Goal: Task Accomplishment & Management: Complete application form

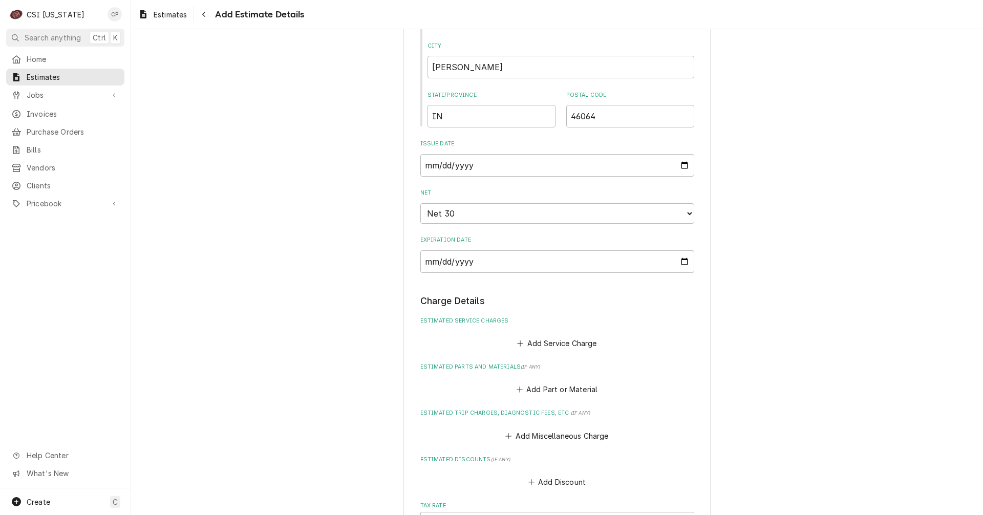
scroll to position [768, 0]
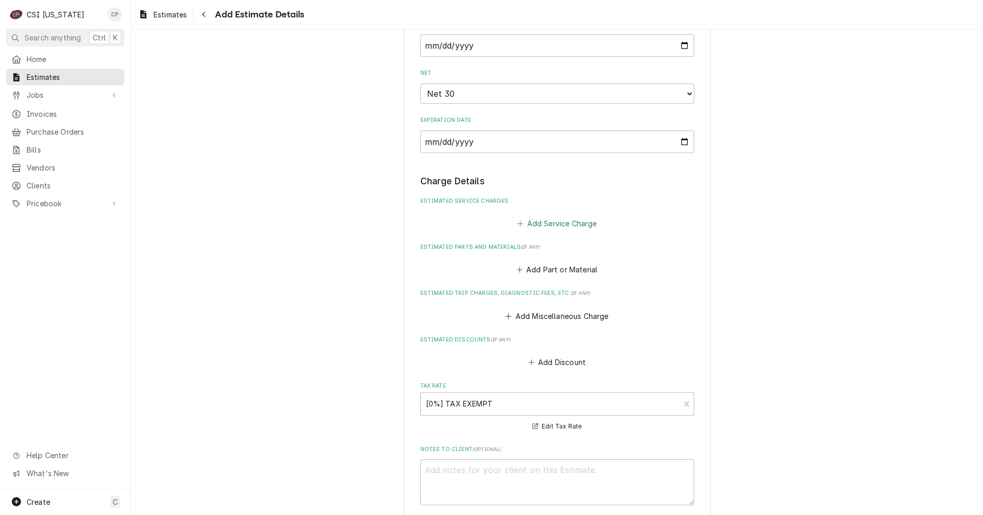
click at [573, 224] on button "Add Service Charge" at bounding box center [556, 223] width 83 height 14
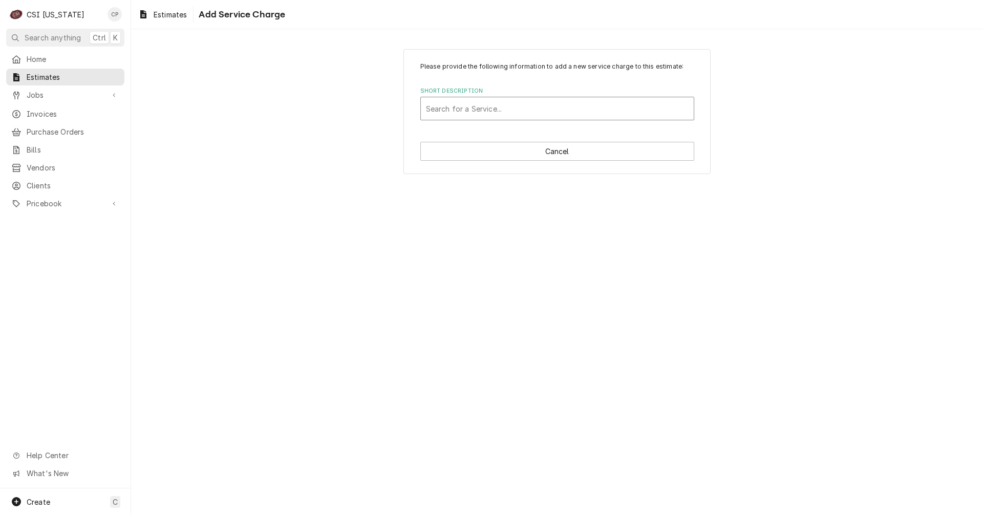
click at [476, 113] on div "Short Description" at bounding box center [557, 108] width 263 height 18
type input "set"
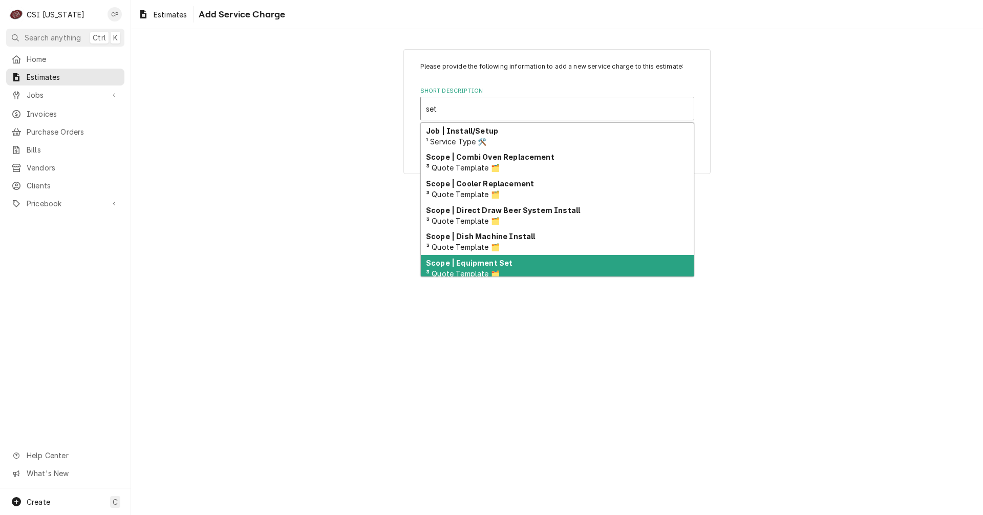
click at [490, 265] on strong "Scope | Equipment Set" at bounding box center [469, 262] width 87 height 9
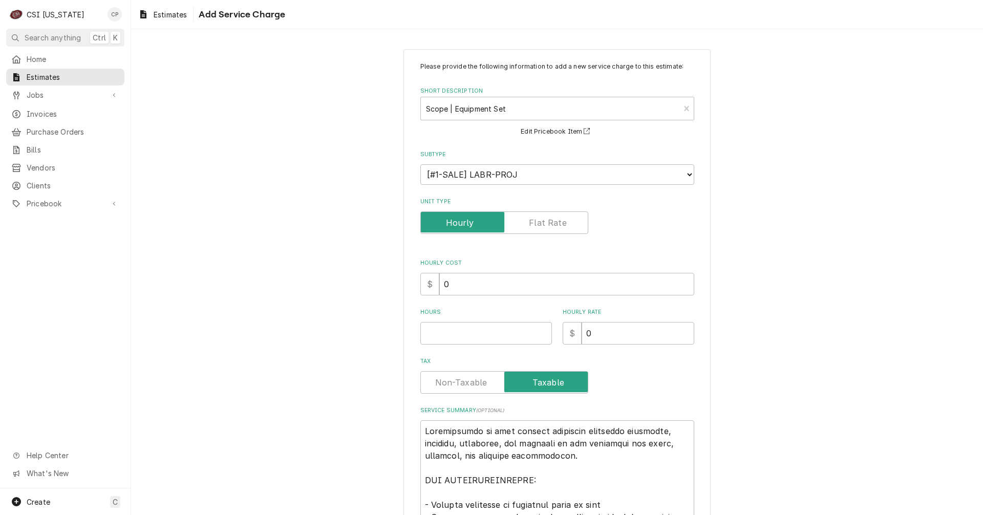
type textarea "x"
click at [542, 225] on label "Unit Type" at bounding box center [504, 222] width 168 height 23
click at [542, 225] on input "Unit Type" at bounding box center [504, 222] width 159 height 23
checkbox input "true"
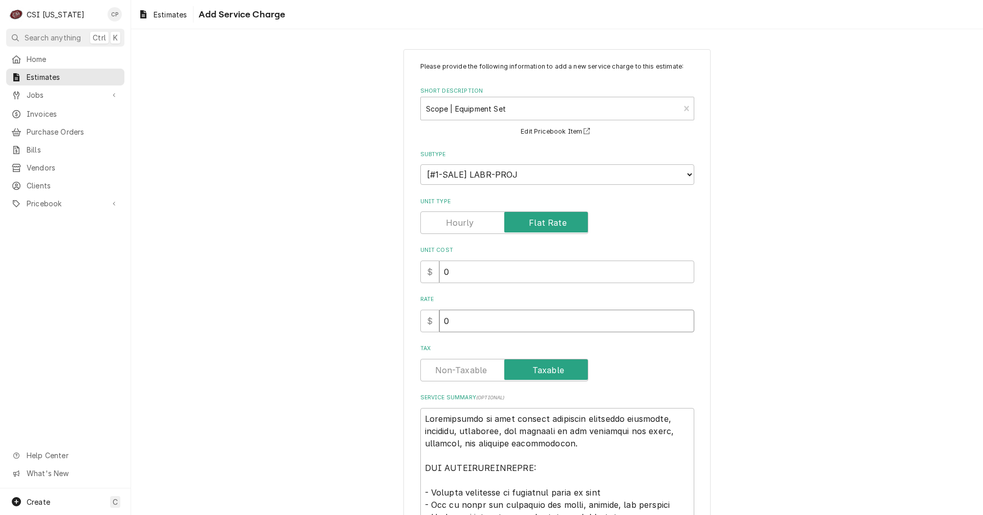
drag, startPoint x: 430, startPoint y: 322, endPoint x: 415, endPoint y: 324, distance: 15.5
click at [415, 324] on div "Please provide the following information to add a new service charge to this es…" at bounding box center [556, 487] width 307 height 876
type textarea "x"
type input "5"
type textarea "x"
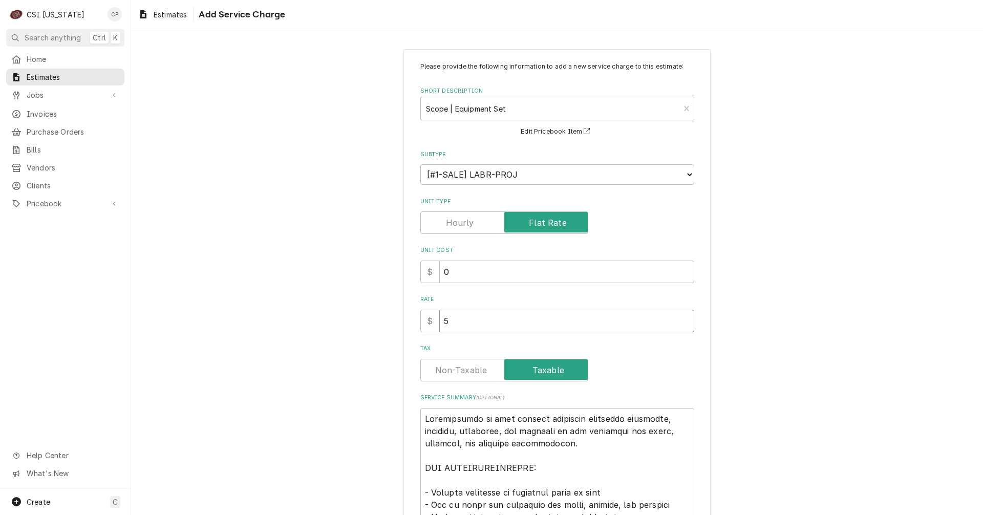
type input "51"
type textarea "x"
type input "519"
type textarea "x"
type input "5197"
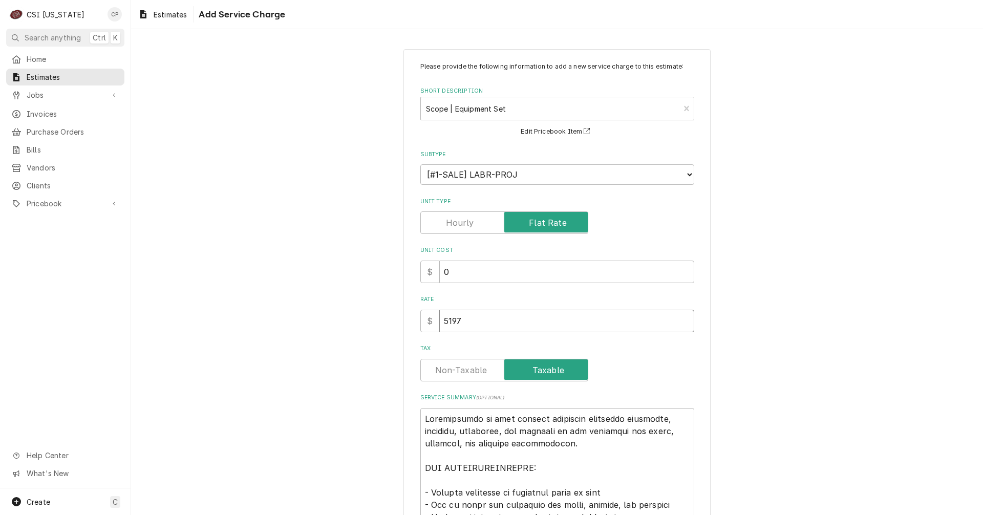
type textarea "x"
type input "51975"
type textarea "x"
type input "51975.0"
type textarea "x"
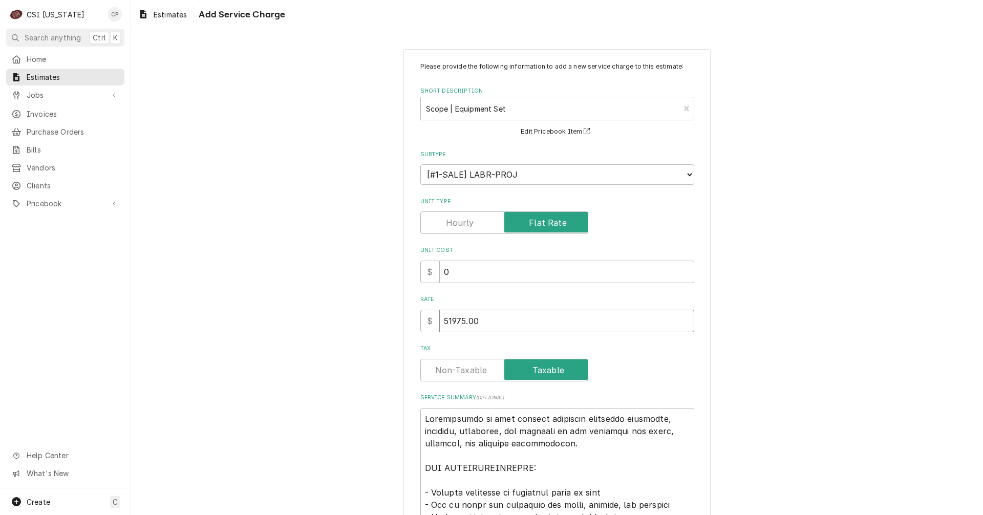
type input "51975.00"
type textarea "x"
click at [480, 372] on label "Tax" at bounding box center [504, 370] width 168 height 23
click at [480, 372] on input "Tax" at bounding box center [504, 370] width 159 height 23
checkbox input "false"
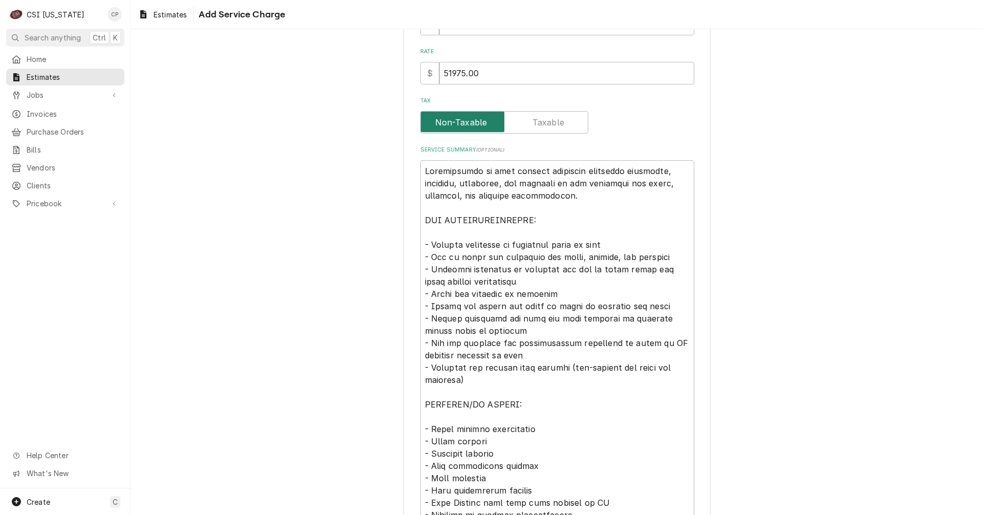
scroll to position [256, 0]
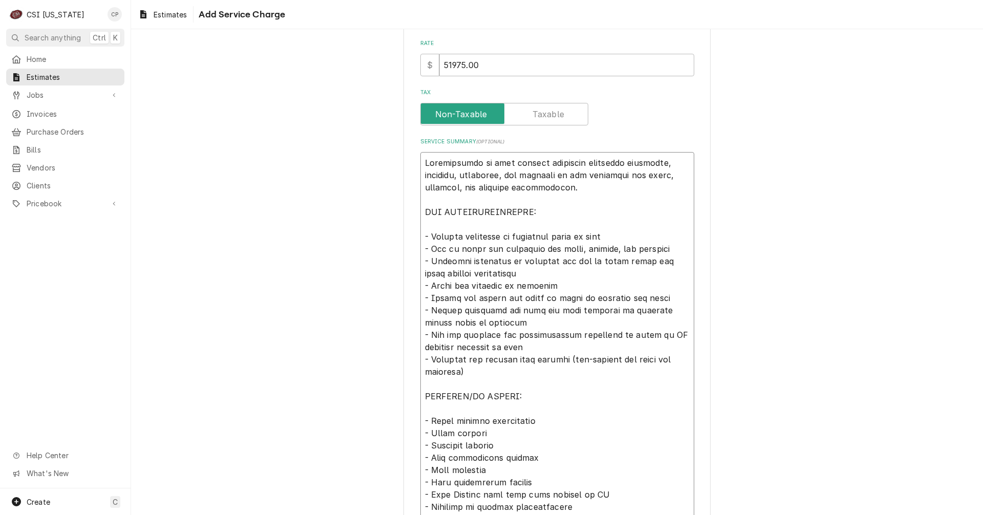
click at [509, 273] on textarea "Service Summary ( optional )" at bounding box center [557, 384] width 274 height 464
type textarea "x"
type textarea "Installation of food service equipment including receiving, assembly, placement…"
type textarea "x"
type textarea "Installation of food service equipment including receiving, assembly, placement…"
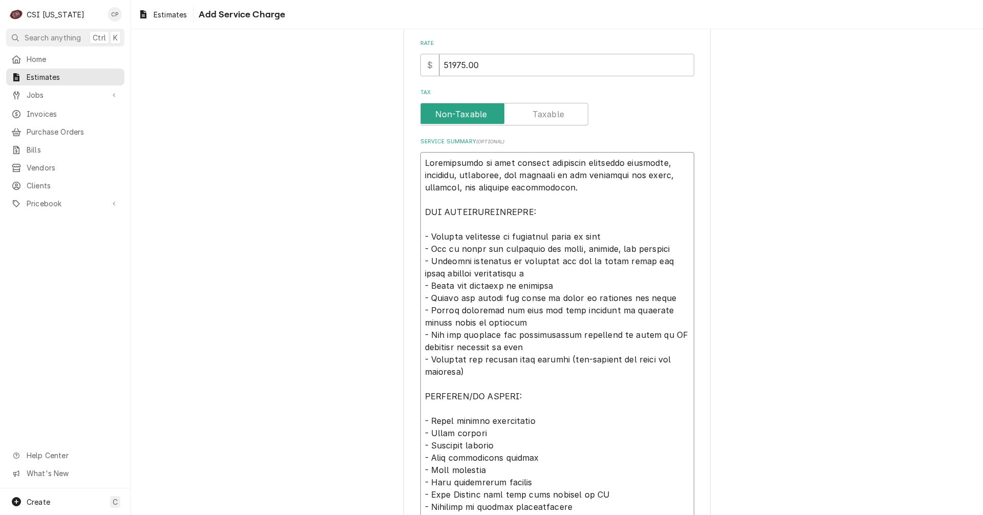
type textarea "x"
type textarea "Installation of food service equipment including receiving, assembly, placement…"
type textarea "x"
type textarea "Installation of food service equipment including receiving, assembly, placement…"
type textarea "x"
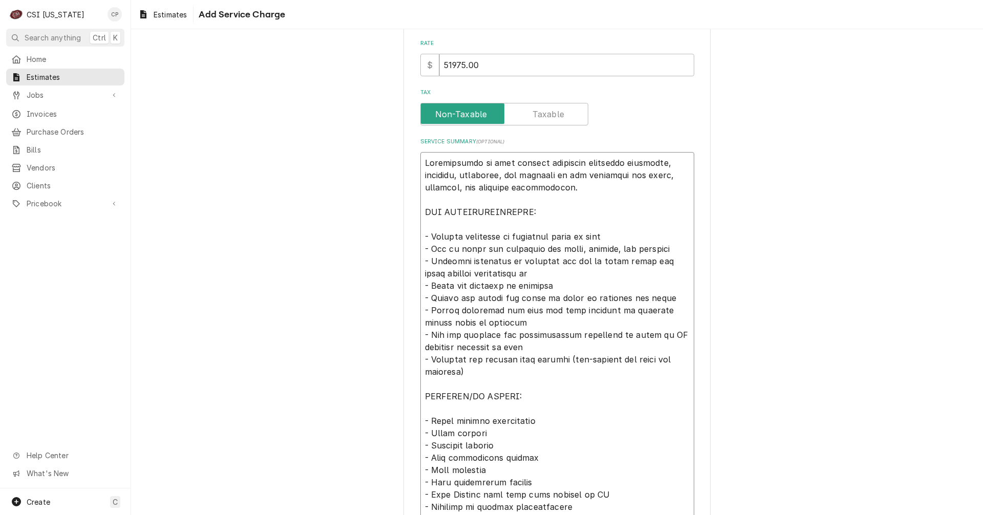
type textarea "Installation of food service equipment including receiving, assembly, placement…"
type textarea "x"
type textarea "Installation of food service equipment including receiving, assembly, placement…"
type textarea "x"
type textarea "Installation of food service equipment including receiving, assembly, placement…"
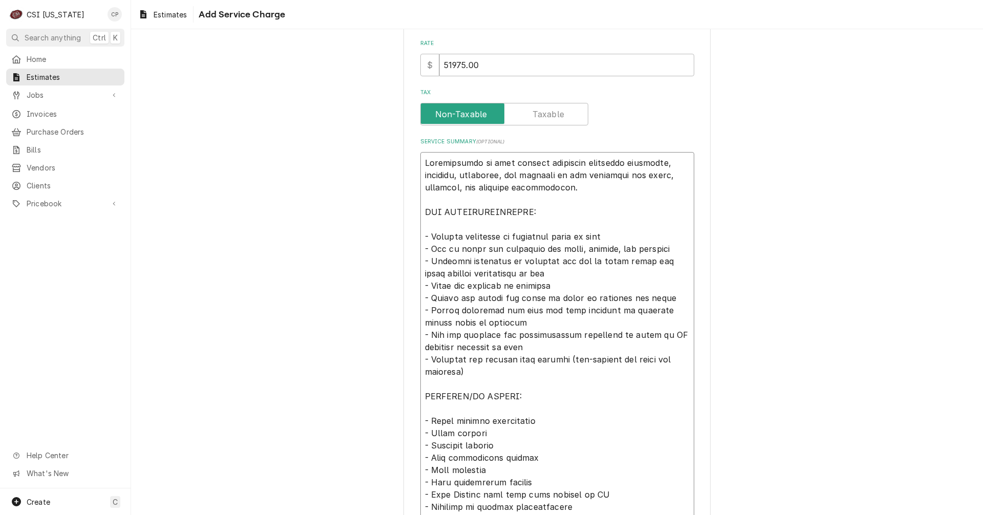
type textarea "x"
type textarea "Installation of food service equipment including receiving, assembly, placement…"
type textarea "x"
type textarea "Installation of food service equipment including receiving, assembly, placement…"
type textarea "x"
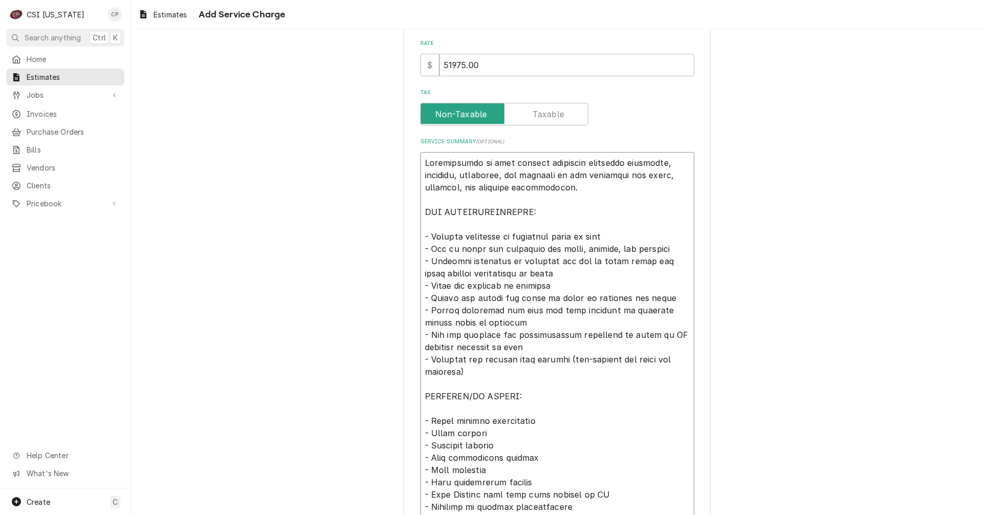
type textarea "Installation of food service equipment including receiving, assembly, placement…"
type textarea "x"
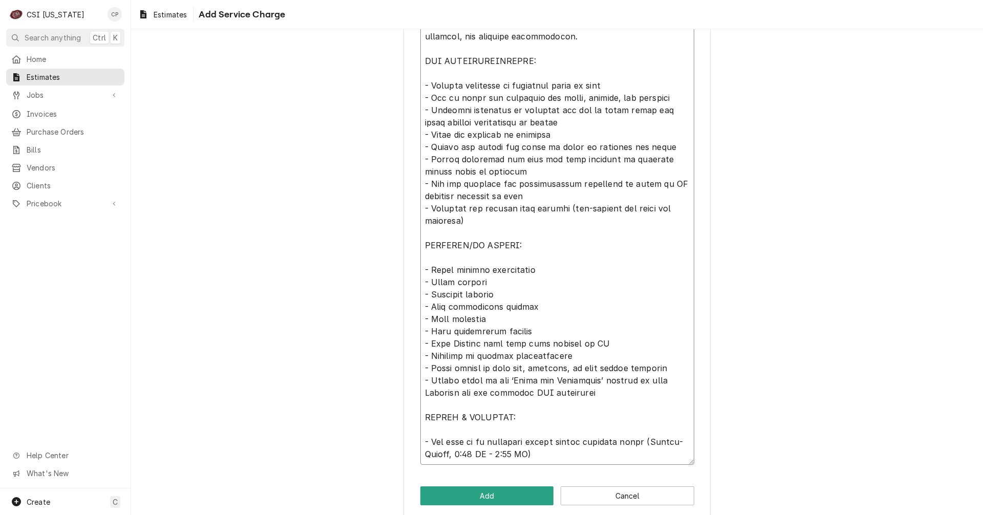
scroll to position [419, 0]
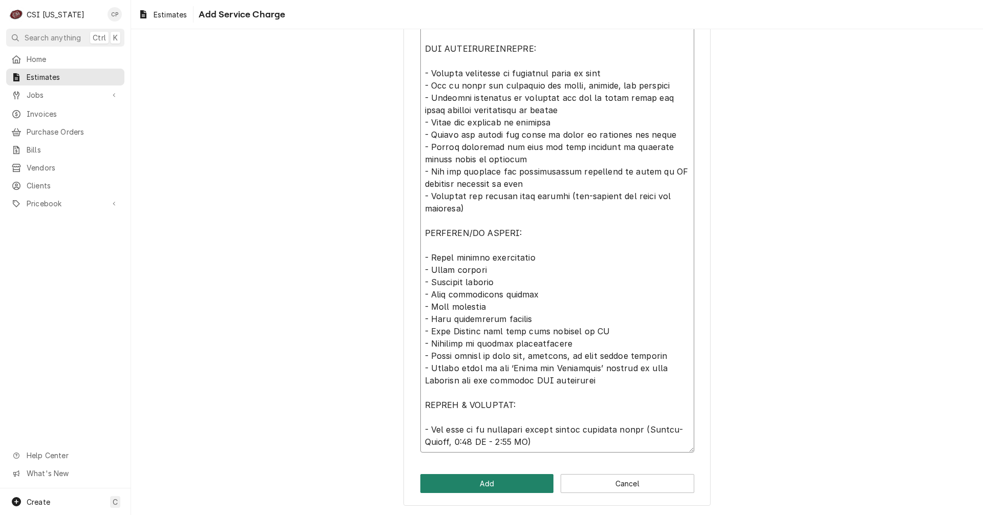
type textarea "Installation of food service equipment including receiving, assembly, placement…"
click at [508, 482] on button "Add" at bounding box center [487, 483] width 134 height 19
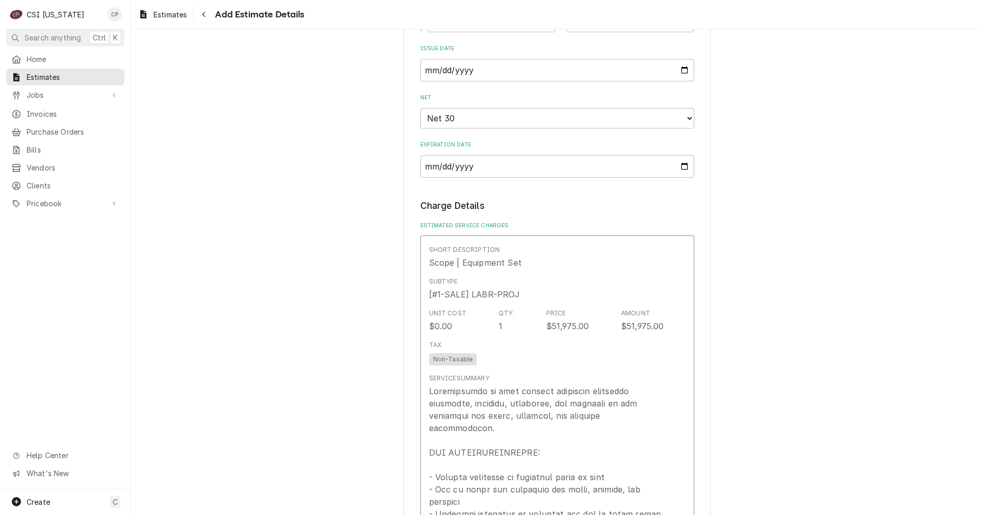
type textarea "x"
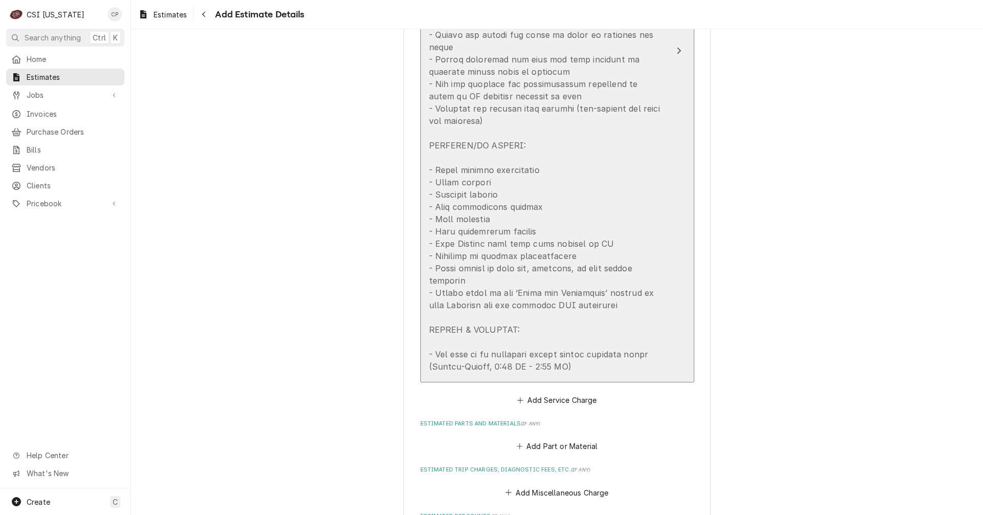
scroll to position [1267, 0]
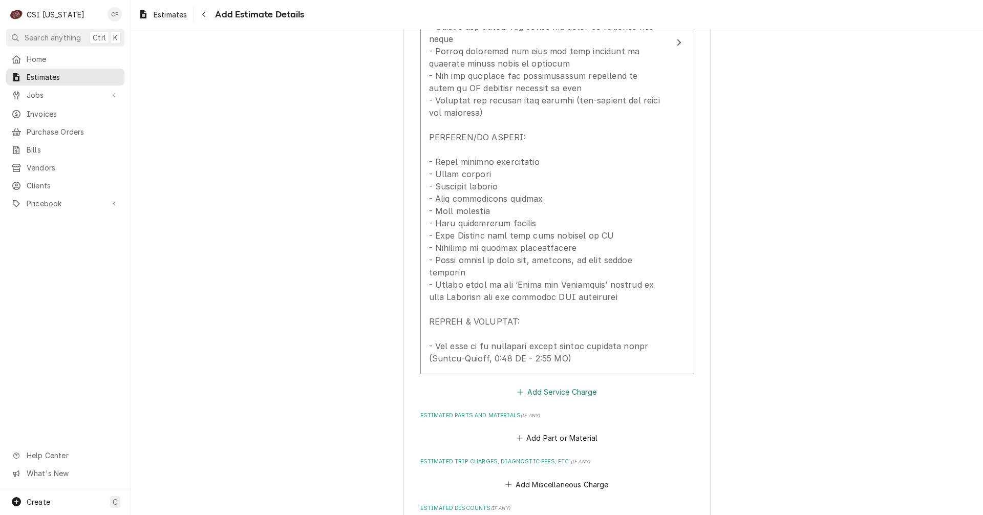
click at [579, 384] on button "Add Service Charge" at bounding box center [556, 391] width 83 height 14
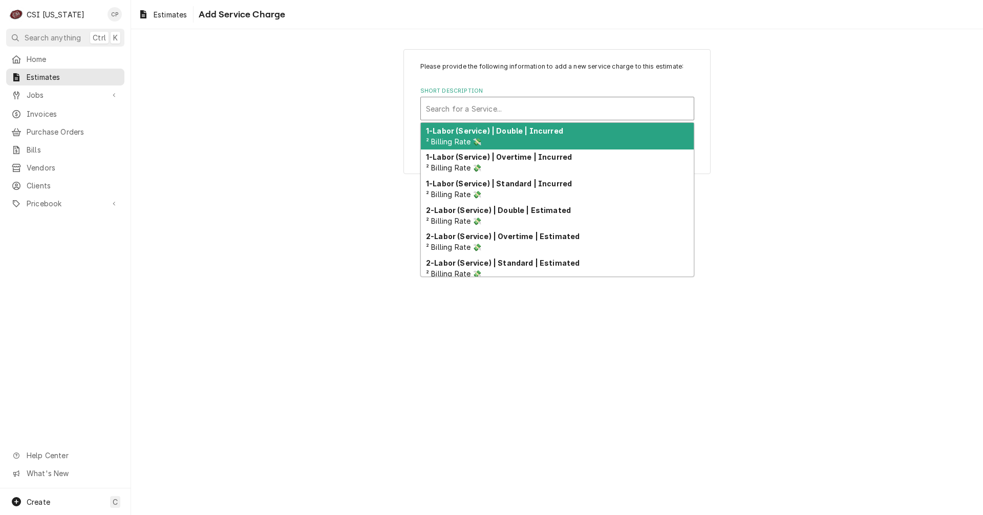
click at [483, 107] on div "Short Description" at bounding box center [557, 108] width 263 height 18
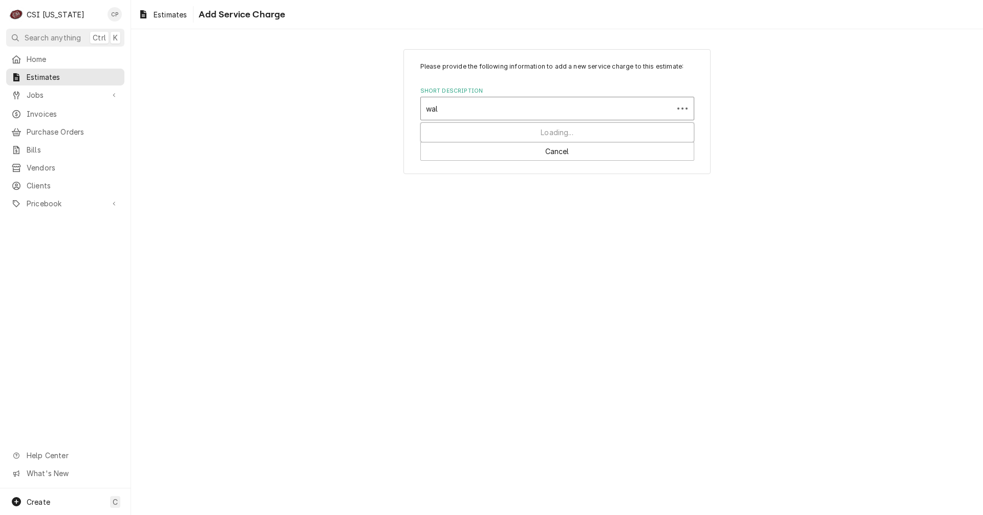
type input "walk"
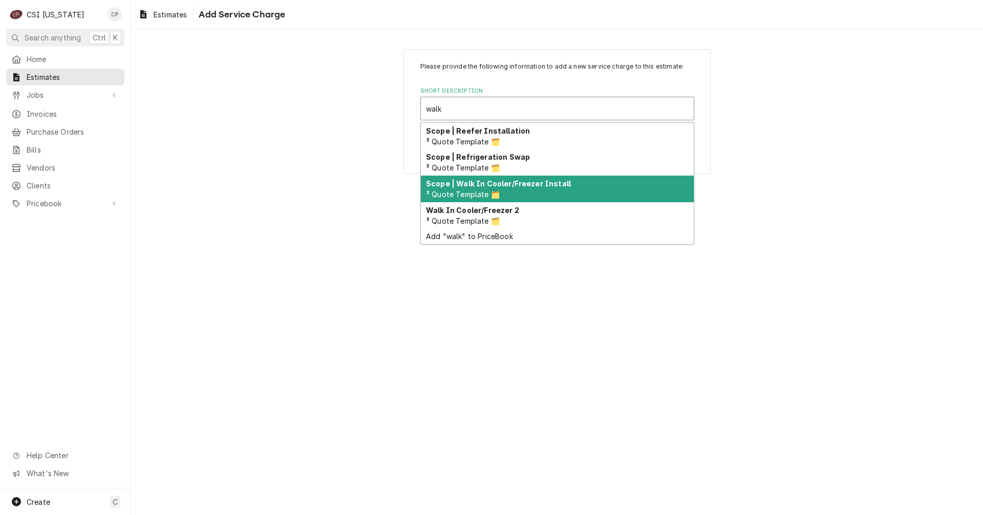
click at [524, 185] on strong "Scope | Walk In Cooler/Freezer Install" at bounding box center [498, 183] width 145 height 9
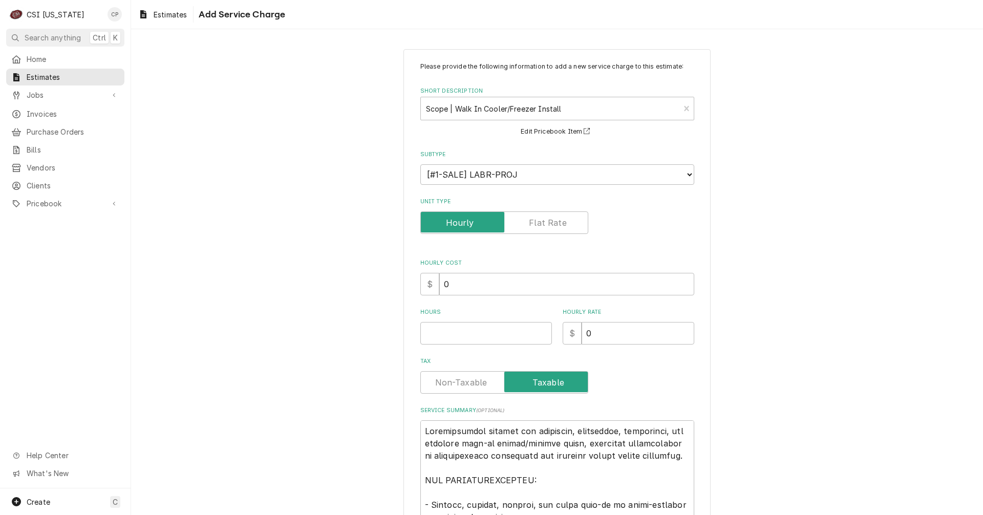
type textarea "x"
click at [539, 220] on label "Unit Type" at bounding box center [504, 222] width 168 height 23
click at [539, 220] on input "Unit Type" at bounding box center [504, 222] width 159 height 23
checkbox input "true"
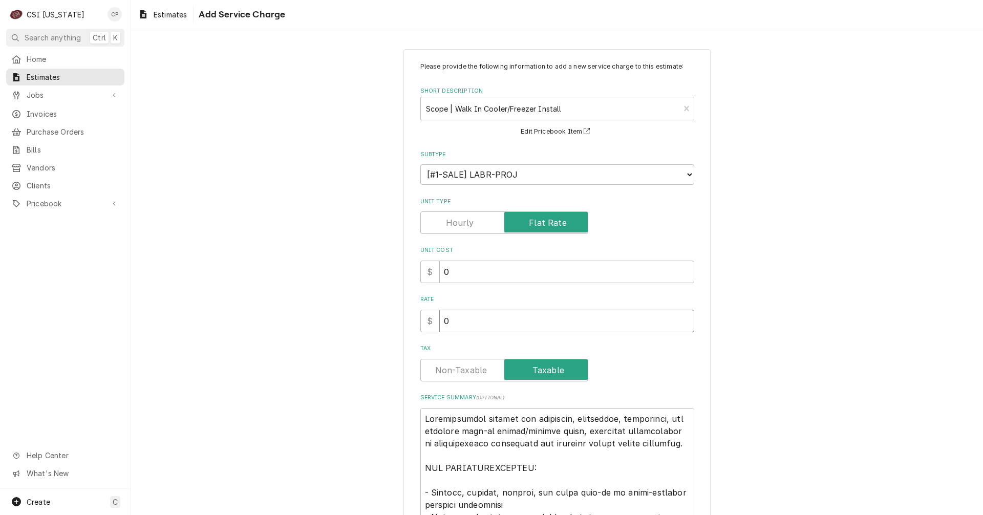
drag, startPoint x: 459, startPoint y: 321, endPoint x: 421, endPoint y: 321, distance: 37.4
click at [421, 321] on div "$ 0" at bounding box center [557, 321] width 274 height 23
click at [450, 321] on input "0" at bounding box center [566, 321] width 255 height 23
drag, startPoint x: 440, startPoint y: 318, endPoint x: 409, endPoint y: 318, distance: 31.2
click at [409, 318] on div "Please provide the following information to add a new service charge to this es…" at bounding box center [556, 438] width 307 height 778
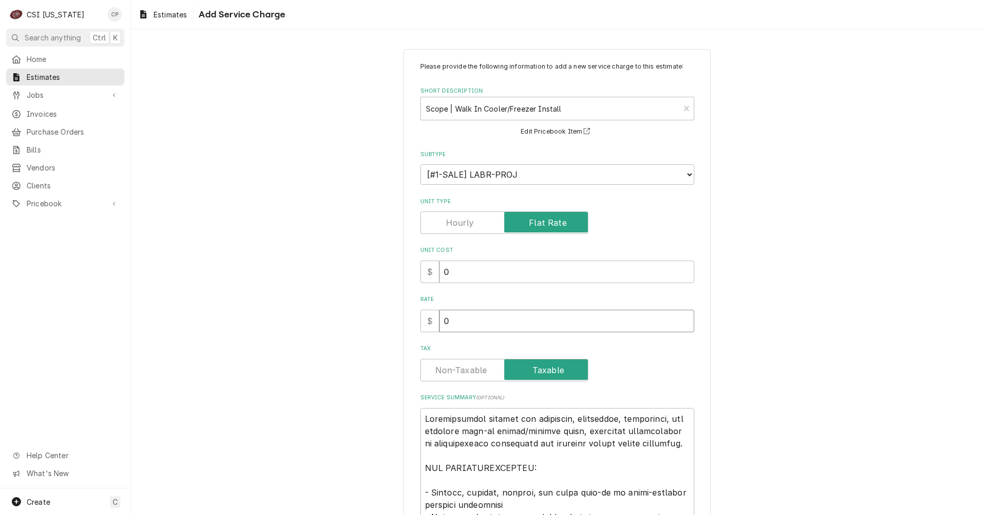
type textarea "x"
type input "1"
type textarea "x"
type input "11"
type textarea "x"
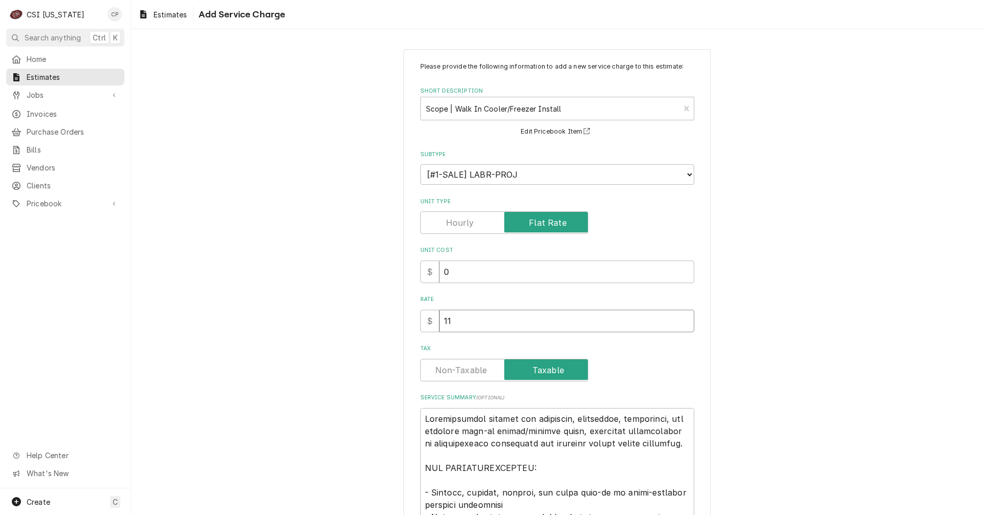
type input "119"
type textarea "x"
type input "1190"
type textarea "x"
type input "11900"
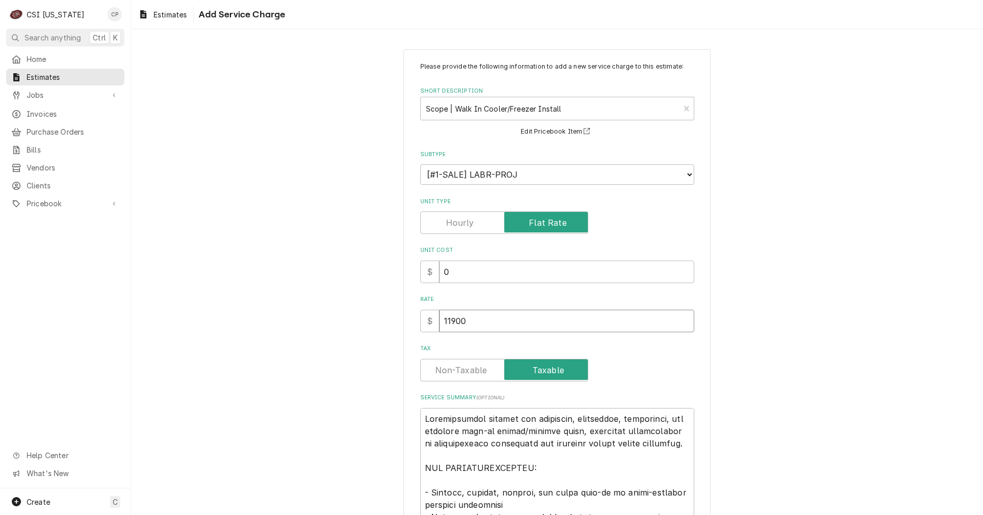
type textarea "x"
type input "11900"
click at [472, 368] on label "Tax" at bounding box center [504, 370] width 168 height 23
click at [472, 368] on input "Tax" at bounding box center [504, 370] width 159 height 23
checkbox input "false"
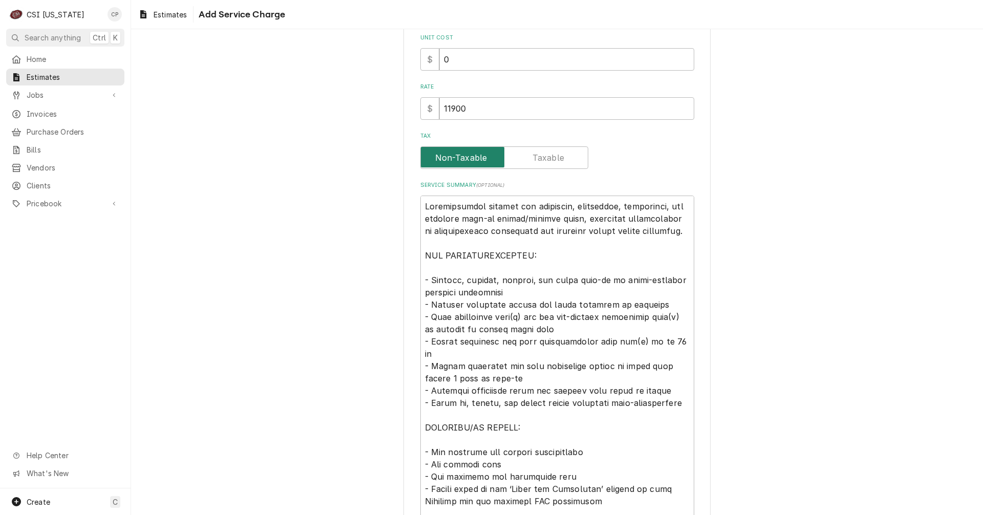
scroll to position [256, 0]
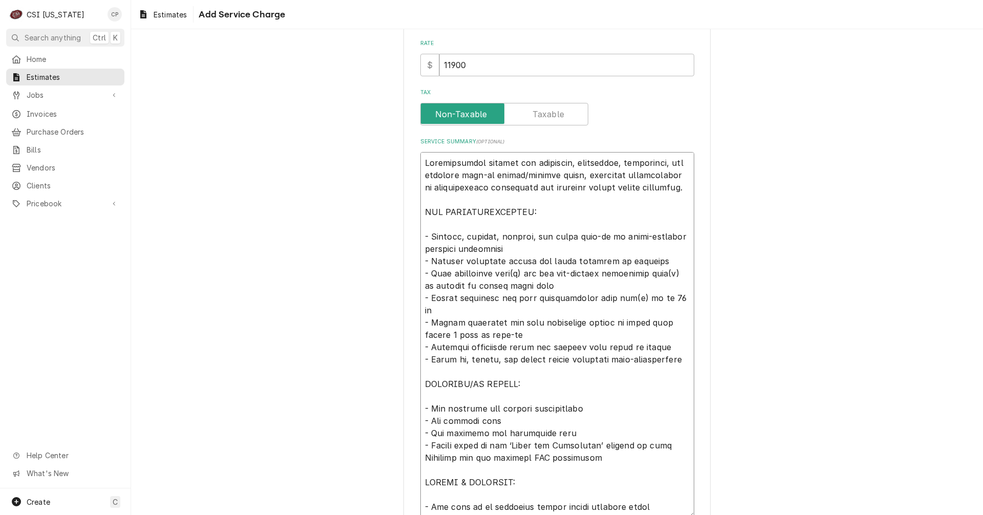
click at [611, 165] on textarea "Service Summary ( optional )" at bounding box center [557, 334] width 274 height 365
drag, startPoint x: 567, startPoint y: 162, endPoint x: 573, endPoint y: 170, distance: 10.6
click at [567, 162] on textarea "Service Summary ( optional )" at bounding box center [557, 334] width 274 height 365
type textarea "x"
type textarea "Loremipsumdol sitamet con adipiscin , elitseddoe, temporinci, utl etdolore magn…"
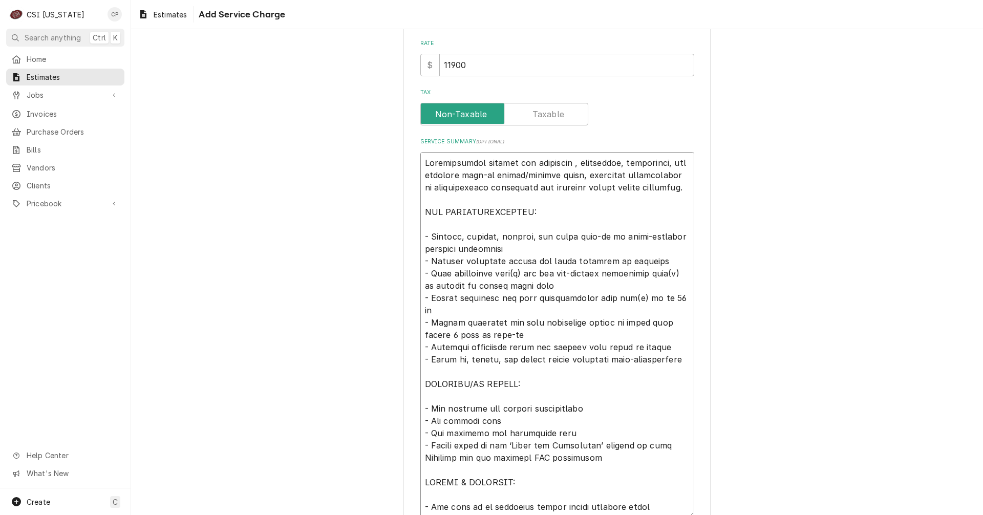
type textarea "x"
type textarea "Loremipsumdol sitamet con adipiscin e, seddoeiusm, temporinci, utl etdolore mag…"
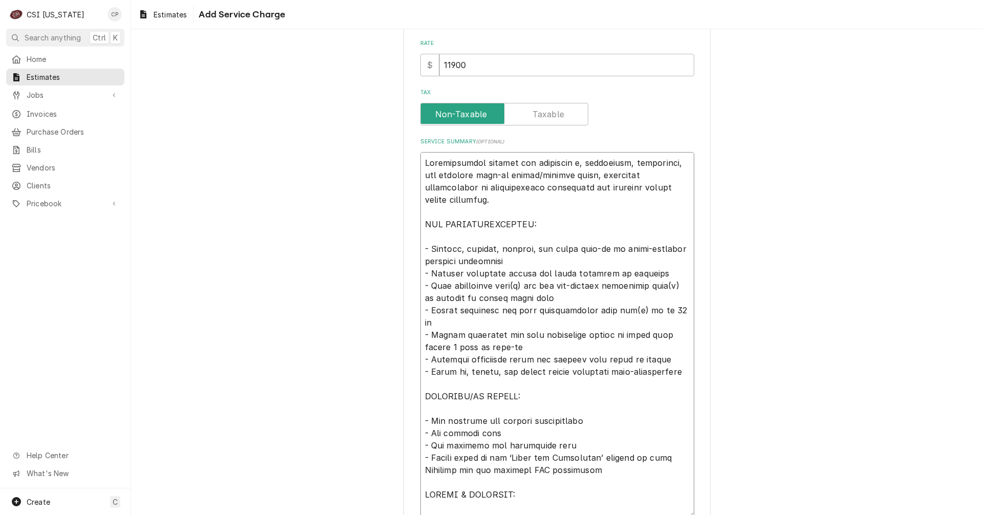
type textarea "x"
type textarea "Loremipsumdol sitamet con adipiscin el, seddoeiusm, temporinci, utl etdolore ma…"
type textarea "x"
type textarea "Loremipsumdol sitamet con adipiscin el , seddoeiusm, temporinci, utl etdolore m…"
type textarea "x"
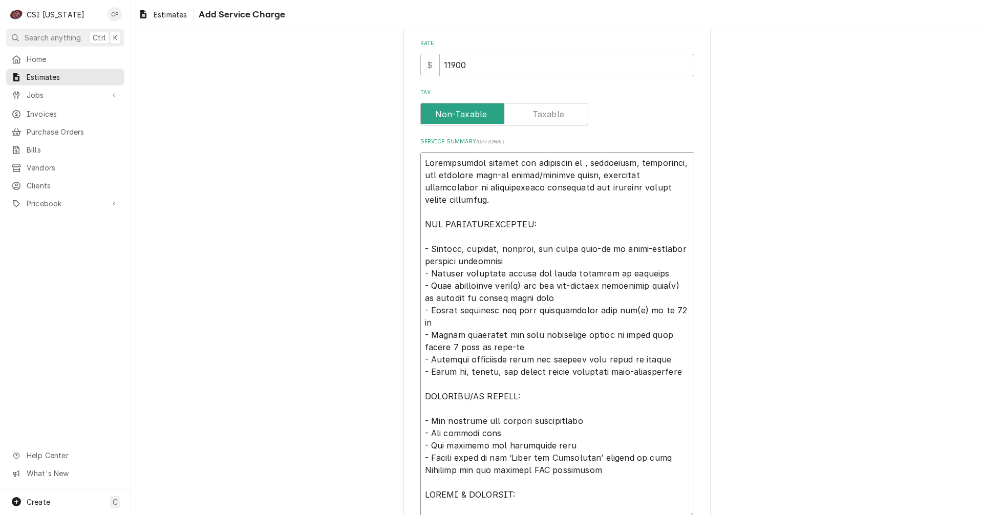
type textarea "Loremipsumdol sitamet con adipiscin el s, doeiusmodt, incididunt, utl etdolore …"
type textarea "x"
type textarea "Loremipsumdol sitamet con adipiscin el se, doeiusmodt, incididunt, utl etdolore…"
type textarea "x"
type textarea "Loremipsumdol sitamet con adipiscin el sed, doeiusmodt, incididunt, utl etdolor…"
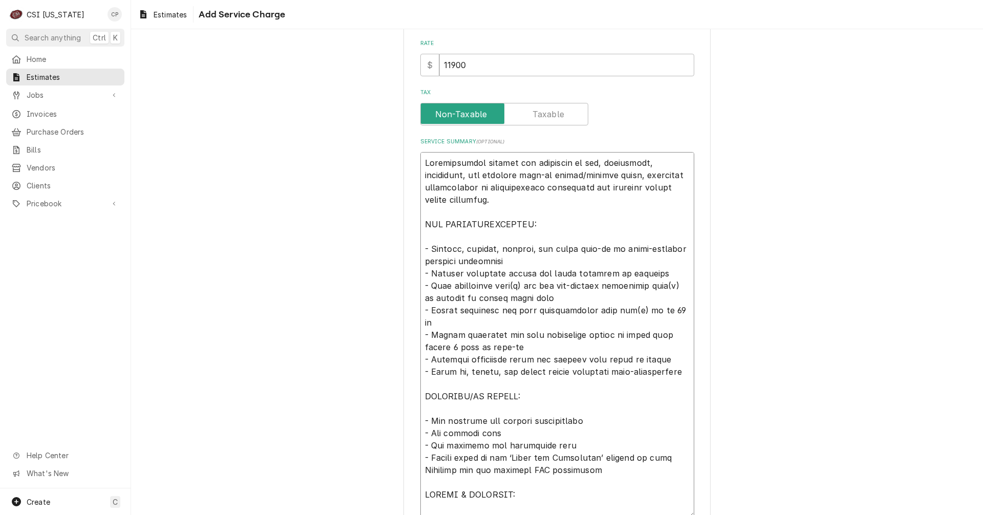
type textarea "x"
type textarea "Loremipsumdol sitamet con adipiscin el sedd, eiusmodtem, incididunt, utl etdolo…"
type textarea "x"
type textarea "Loremipsumdol sitamet con adipiscin el sedd, eiusmodtem, incididunt utl etdolor…"
type textarea "x"
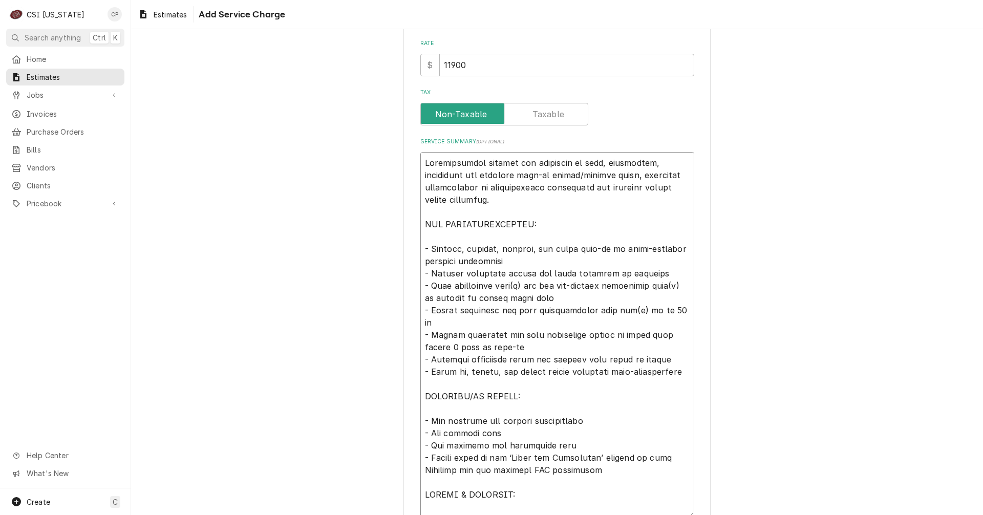
type textarea "Loremipsumdol sitamet con adipiscin el sedd, eiusmodtem, incididun utl etdolore…"
type textarea "x"
type textarea "Loremipsumdol sitamet con adipiscin el sedd, eiusmodtem, incididu utl etdolore …"
type textarea "x"
type textarea "Loremipsumdol sitamet con adipiscin el sedd, eiusmodtem, incidid utl etdolore m…"
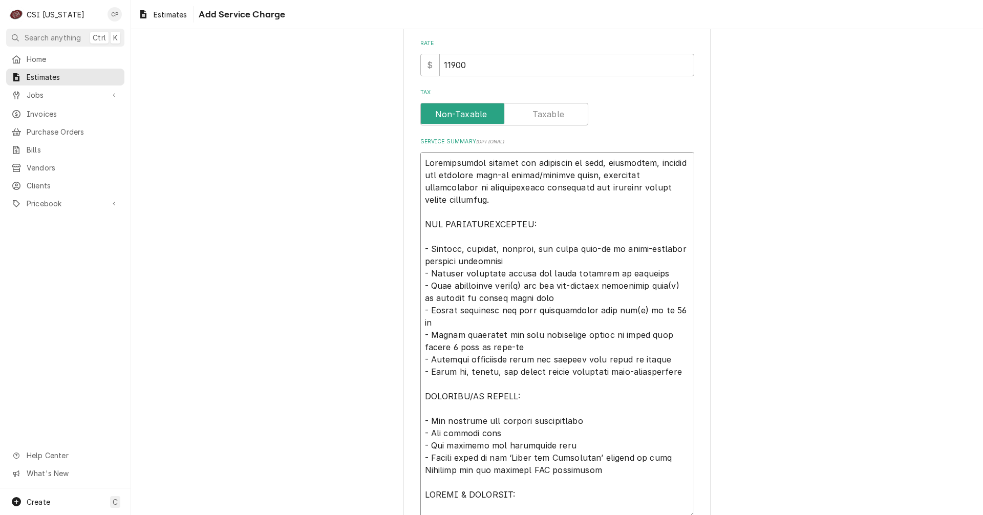
type textarea "x"
type textarea "Loremipsumdol sitamet con adipiscin el sedd, eiusmodtem, incidi utl etdolore ma…"
type textarea "x"
type textarea "Loremipsumdol sitamet con adipiscin el sedd, eiusmodtem, incid utl etdolore mag…"
type textarea "x"
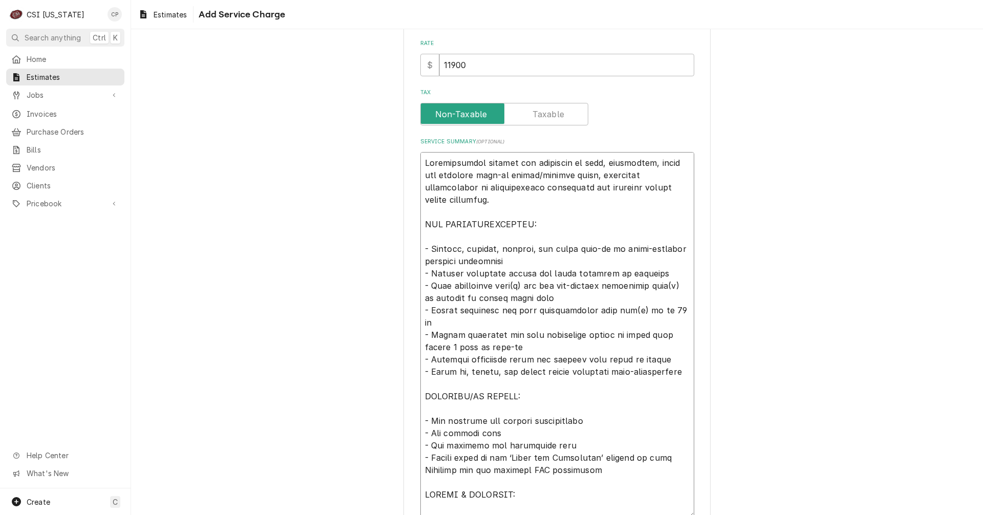
type textarea "Loremipsumdol sitamet con adipiscin el sedd, eiusmodtem, inci utl etdolore magn…"
type textarea "x"
type textarea "Loremipsumdol sitamet con adipiscin el sedd, eiusmodtem, inc utl etdolore magn-…"
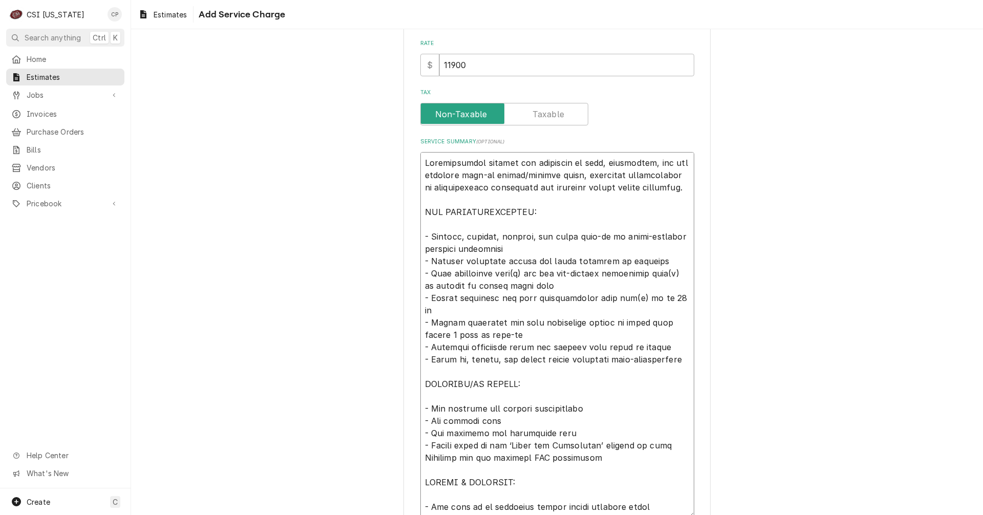
type textarea "x"
type textarea "Loremipsumdol sitamet con adipiscin el sedd, eiusmodtem, in utl etdolore magn-a…"
type textarea "x"
type textarea "Loremipsumdol sitamet con adipiscin el sedd, eiusmodtem, i utl etdolore magn-al…"
type textarea "x"
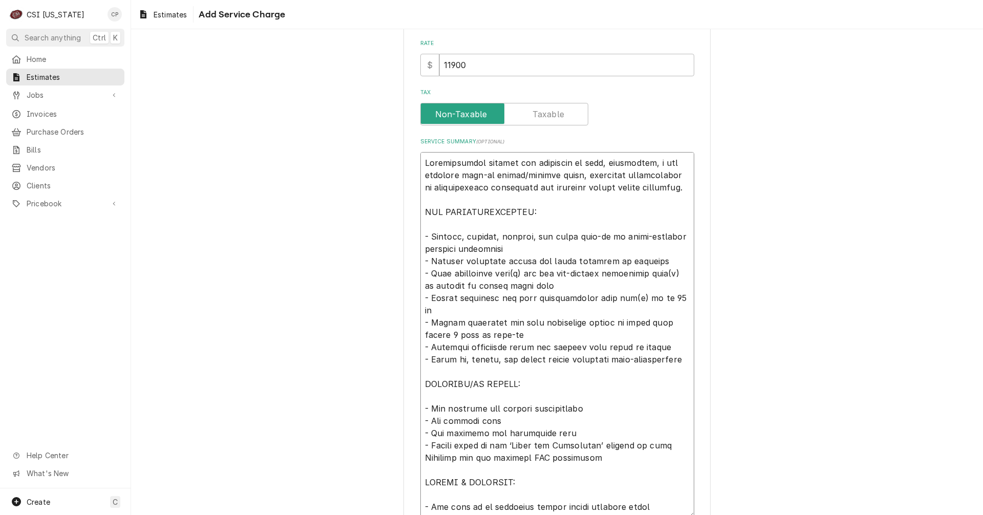
type textarea "Loremipsumdol sitamet con adipiscin el sedd, eiusmodtem, inc utlabore etdo-ma a…"
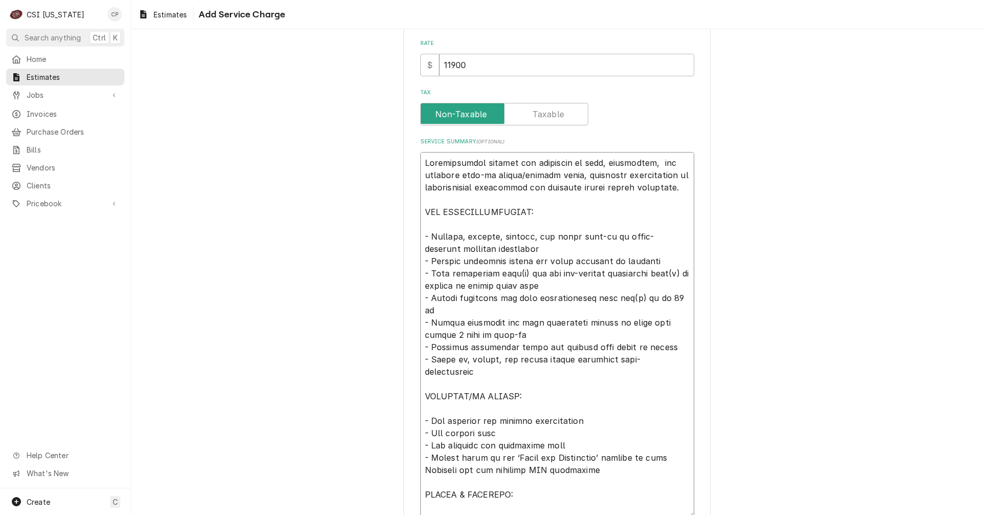
type textarea "x"
type textarea "Loremipsumdol sitamet con adipiscin el sedd, eiusmodtem, inc utlabore etdo-ma a…"
click at [457, 237] on textarea "Service Summary ( optional )" at bounding box center [557, 334] width 274 height 365
type textarea "x"
type textarea "Loremipsumdol sitamet con adipiscin el sedd, eiusmodtem, inc utlabore etdo-ma a…"
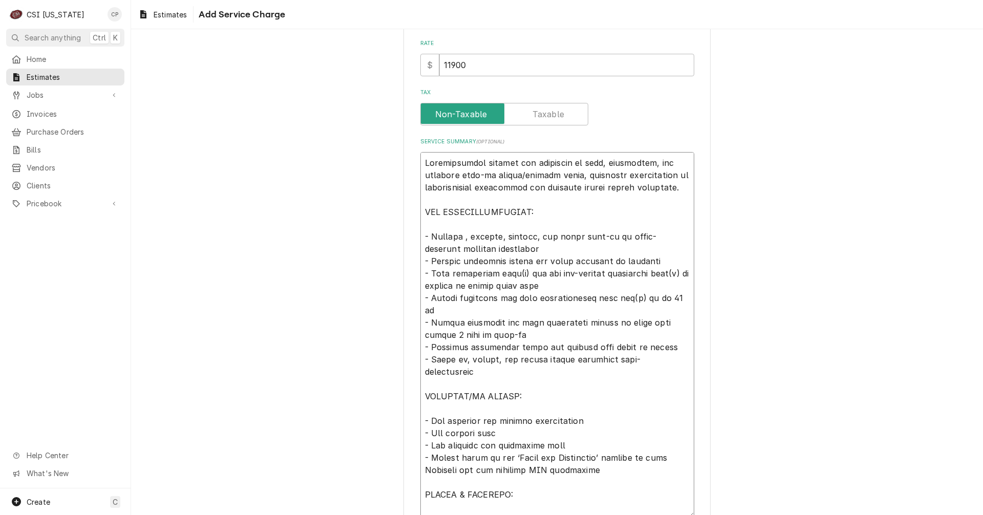
type textarea "x"
type textarea "Loremipsumdol sitamet con adipiscin el sedd, eiusmodtem, inc utlabore etdo-ma a…"
type textarea "x"
type textarea "Loremipsumdol sitamet con adipiscin el sedd, eiusmodtem, inc utlabore etdo-ma a…"
type textarea "x"
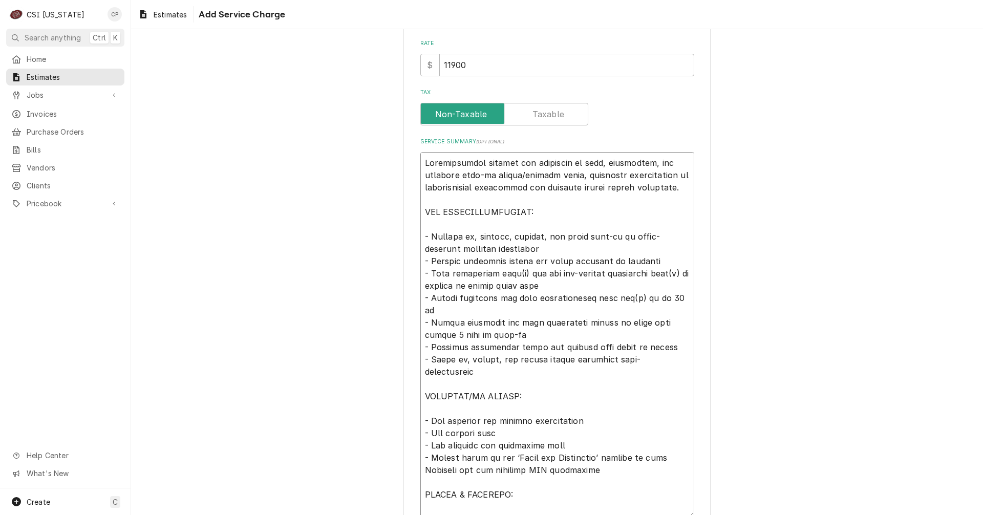
type textarea "Loremipsumdol sitamet con adipiscin el sedd, eiusmodtem, inc utlabore etdo-ma a…"
type textarea "x"
type textarea "Loremipsumdol sitamet con adipiscin el sedd, eiusmodtem, inc utlabore etdo-ma a…"
type textarea "x"
type textarea "Loremipsumdol sitamet con adipiscin el sedd, eiusmodtem, inc utlabore etdo-ma a…"
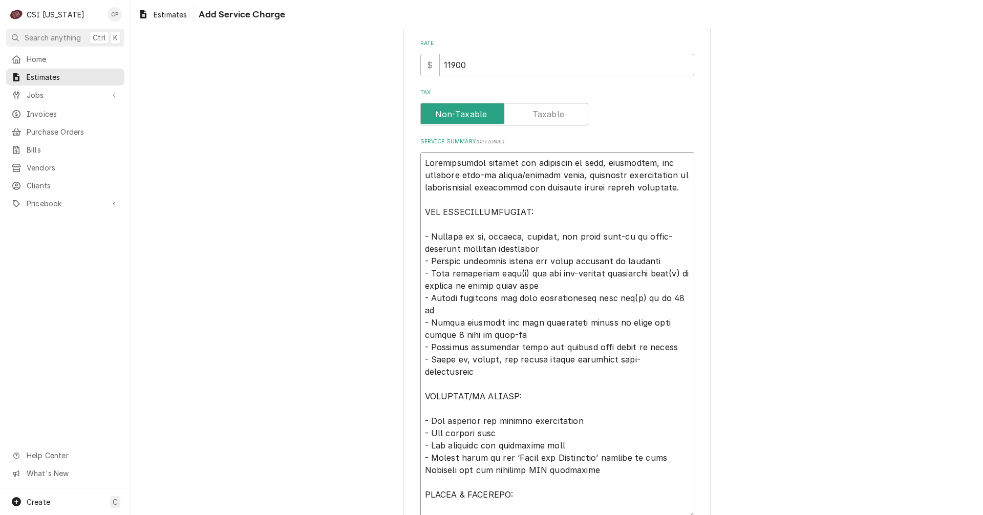
type textarea "x"
type textarea "Loremipsumdol sitamet con adipiscin el sedd, eiusmodtem, inc utlabore etdo-ma a…"
type textarea "x"
type textarea "Loremipsumdol sitamet con adipiscin el sedd, eiusmodtem, inc utlabore etdo-ma a…"
type textarea "x"
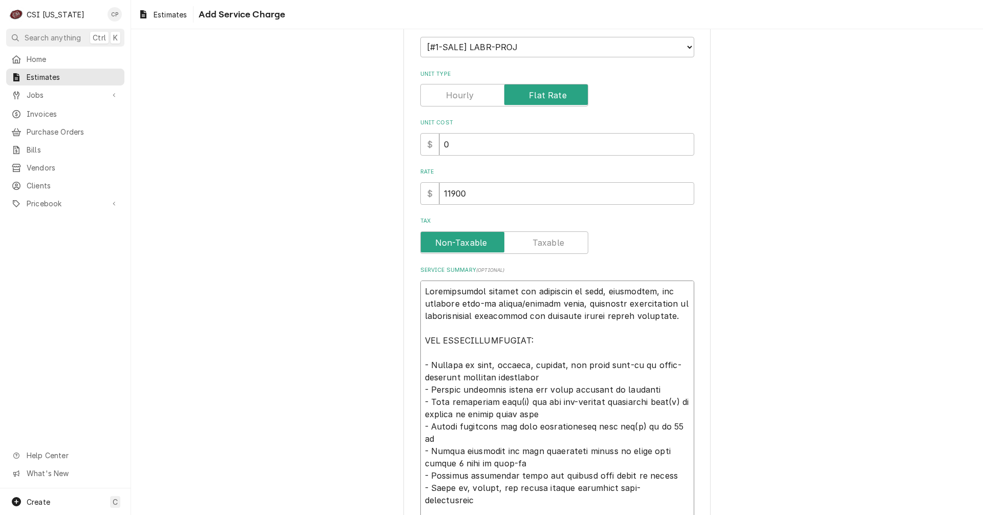
scroll to position [321, 0]
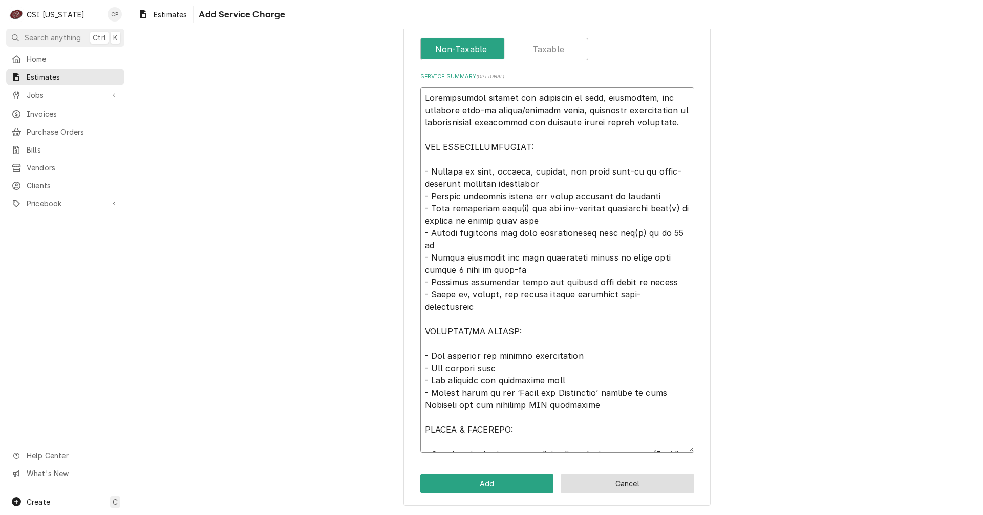
type textarea "Loremipsumdol sitamet con adipiscin el sedd, eiusmodtem, inc utlabore etdo-ma a…"
click at [634, 488] on button "Cancel" at bounding box center [627, 483] width 134 height 19
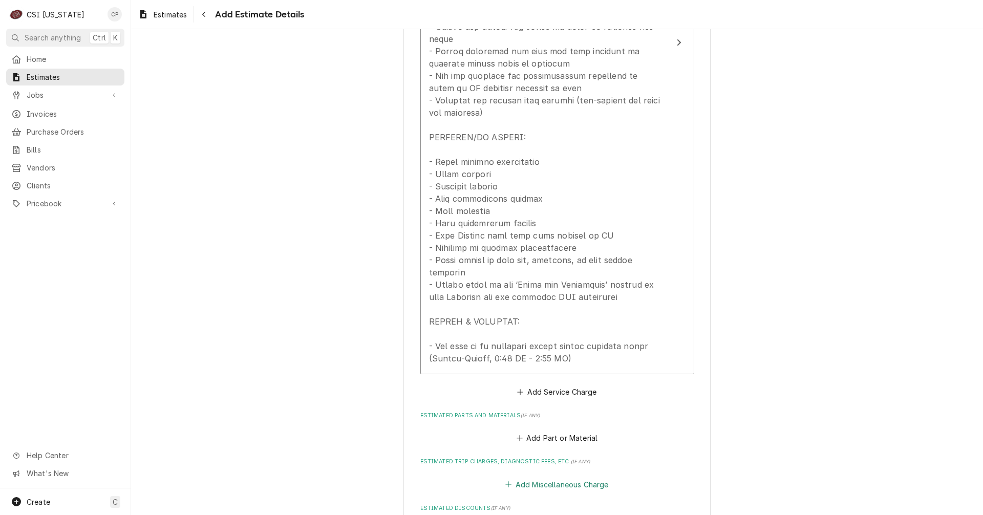
scroll to position [1287, 0]
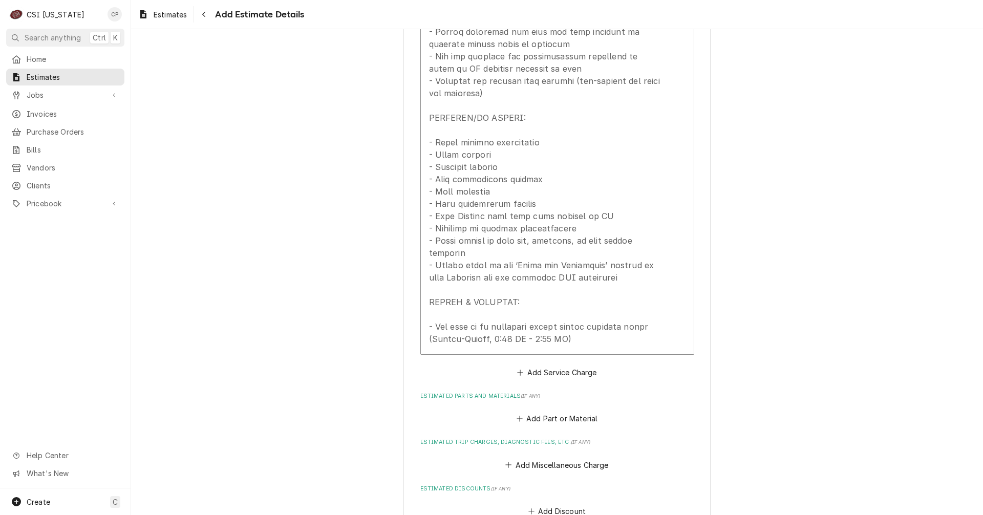
type textarea "x"
click at [555, 365] on button "Add Service Charge" at bounding box center [556, 372] width 83 height 14
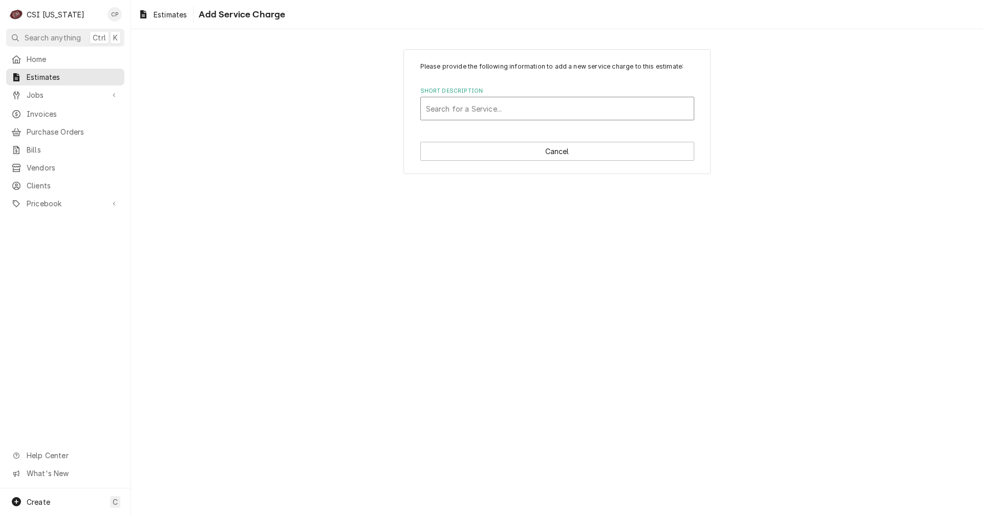
click at [498, 107] on div "Short Description" at bounding box center [557, 108] width 263 height 18
type input "walk"
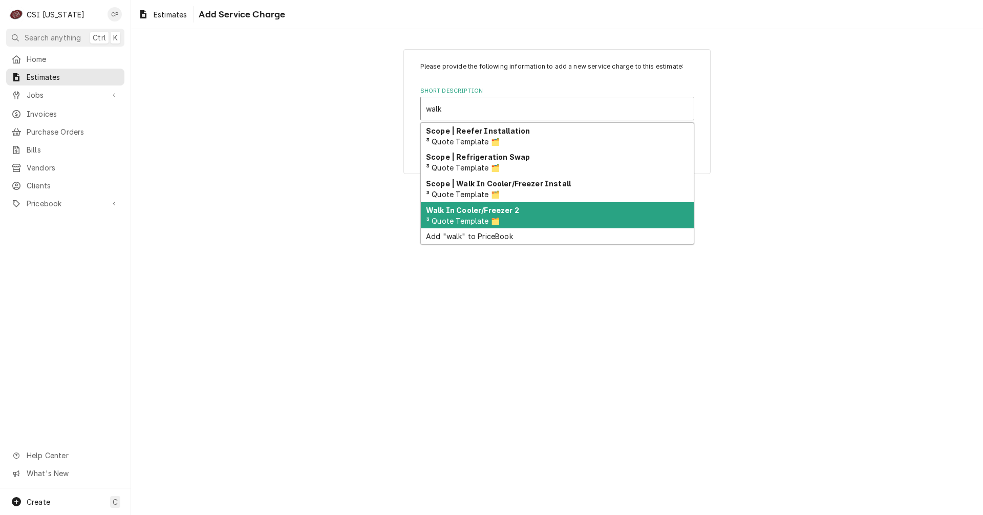
click at [507, 210] on strong "Walk In Cooler/Freezer 2" at bounding box center [472, 210] width 93 height 9
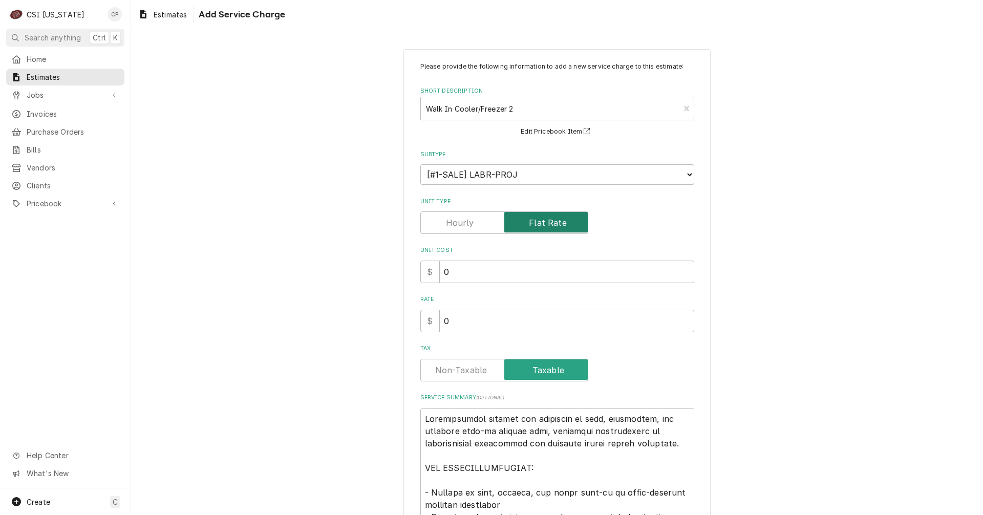
type textarea "x"
click at [468, 221] on label "Unit Type" at bounding box center [504, 222] width 168 height 23
click at [468, 221] on input "Unit Type" at bounding box center [504, 222] width 159 height 23
checkbox input "false"
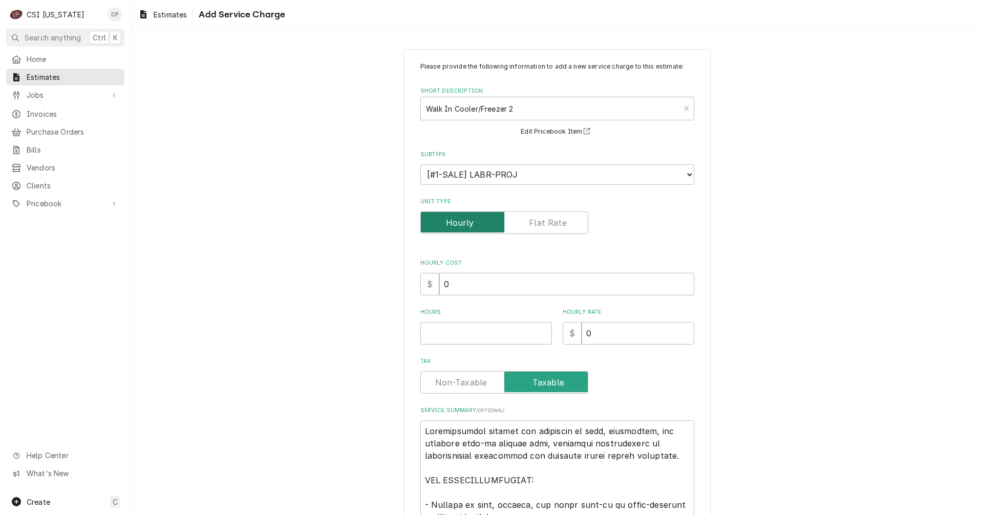
type textarea "x"
click at [529, 224] on label "Unit Type" at bounding box center [504, 222] width 168 height 23
click at [529, 224] on input "Unit Type" at bounding box center [504, 222] width 159 height 23
checkbox input "true"
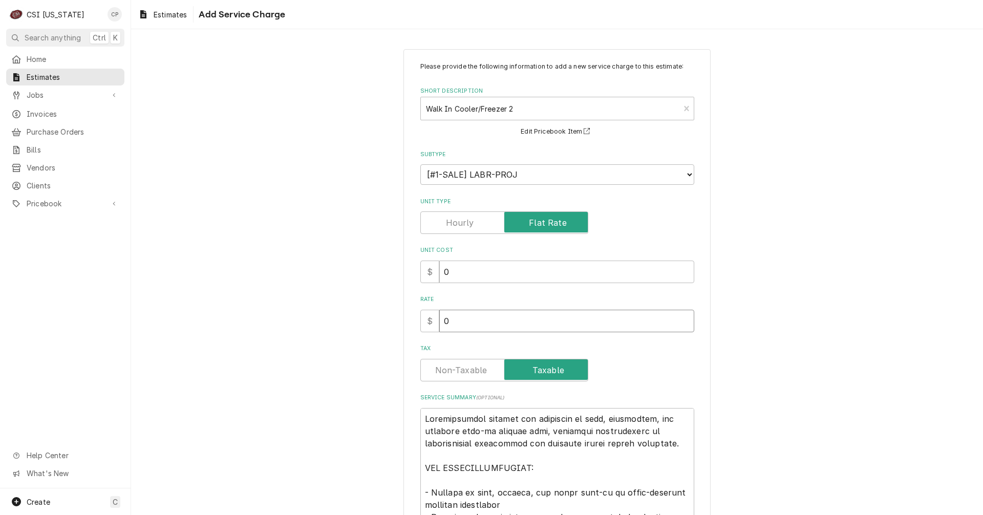
drag, startPoint x: 461, startPoint y: 321, endPoint x: 421, endPoint y: 328, distance: 40.4
click at [422, 328] on div "$ 0" at bounding box center [557, 321] width 274 height 23
type textarea "x"
type input "1"
type textarea "x"
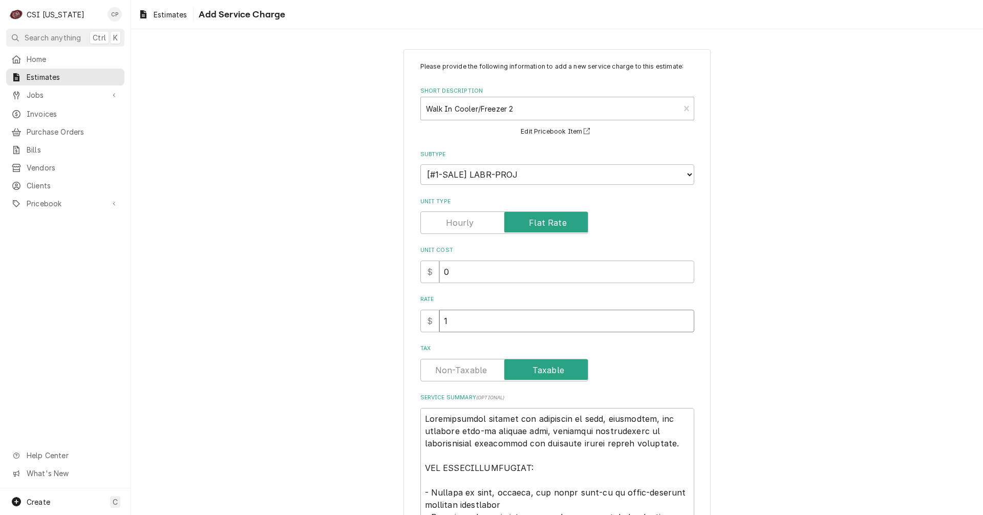
type input "11"
type textarea "x"
type input "119"
type textarea "x"
type input "1190"
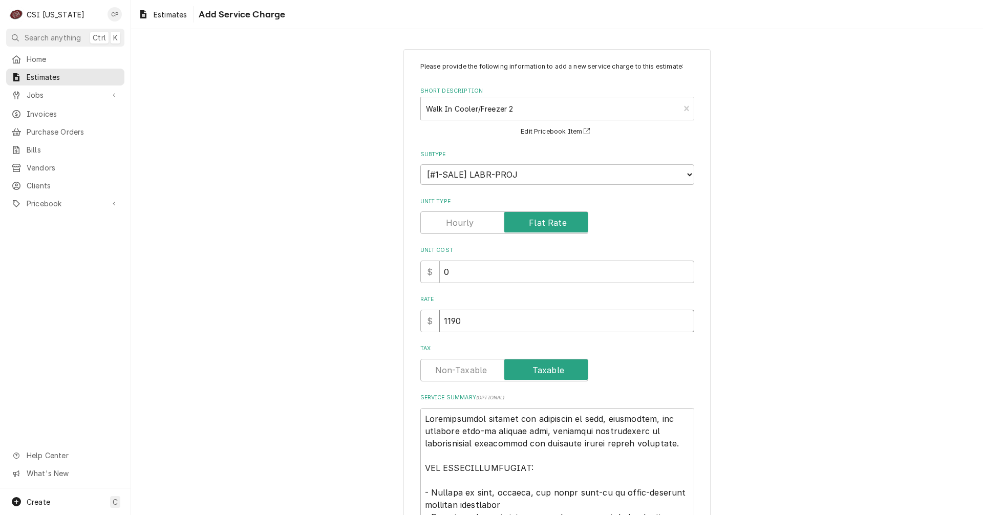
type textarea "x"
type input "11900"
type textarea "x"
type input "11900"
click at [458, 377] on input "Tax" at bounding box center [504, 370] width 159 height 23
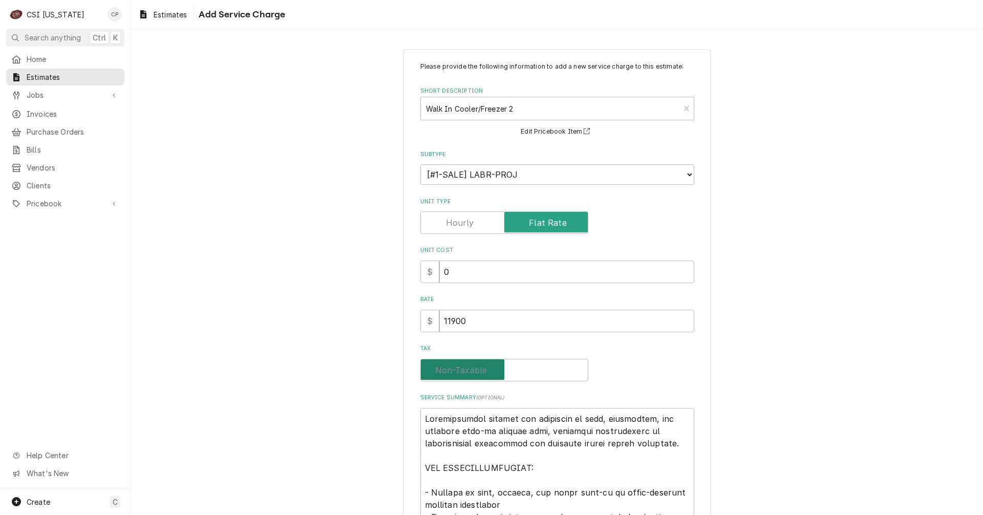
checkbox input "false"
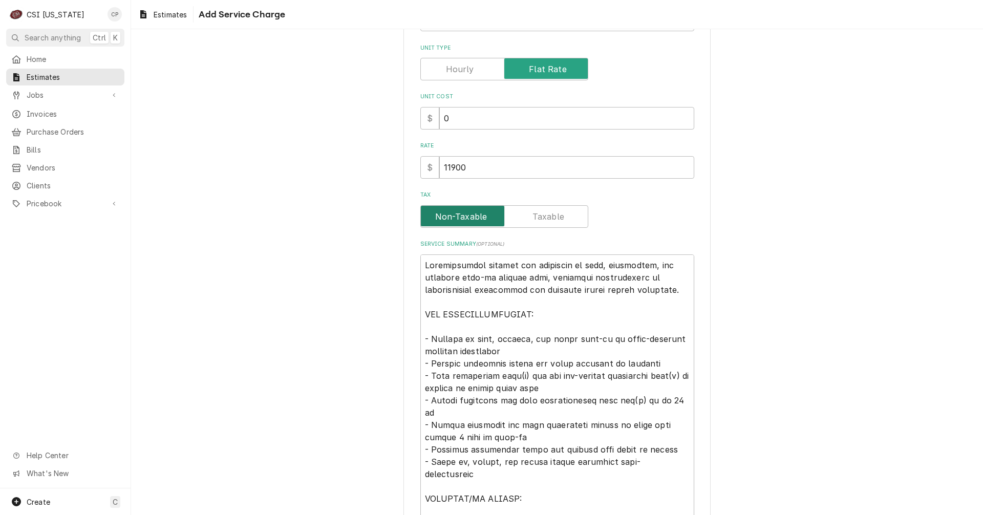
scroll to position [205, 0]
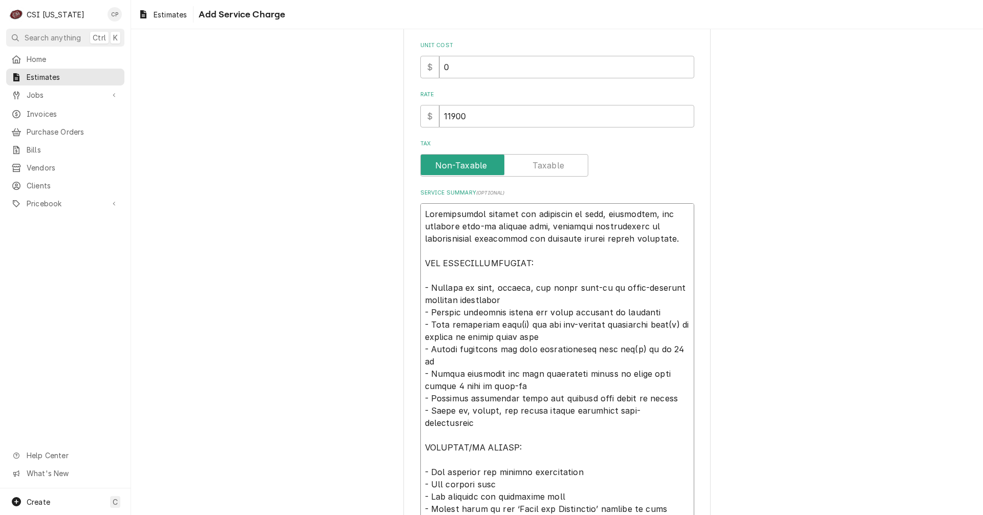
drag, startPoint x: 554, startPoint y: 325, endPoint x: 603, endPoint y: 326, distance: 49.7
click at [603, 326] on textarea "Service Summary ( optional )" at bounding box center [557, 385] width 274 height 365
type textarea "x"
type textarea "Loremipsumdol sitamet con adipiscin el sedd, eiusmodtem, inc utlabore etdo-ma a…"
type textarea "x"
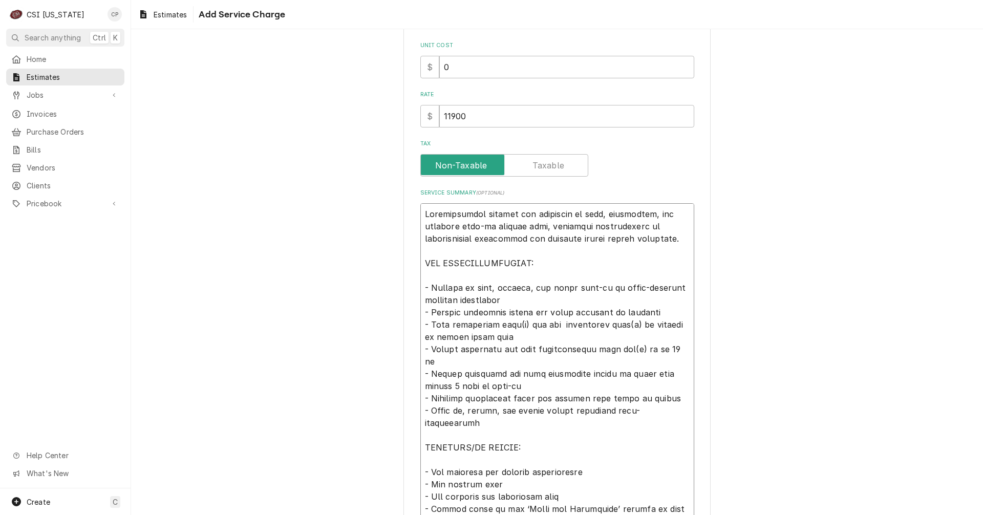
type textarea "Loremipsumdol sitamet con adipiscin el sedd, eiusmodtem, inc utlabore etdo-ma a…"
drag, startPoint x: 643, startPoint y: 325, endPoint x: 673, endPoint y: 325, distance: 29.2
click at [672, 325] on textarea "Service Summary ( optional )" at bounding box center [557, 385] width 274 height 365
type textarea "x"
type textarea "Loremipsumdol sitamet con adipiscin el sedd, eiusmodtem, inc utlabore etdo-ma a…"
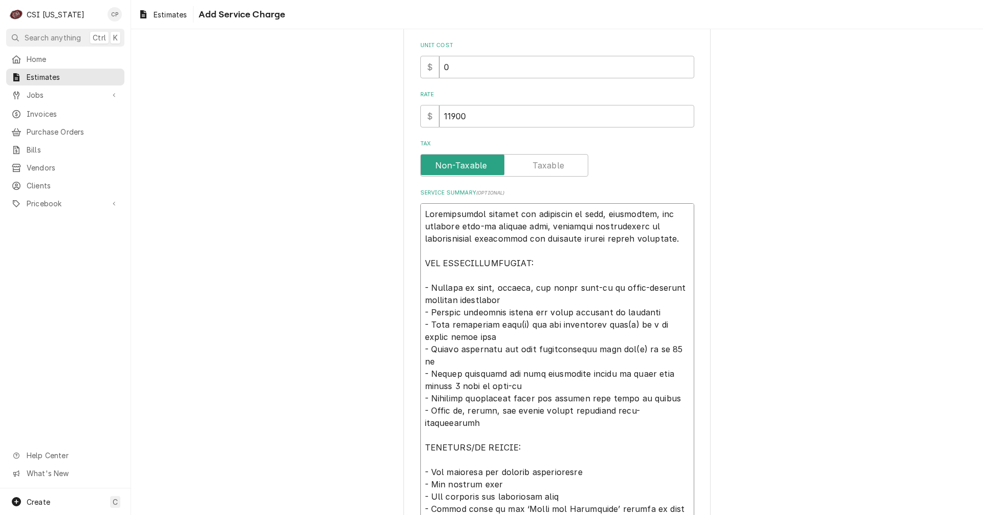
type textarea "x"
type textarea "Loremipsumdol sitamet con adipiscin el sedd, eiusmodtem, inc utlabore etdo-ma a…"
type textarea "x"
type textarea "Loremipsumdol sitamet con adipiscin el sedd, eiusmodtem, inc utlabore etdo-ma a…"
type textarea "x"
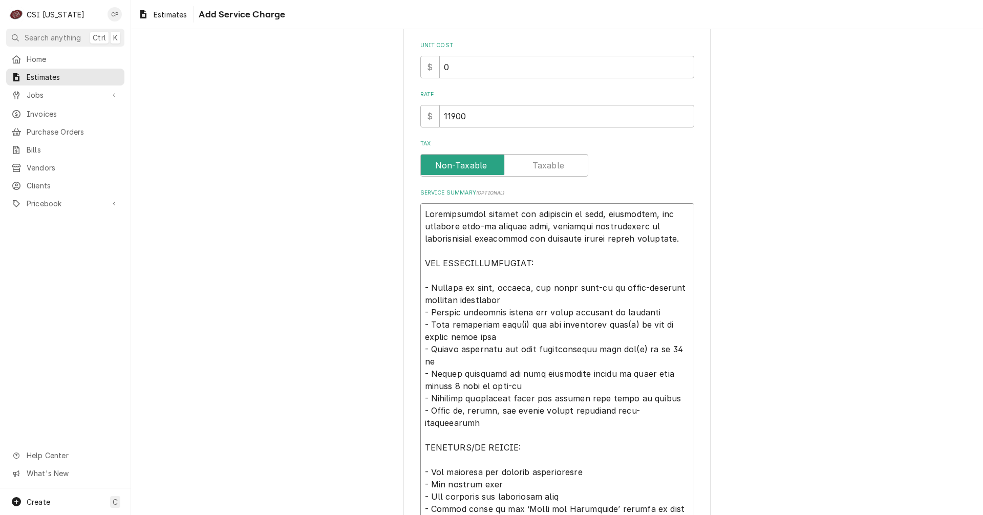
type textarea "Loremipsumdol sitamet con adipiscin el sedd, eiusmodtem, inc utlabore etdo-ma a…"
type textarea "x"
type textarea "Loremipsumdol sitamet con adipiscin el sedd, eiusmodtem, inc utlabore etdo-ma a…"
type textarea "x"
type textarea "Loremipsumdol sitamet con adipiscin el sedd, eiusmodtem, inc utlabore etdo-ma a…"
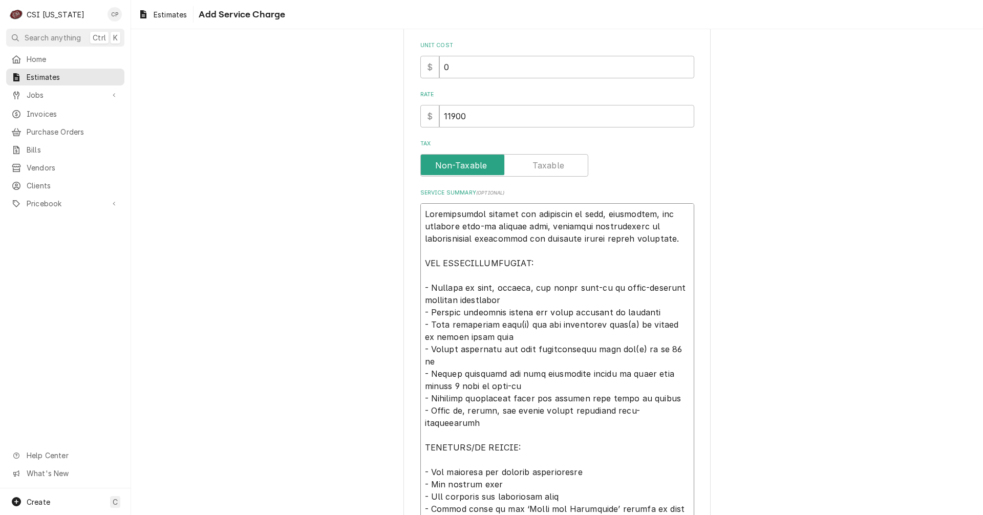
type textarea "x"
type textarea "Loremipsumdol sitamet con adipiscin el sedd, eiusmodtem, inc utlabore etdo-ma a…"
type textarea "x"
type textarea "Loremipsumdol sitamet con adipiscin el sedd, eiusmodtem, inc utlabore etdo-ma a…"
type textarea "x"
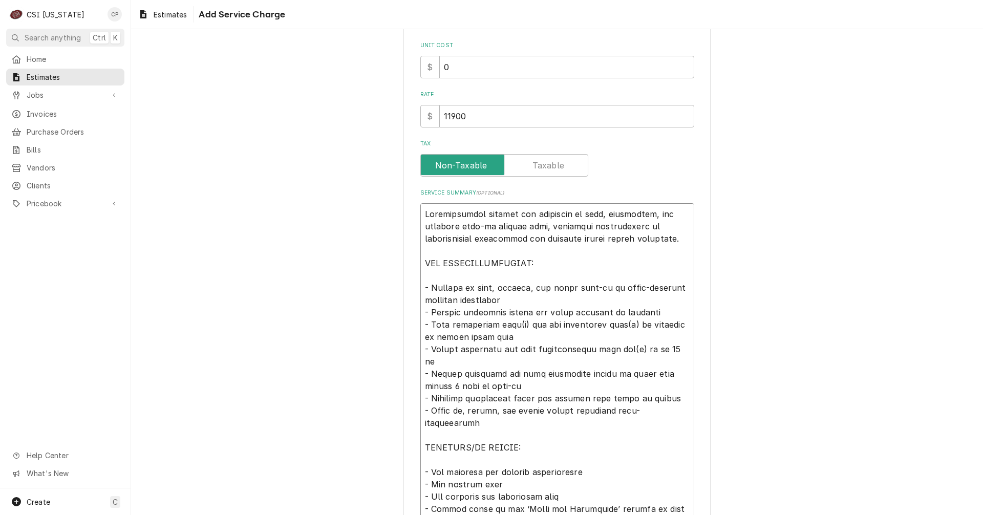
type textarea "Loremipsumdol sitamet con adipiscin el sedd, eiusmodtem, inc utlabore etdo-ma a…"
type textarea "x"
type textarea "Loremipsumdol sitamet con adipiscin el sedd, eiusmodtem, inc utlabore etdo-ma a…"
type textarea "x"
type textarea "Loremipsumdol sitamet con adipiscin el sedd, eiusmodtem, inc utlabore etdo-ma a…"
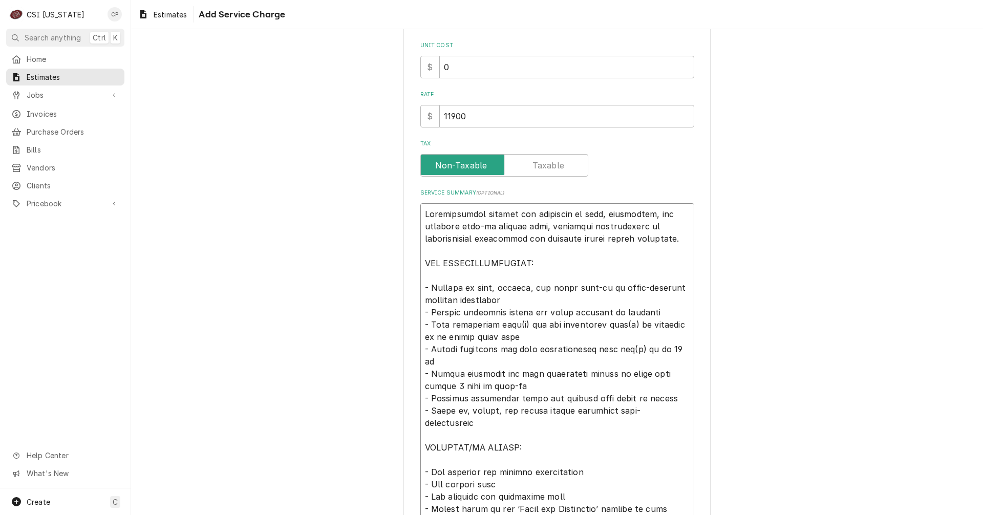
type textarea "x"
type textarea "Loremipsumdol sitamet con adipiscin el sedd, eiusmodtem, inc utlabore etdo-ma a…"
type textarea "x"
type textarea "Loremipsumdol sitamet con adipiscin el sedd, eiusmodtem, inc utlabore etdo-ma a…"
type textarea "x"
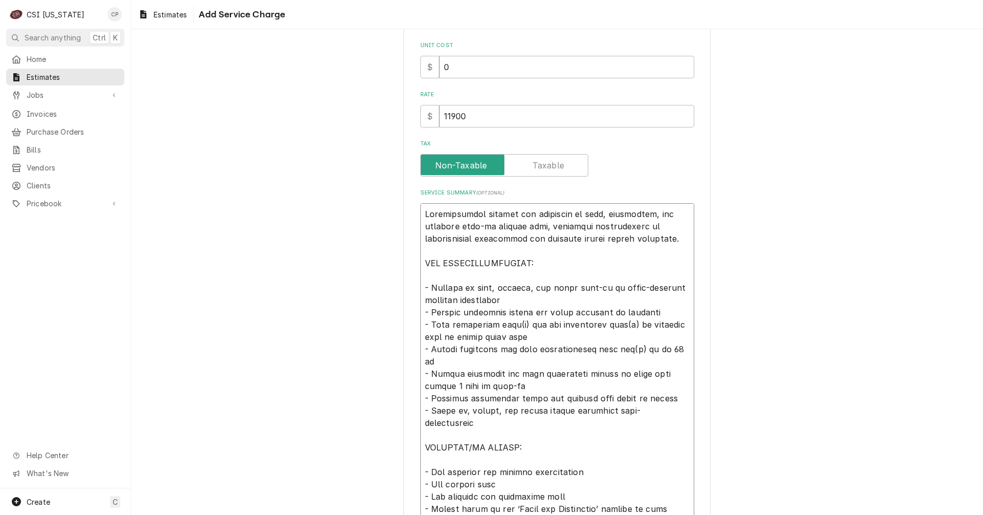
type textarea "Loremipsumdol sitamet con adipiscin el sedd, eiusmodtem, inc utlabore etdo-ma a…"
type textarea "x"
type textarea "Loremipsumdol sitamet con adipiscin el sedd, eiusmodtem, inc utlabore etdo-ma a…"
type textarea "x"
type textarea "Loremipsumdol sitamet con adipiscin el sedd, eiusmodtem, inc utlabore etdo-ma a…"
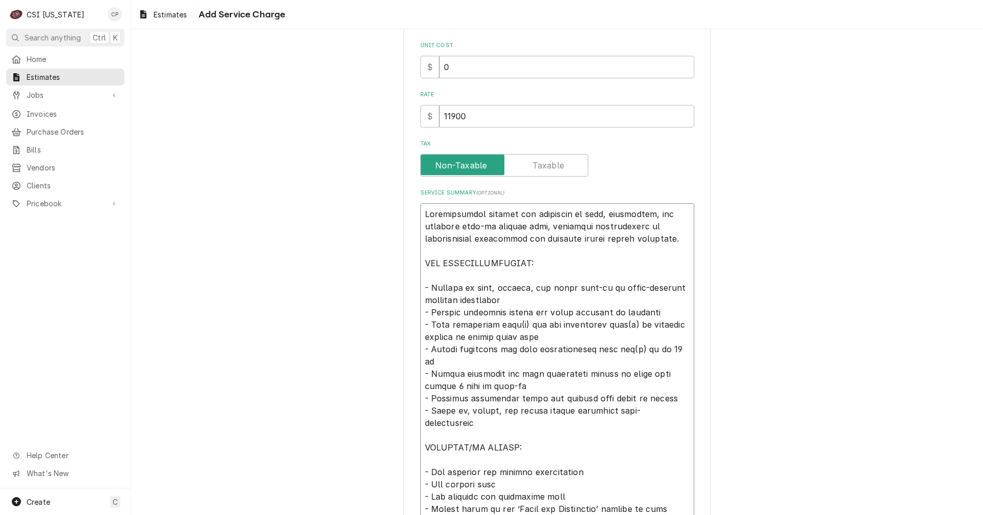
type textarea "x"
type textarea "Loremipsumdol sitamet con adipiscin el sedd, eiusmodtem, inc utlabore etdo-ma a…"
type textarea "x"
type textarea "Loremipsumdol sitamet con adipiscin el sedd, eiusmodtem, inc utlabore etdo-ma a…"
type textarea "x"
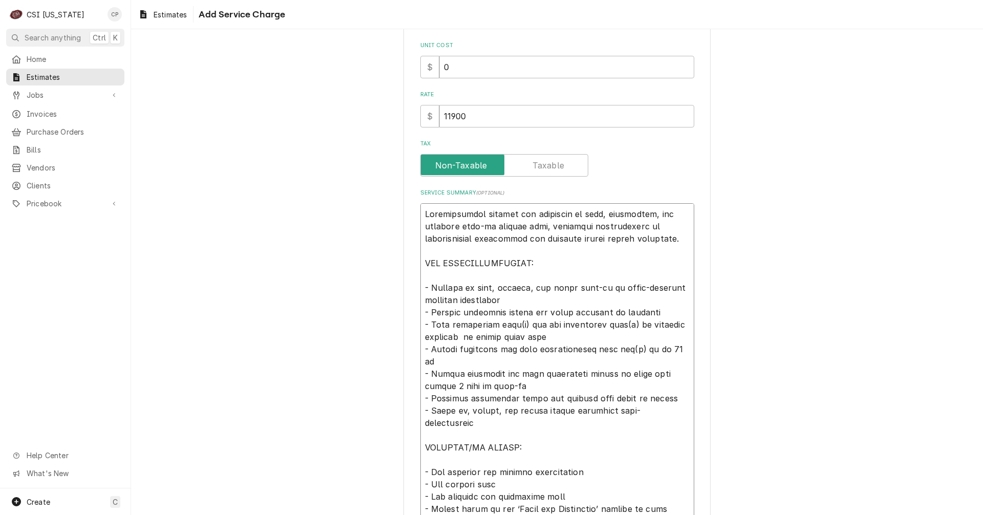
type textarea "Loremipsumdol sitamet con adipiscin el sedd, eiusmodtem, inc utlabore etdo-ma a…"
type textarea "x"
type textarea "Loremipsumdol sitamet con adipiscin el sedd, eiusmodtem, inc utlabore etdo-ma a…"
type textarea "x"
type textarea "Loremipsumdol sitamet con adipiscin el sedd, eiusmodtem, inc utlabore etdo-ma a…"
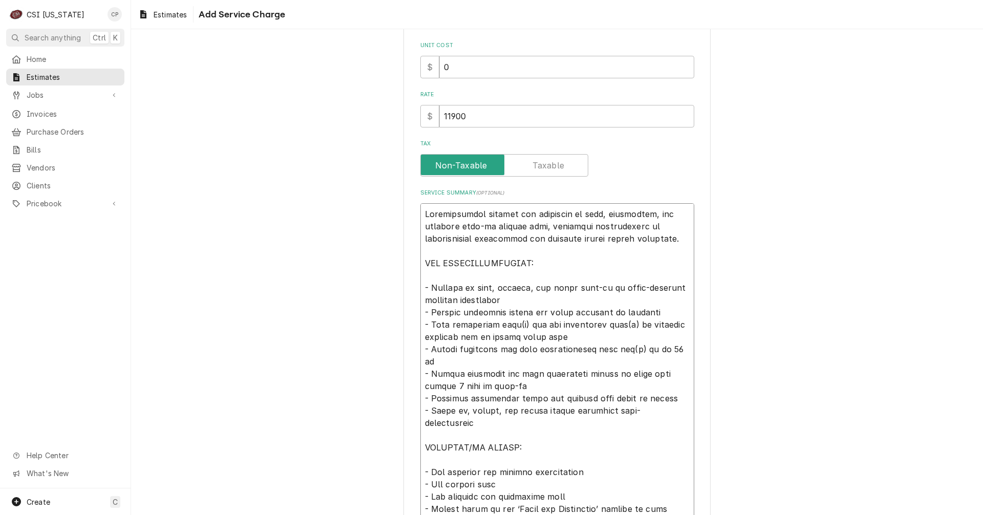
type textarea "x"
type textarea "Loremipsumdol sitamet con adipiscin el sedd, eiusmodtem, inc utlabore etdo-ma a…"
type textarea "x"
type textarea "Loremipsumdol sitamet con adipiscin el sedd, eiusmodtem, inc utlabore etdo-ma a…"
type textarea "x"
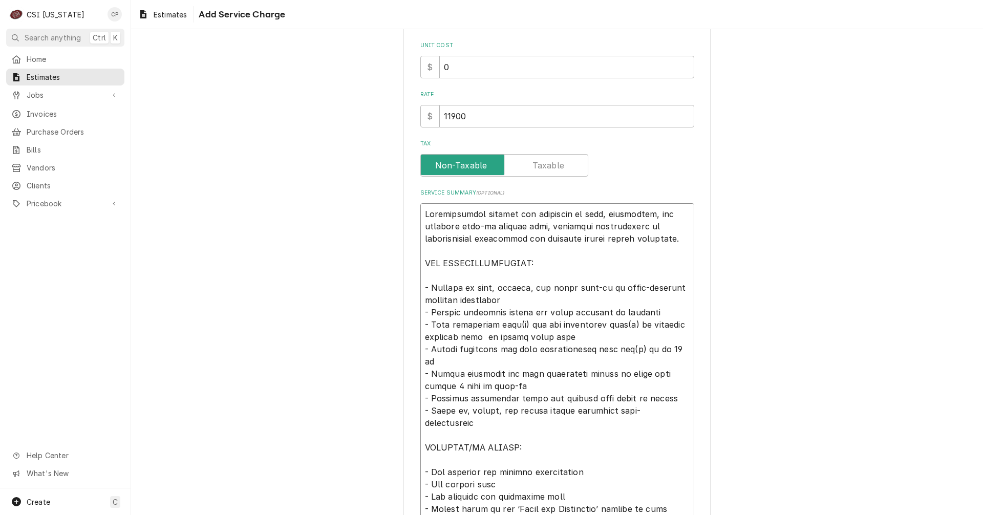
type textarea "Loremipsumdol sitamet con adipiscin el sedd, eiusmodtem, inc utlabore etdo-ma a…"
type textarea "x"
type textarea "Loremipsumdol sitamet con adipiscin el sedd, eiusmodtem, inc utlabore etdo-ma a…"
type textarea "x"
type textarea "Loremipsumdol sitamet con adipiscin el sedd, eiusmodtem, inc utlabore etdo-ma a…"
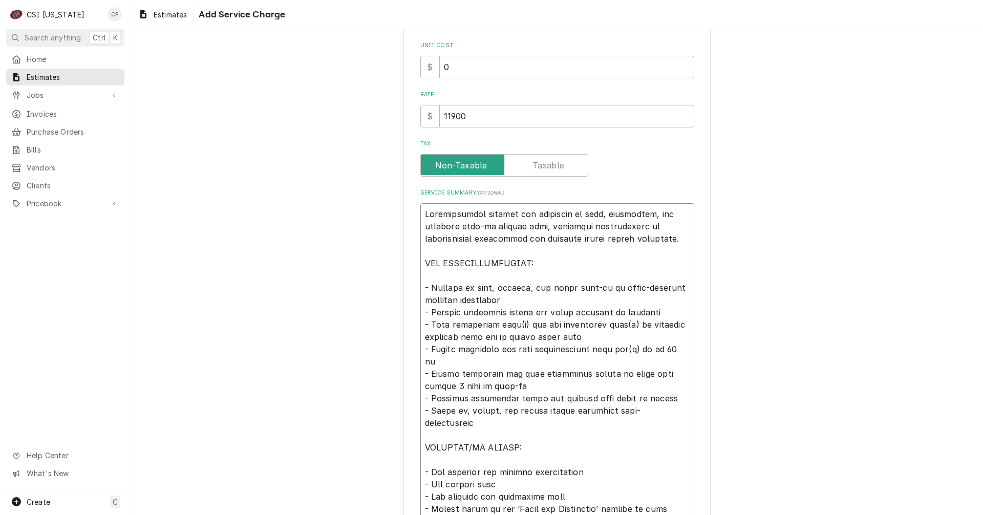
type textarea "x"
type textarea "Loremipsumdol sitamet con adipiscin el sedd, eiusmodtem, inc utlabore etdo-ma a…"
type textarea "x"
type textarea "Loremipsumdol sitamet con adipiscin el sedd, eiusmodtem, inc utlabore etdo-ma a…"
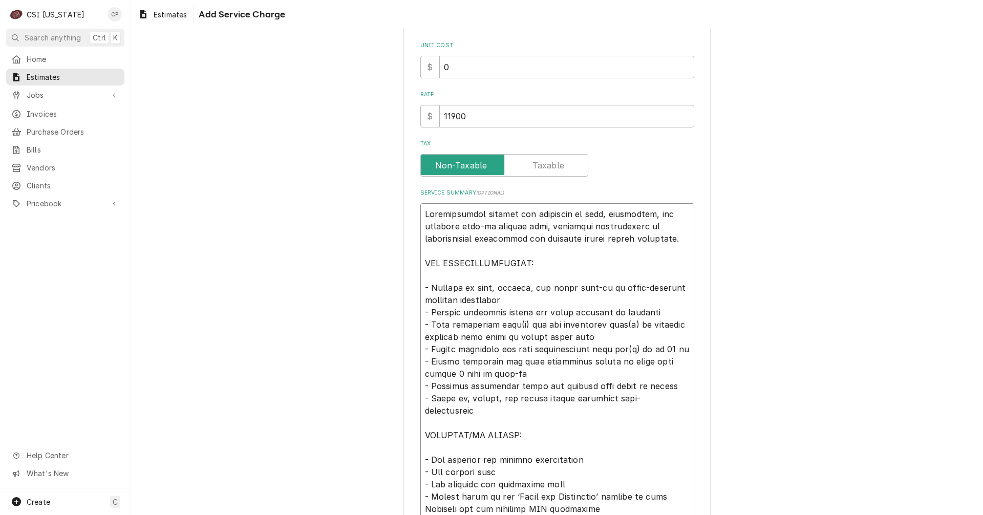
type textarea "x"
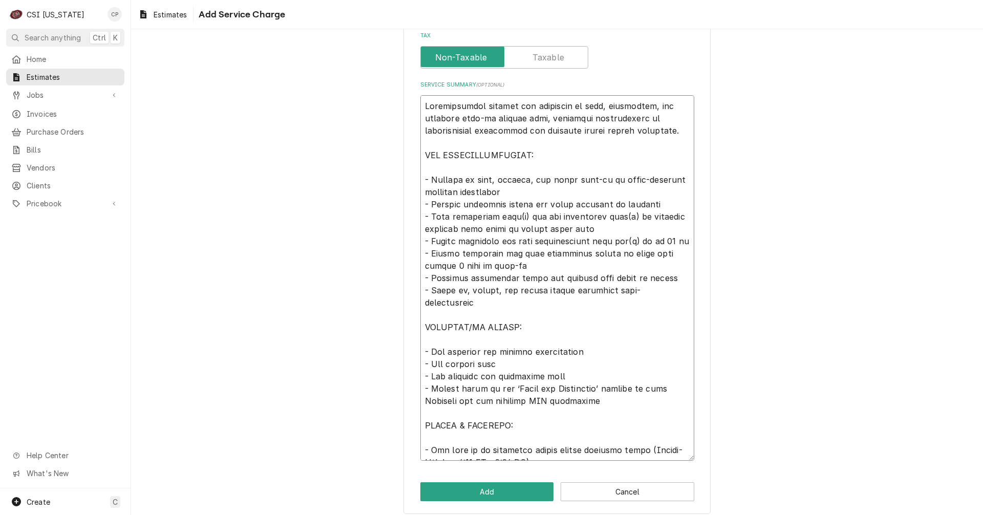
scroll to position [321, 0]
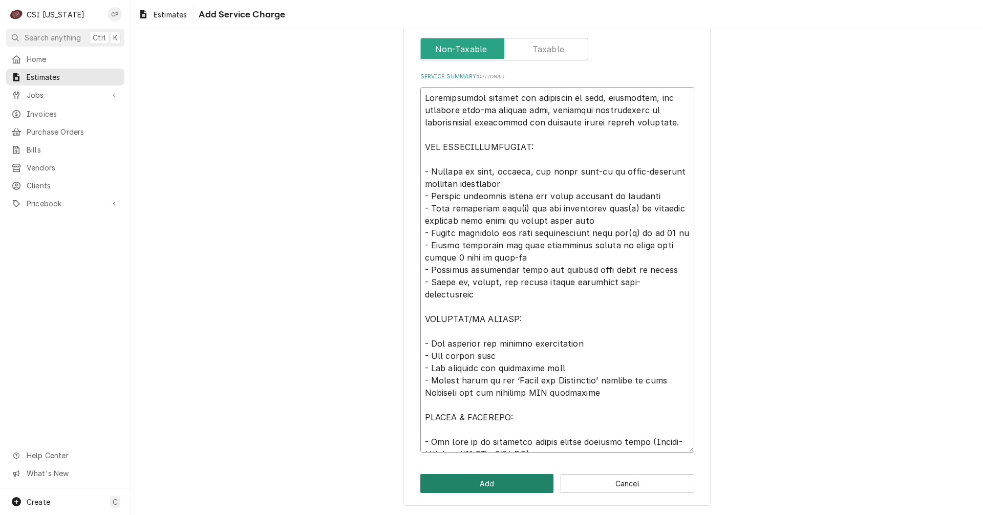
type textarea "Loremipsumdol sitamet con adipiscin el sedd, eiusmodtem, inc utlabore etdo-ma a…"
click at [521, 480] on button "Add" at bounding box center [487, 483] width 134 height 19
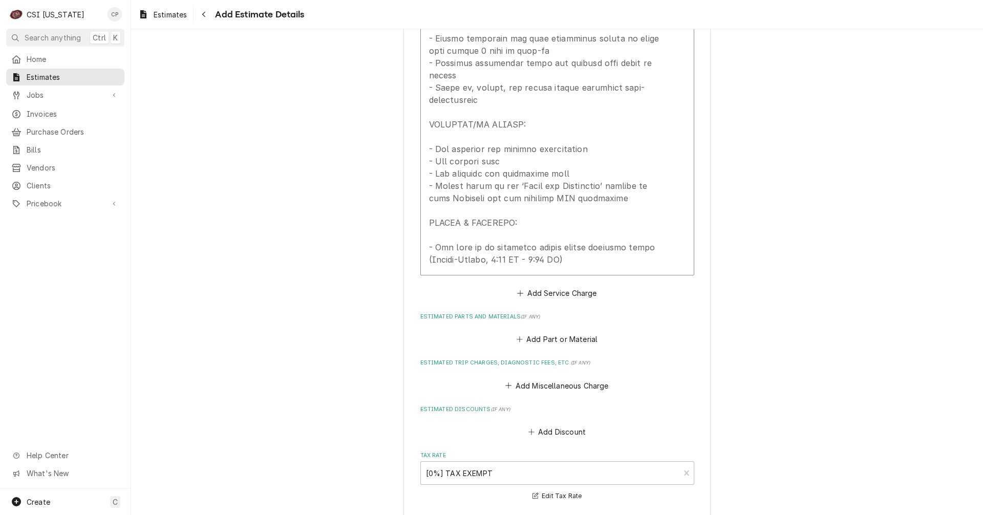
scroll to position [1972, 0]
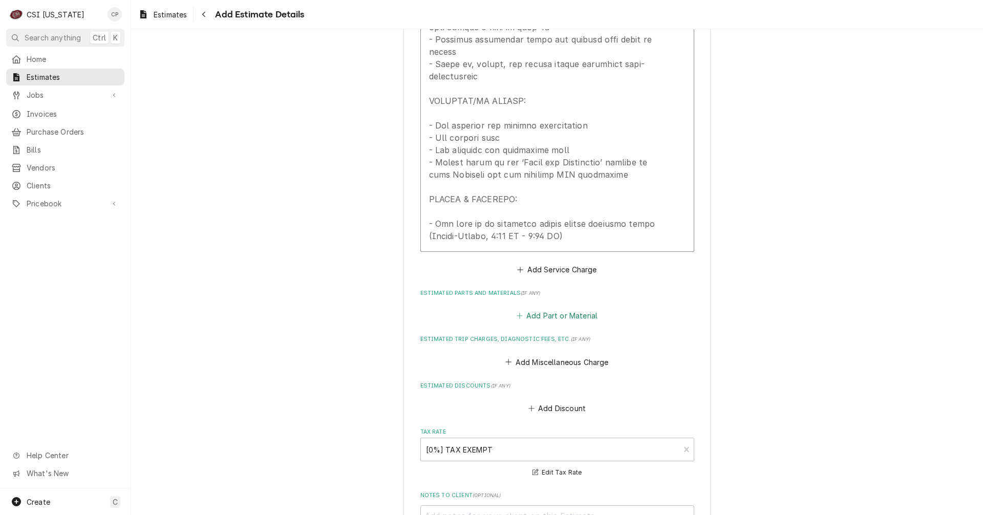
click at [569, 309] on button "Add Part or Material" at bounding box center [556, 316] width 84 height 14
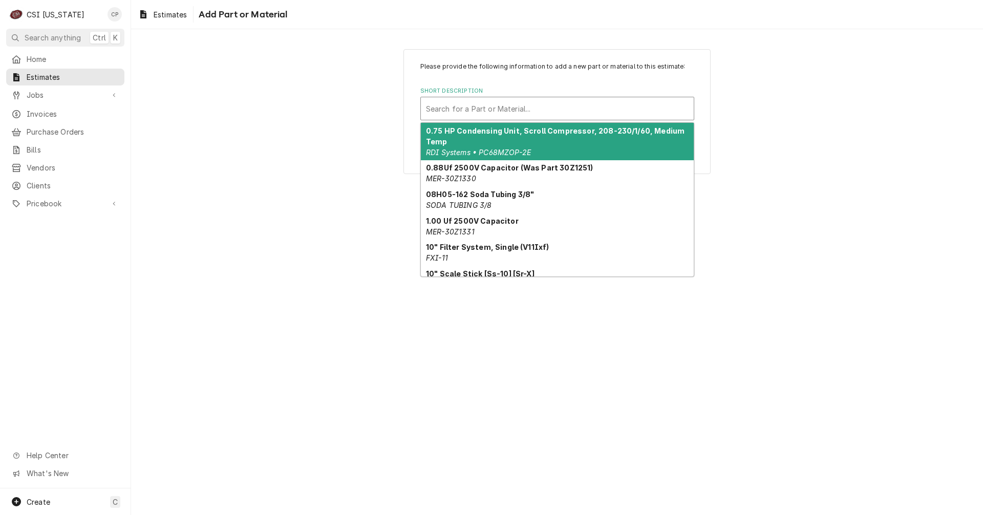
click at [542, 105] on div "Short Description" at bounding box center [557, 108] width 263 height 18
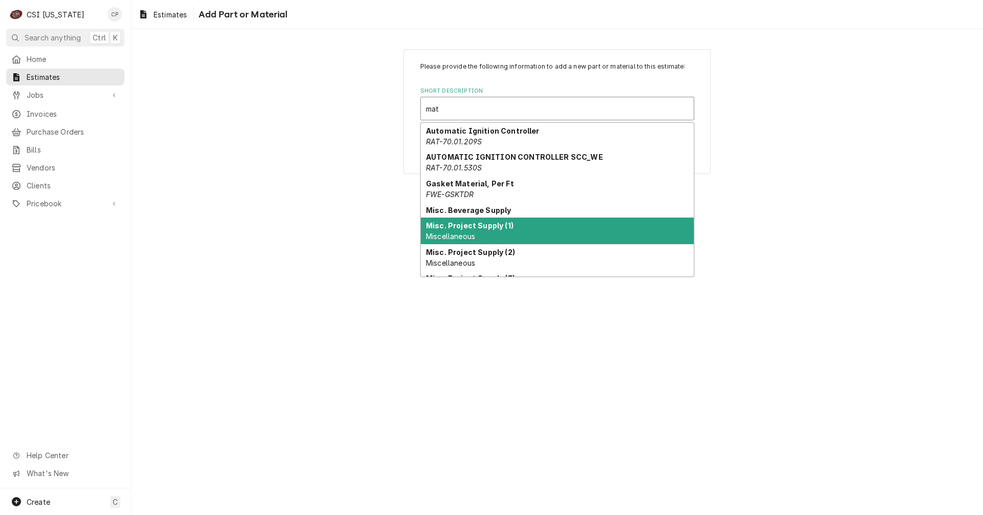
click at [509, 228] on strong "Misc. Project Supply (1)" at bounding box center [470, 225] width 88 height 9
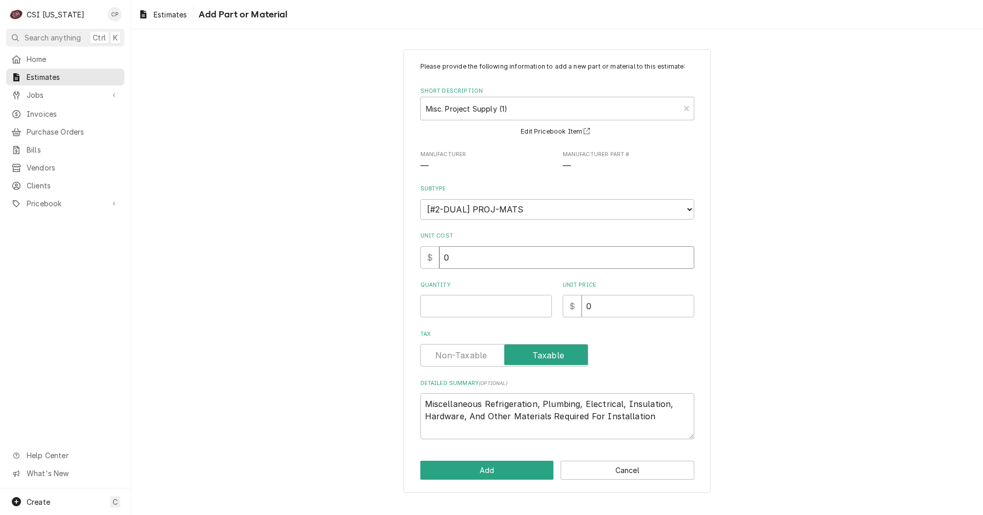
click at [514, 255] on input "0" at bounding box center [566, 257] width 255 height 23
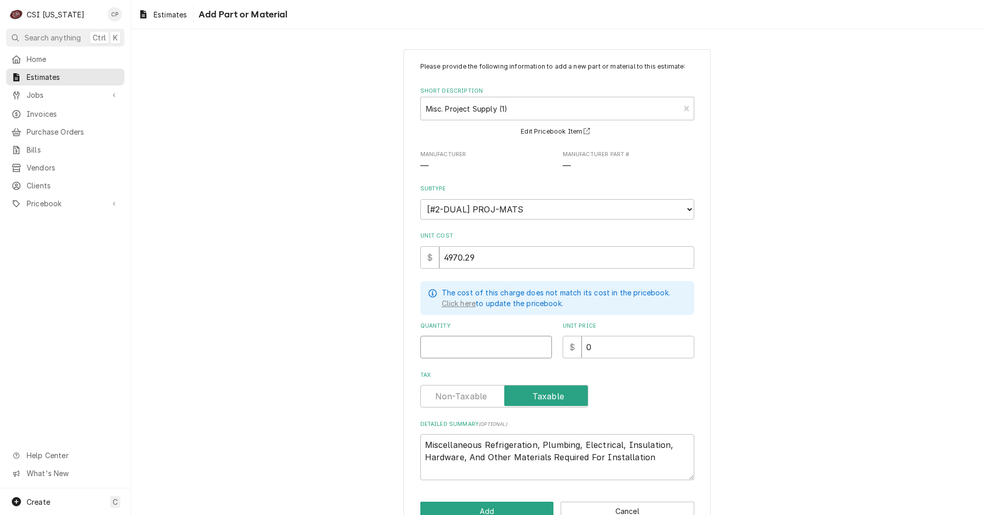
click at [487, 346] on input "Quantity" at bounding box center [486, 347] width 132 height 23
drag, startPoint x: 485, startPoint y: 260, endPoint x: 394, endPoint y: 256, distance: 91.2
click at [395, 257] on div "Please provide the following information to add a new part or material to this …" at bounding box center [557, 291] width 852 height 503
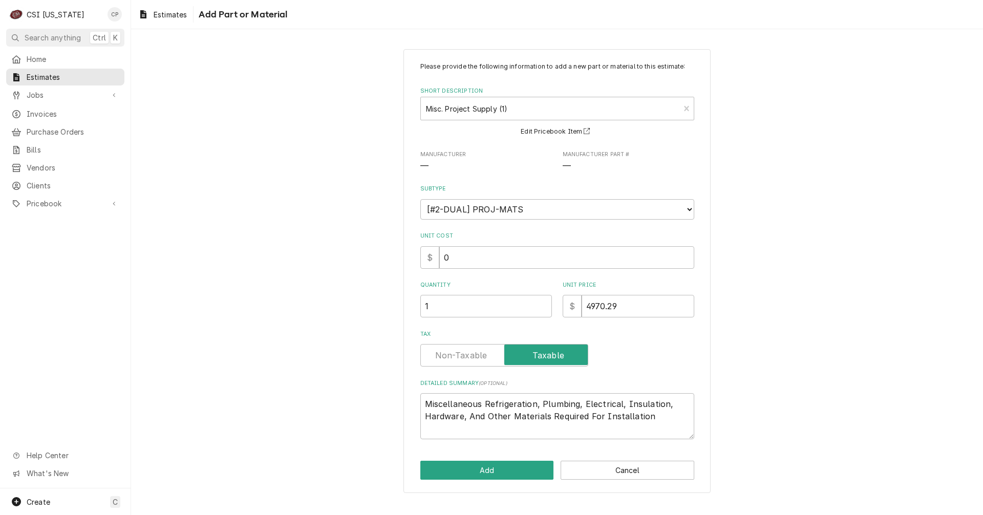
click at [441, 357] on label "Tax" at bounding box center [504, 355] width 168 height 23
click at [441, 357] on input "Tax" at bounding box center [504, 355] width 159 height 23
click at [660, 418] on textarea "Miscellaneous Refrigeration, Plumbing, Electrical, Insulation, Hardware, And Ot…" at bounding box center [557, 416] width 274 height 46
drag, startPoint x: 538, startPoint y: 404, endPoint x: 486, endPoint y: 407, distance: 52.3
click at [486, 407] on textarea "Miscellaneous Refrigeration, Plumbing, Electrical, Insulation, Hardware, And Ot…" at bounding box center [557, 416] width 274 height 46
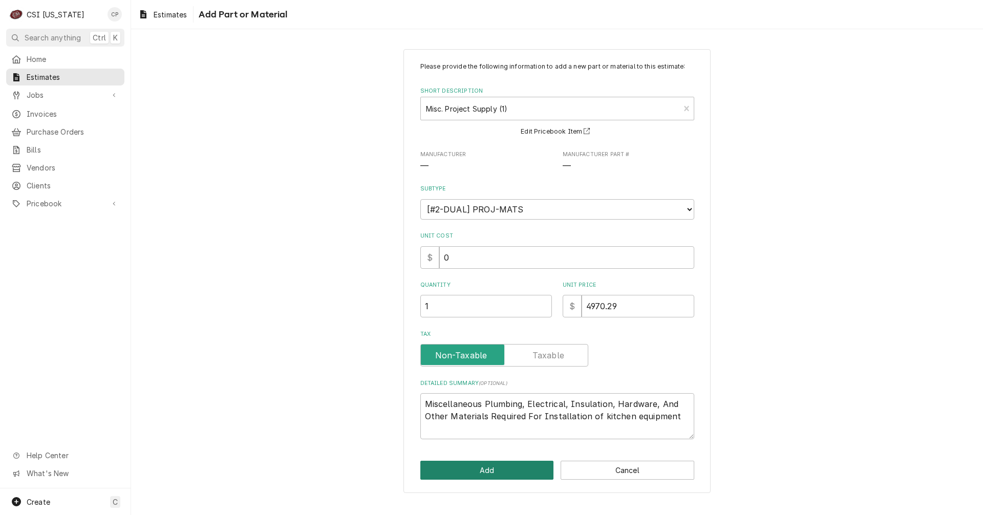
click at [524, 473] on button "Add" at bounding box center [487, 470] width 134 height 19
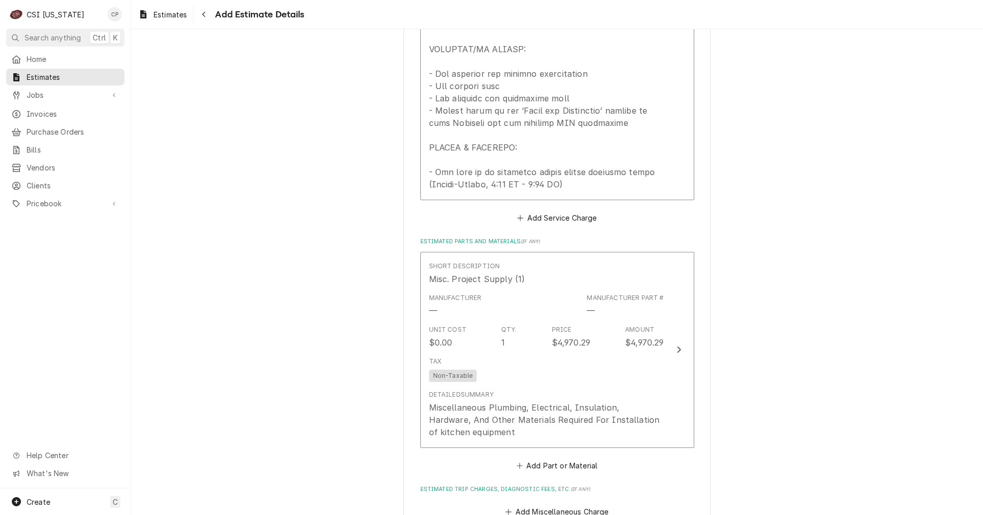
scroll to position [2036, 0]
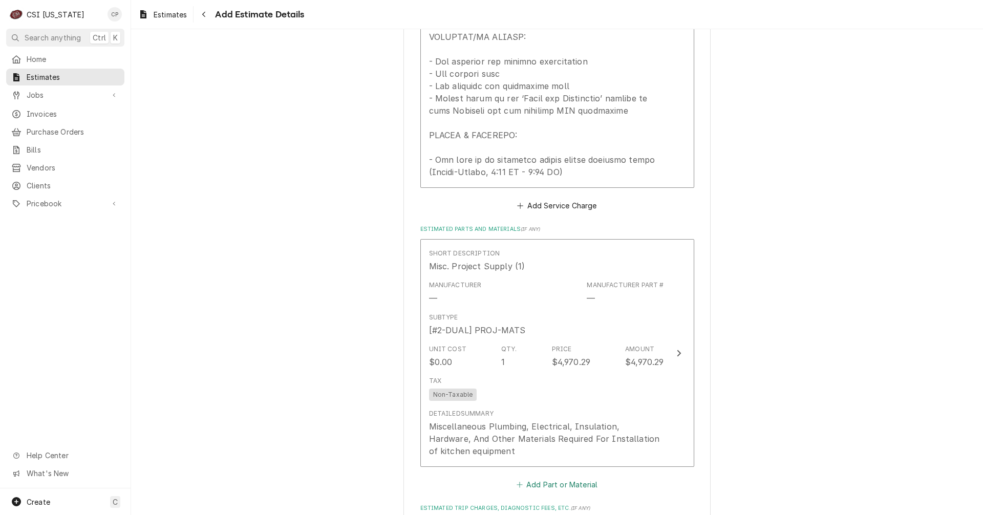
click at [573, 478] on button "Add Part or Material" at bounding box center [556, 485] width 84 height 14
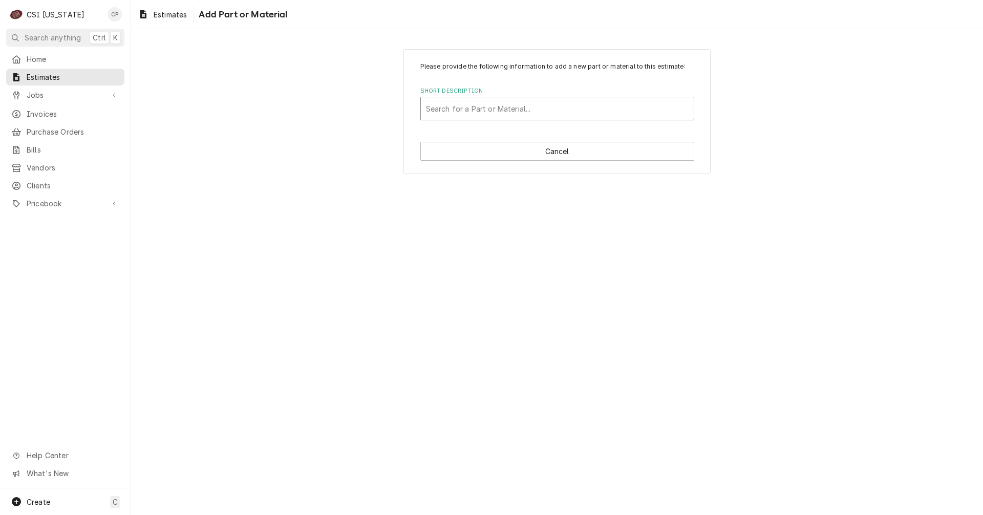
click at [502, 104] on div "Short Description" at bounding box center [557, 108] width 263 height 18
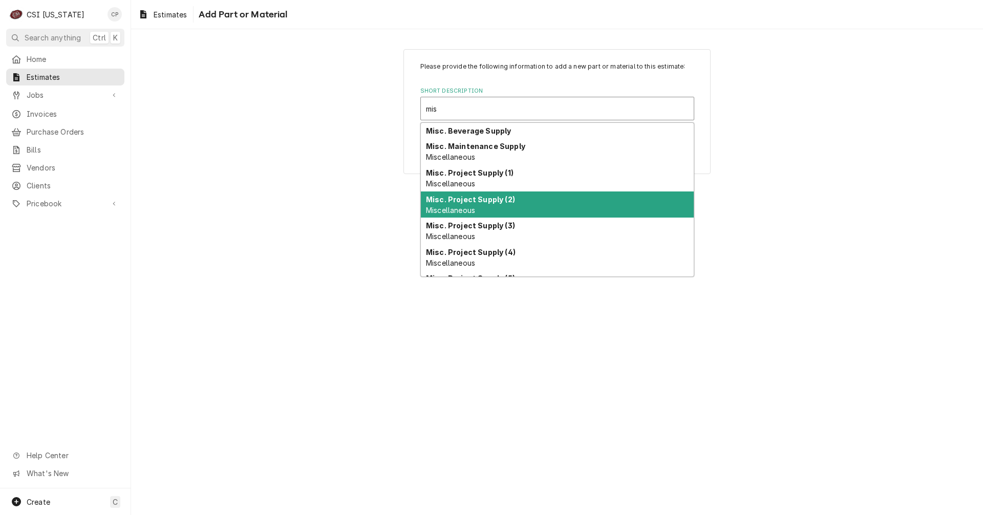
click at [483, 203] on strong "Misc. Project Supply (2)" at bounding box center [470, 199] width 89 height 9
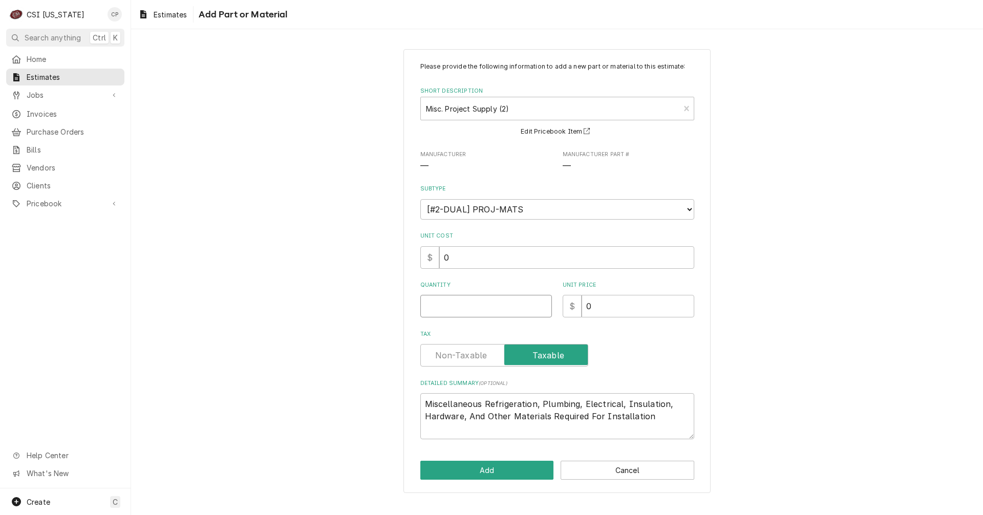
click at [481, 313] on input "Quantity" at bounding box center [486, 306] width 132 height 23
click at [471, 348] on input "Tax" at bounding box center [504, 355] width 159 height 23
click at [661, 418] on textarea "Miscellaneous Refrigeration, Plumbing, Electrical, Insulation, Hardware, And Ot…" at bounding box center [557, 416] width 274 height 46
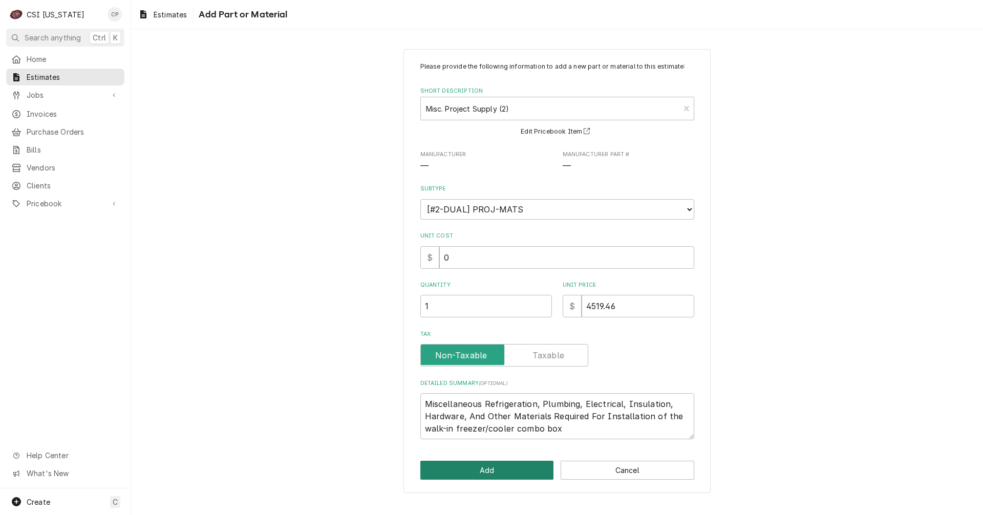
click at [513, 472] on button "Add" at bounding box center [487, 470] width 134 height 19
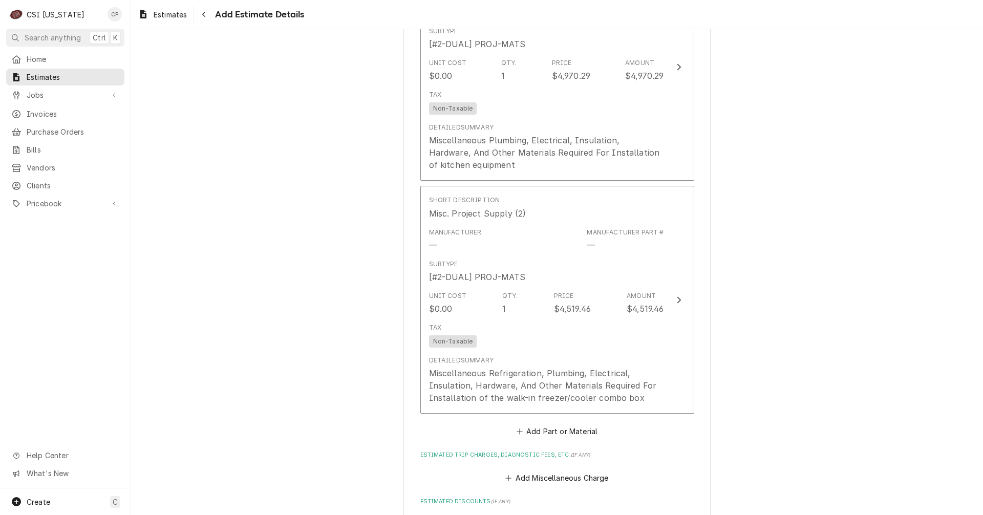
scroll to position [2356, 0]
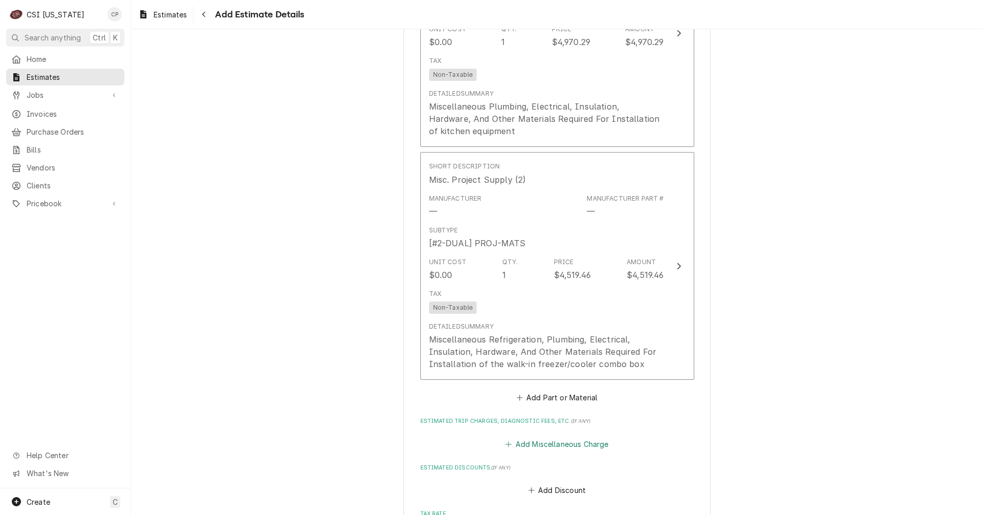
click at [564, 437] on button "Add Miscellaneous Charge" at bounding box center [557, 444] width 106 height 14
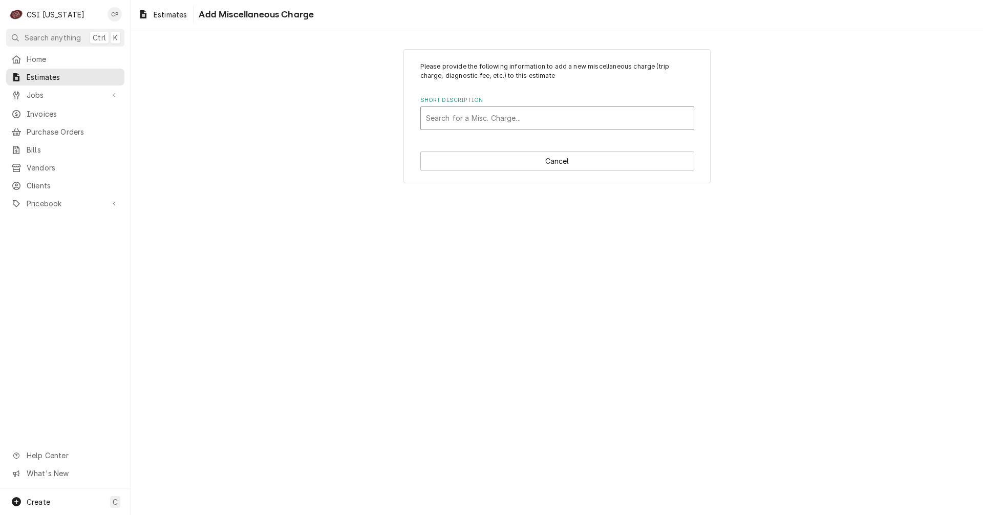
click at [487, 116] on div "Short Description" at bounding box center [557, 118] width 263 height 18
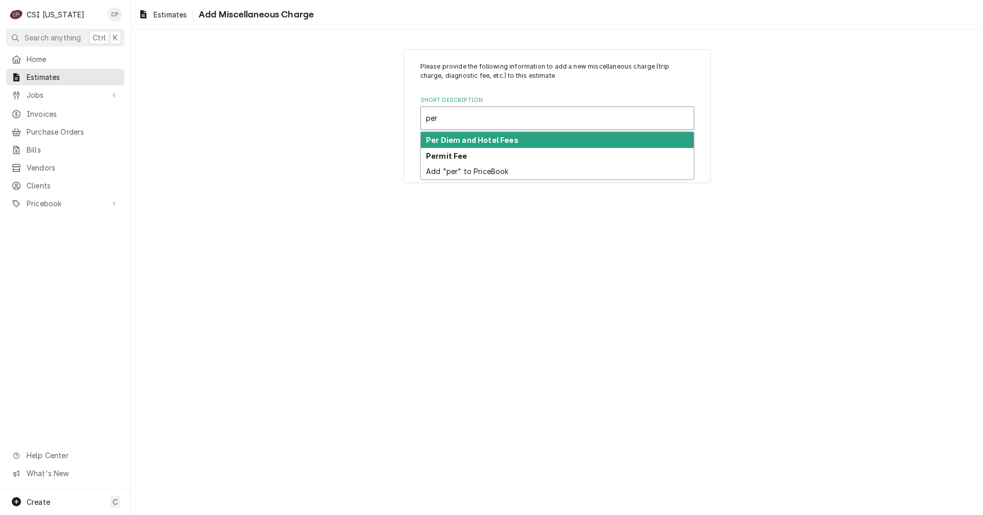
click at [479, 139] on strong "Per Diem and Hotel Fees" at bounding box center [472, 140] width 93 height 9
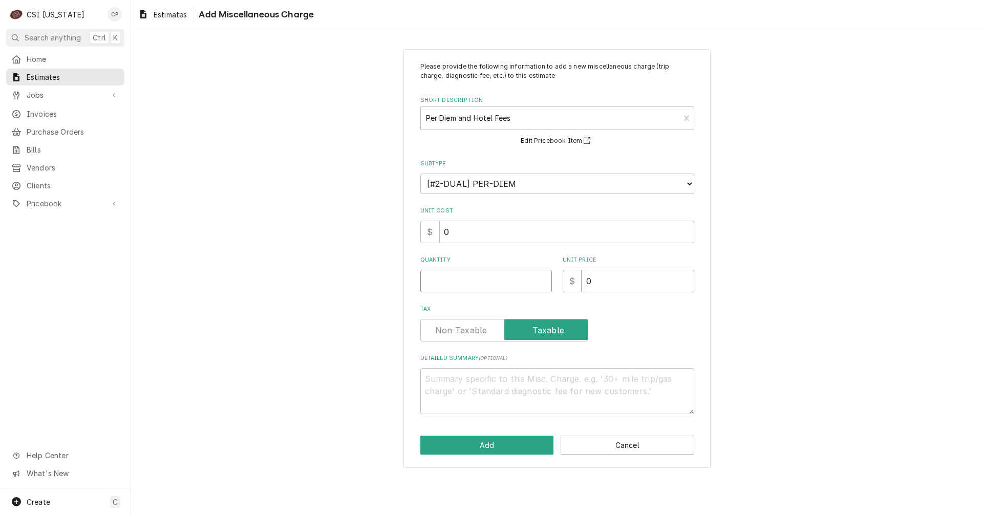
click at [461, 275] on input "Quantity" at bounding box center [486, 281] width 132 height 23
click at [476, 325] on label "Tax" at bounding box center [504, 330] width 168 height 23
click at [476, 325] on input "Tax" at bounding box center [504, 330] width 159 height 23
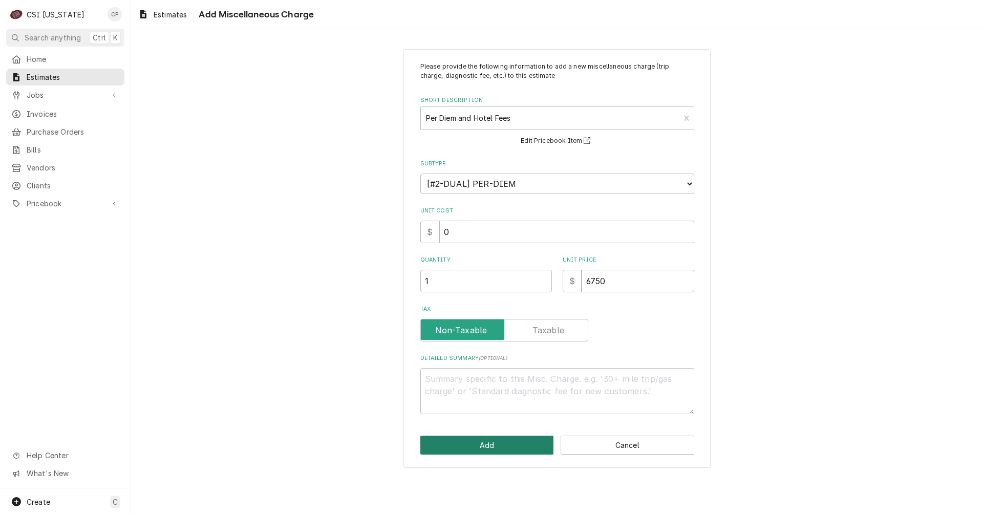
click at [524, 450] on button "Add" at bounding box center [487, 445] width 134 height 19
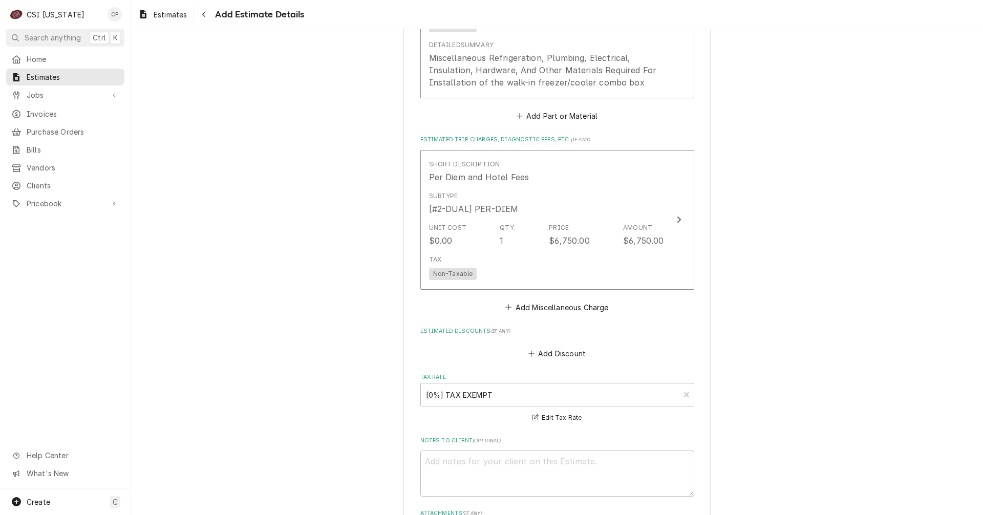
scroll to position [2609, 0]
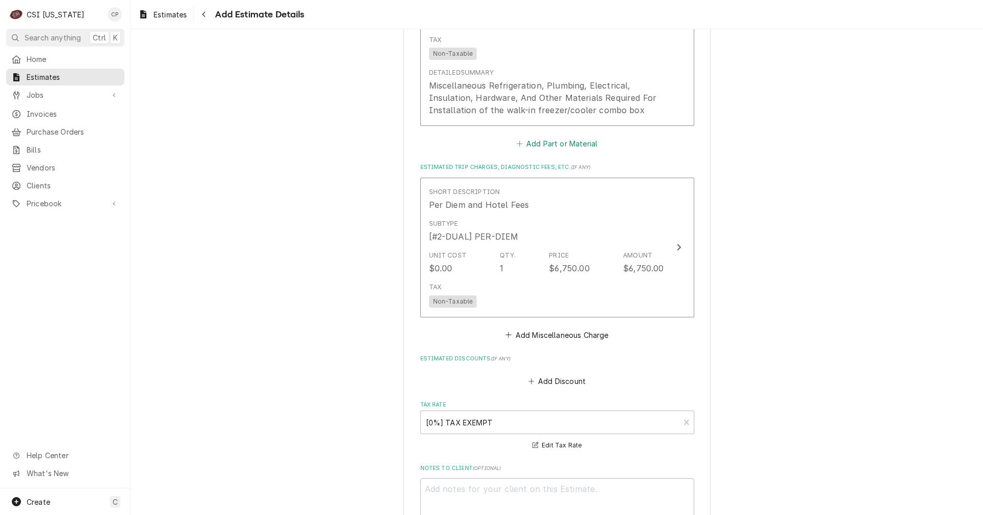
click at [555, 137] on button "Add Part or Material" at bounding box center [556, 144] width 84 height 14
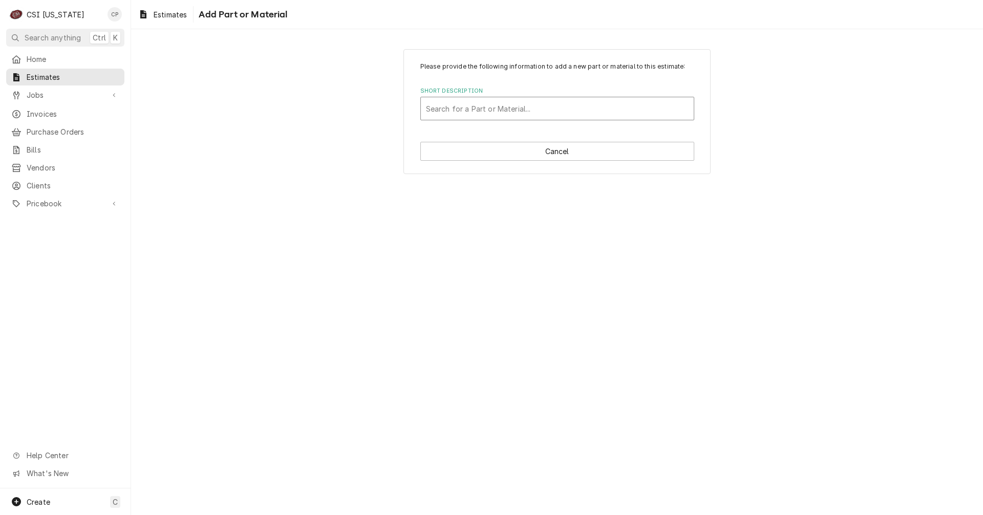
click at [527, 111] on div "Short Description" at bounding box center [557, 108] width 263 height 18
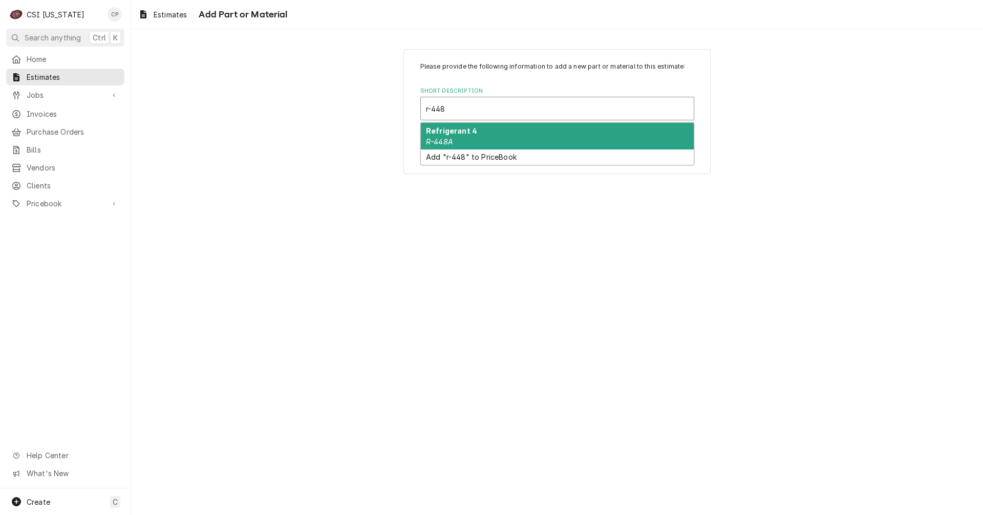
click at [504, 138] on div "Refrigerant 4 R-448A" at bounding box center [557, 136] width 273 height 27
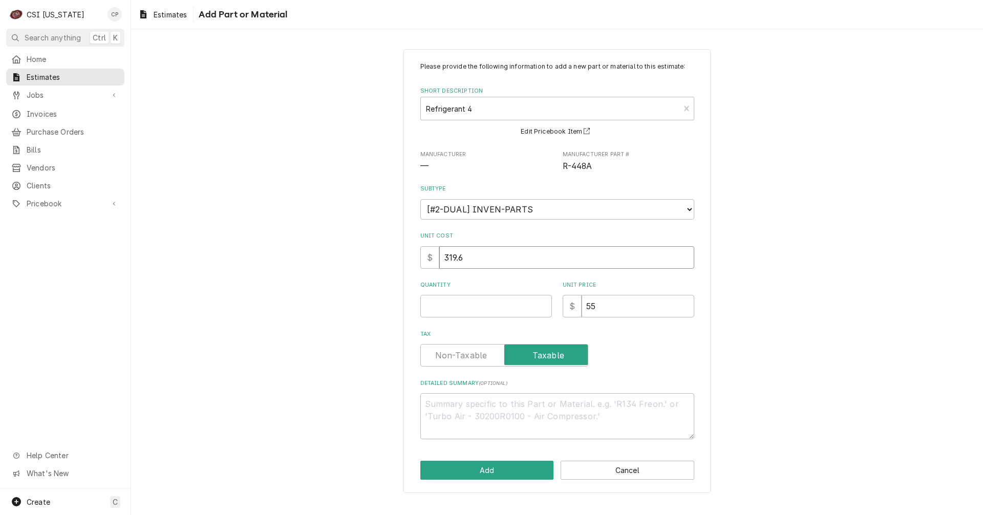
drag, startPoint x: 412, startPoint y: 261, endPoint x: 354, endPoint y: 263, distance: 57.9
click at [354, 263] on div "Please provide the following information to add a new part or material to this …" at bounding box center [557, 271] width 852 height 462
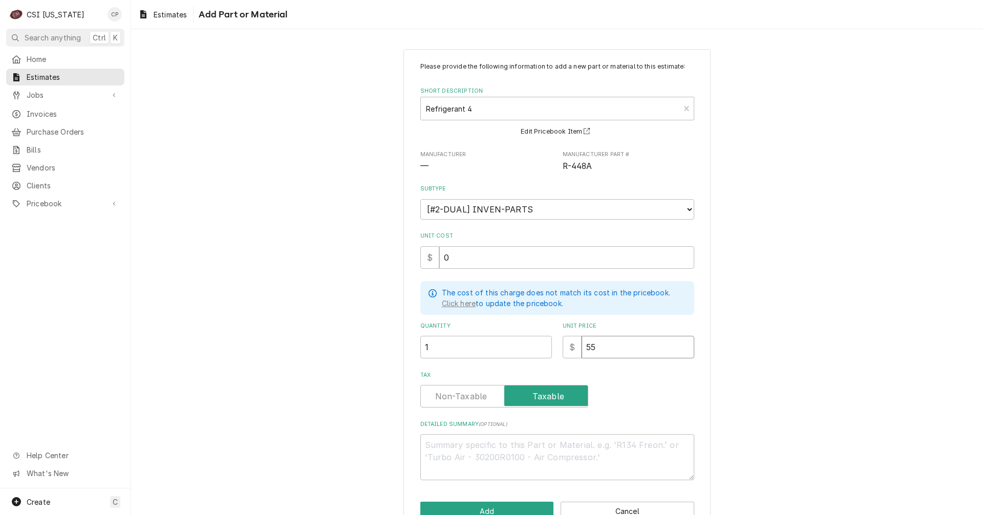
click at [602, 347] on input "55" at bounding box center [637, 347] width 113 height 23
click at [463, 388] on input "Tax" at bounding box center [504, 396] width 159 height 23
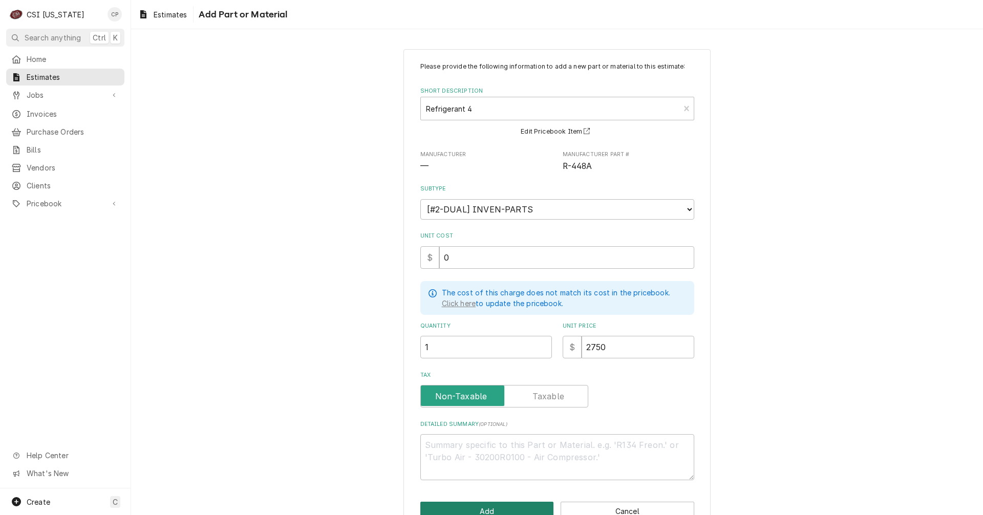
click at [489, 512] on button "Add" at bounding box center [487, 511] width 134 height 19
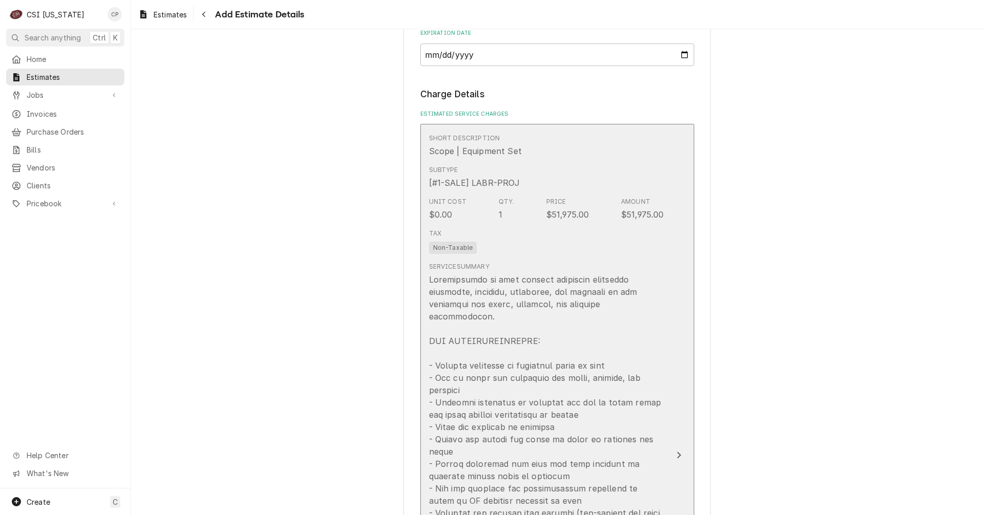
scroll to position [989, 0]
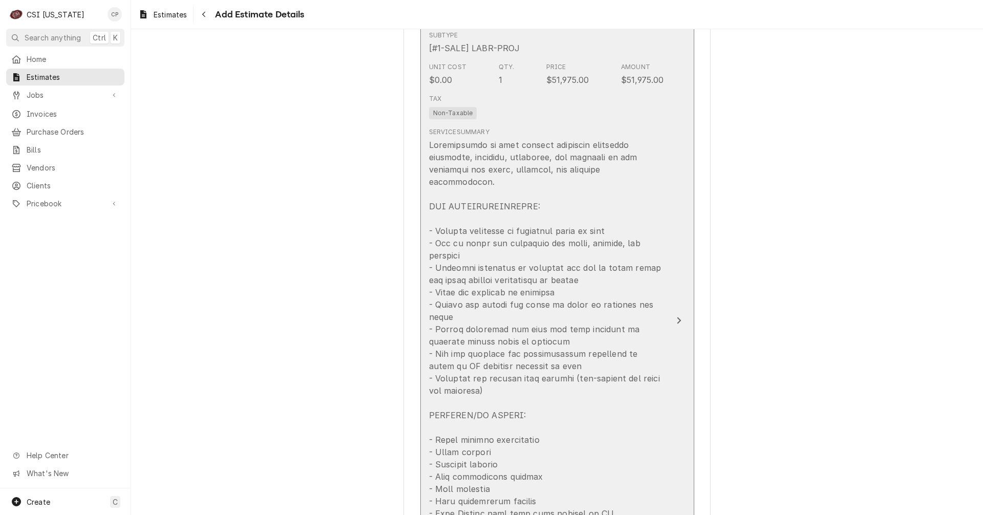
click at [676, 316] on icon "Update Line Item" at bounding box center [678, 320] width 5 height 8
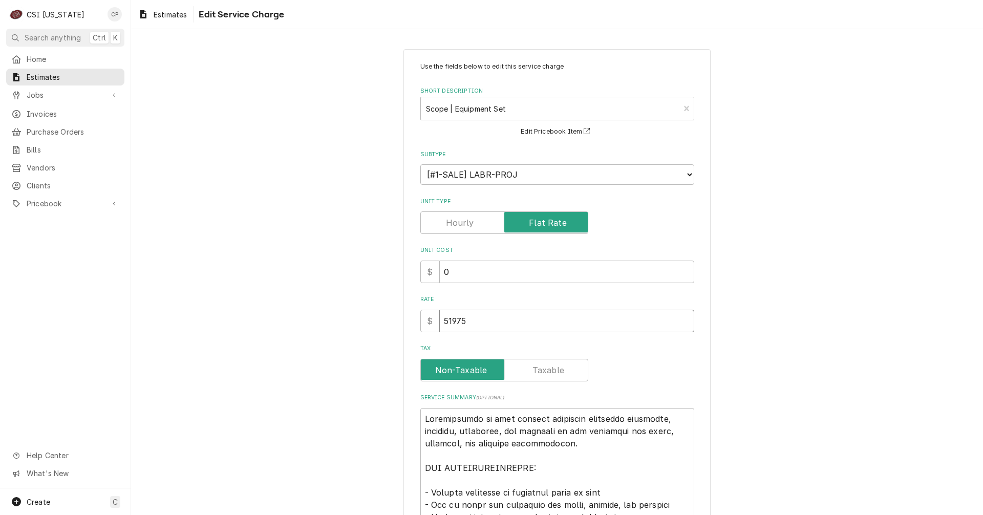
drag, startPoint x: 521, startPoint y: 331, endPoint x: 417, endPoint y: 330, distance: 103.9
click at [420, 330] on div "$ 51975" at bounding box center [557, 321] width 274 height 23
click at [451, 370] on label "Tax" at bounding box center [504, 370] width 168 height 23
click at [451, 370] on input "Tax" at bounding box center [504, 370] width 159 height 23
click at [473, 365] on label "Tax" at bounding box center [504, 370] width 168 height 23
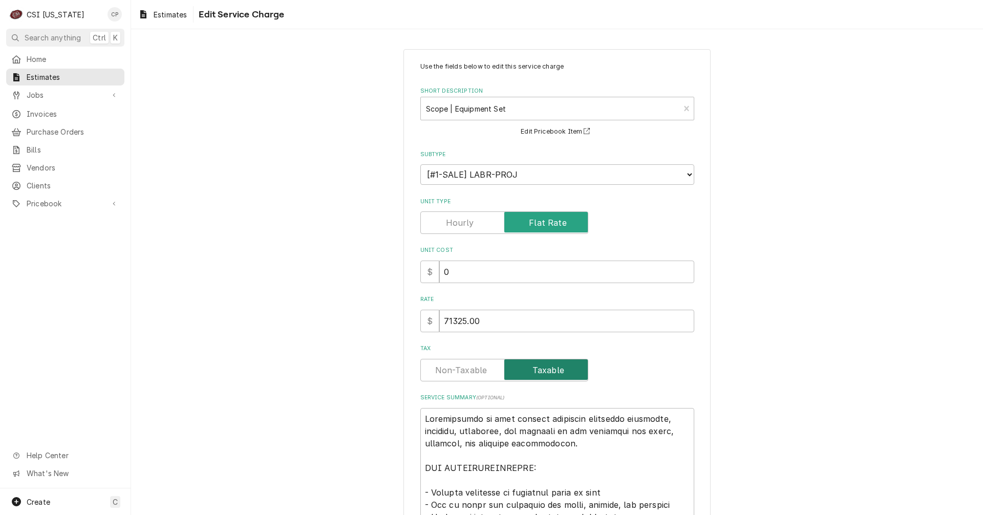
click at [473, 365] on input "Tax" at bounding box center [504, 370] width 159 height 23
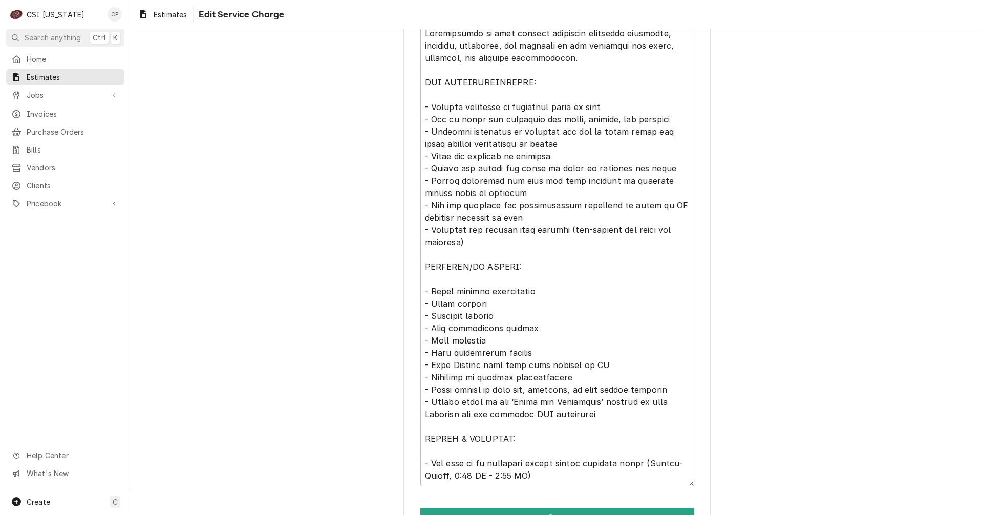
scroll to position [409, 0]
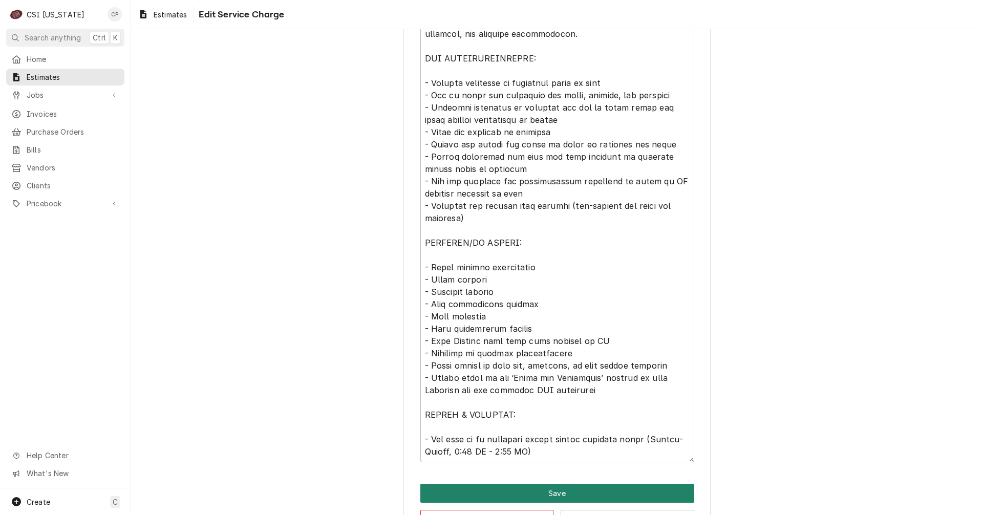
click at [574, 493] on button "Save" at bounding box center [557, 493] width 274 height 19
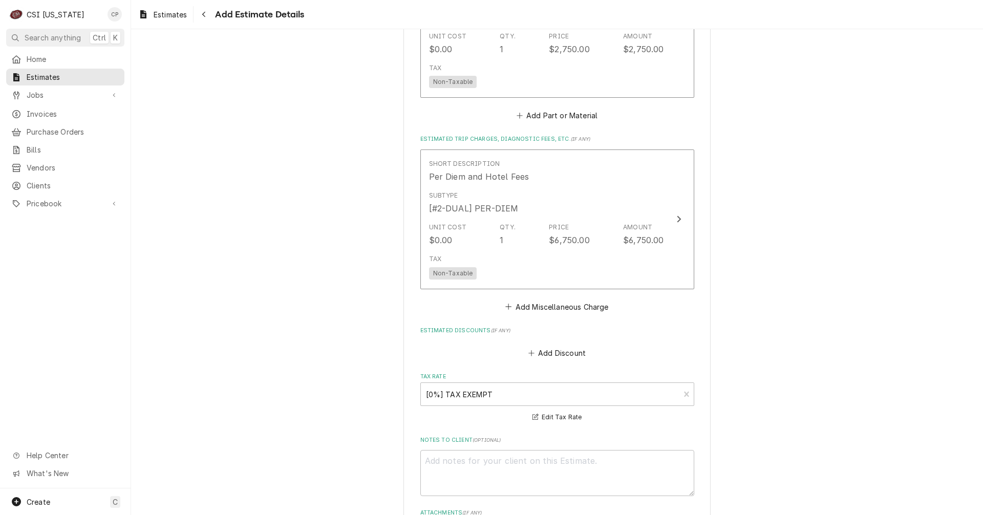
scroll to position [2800, 0]
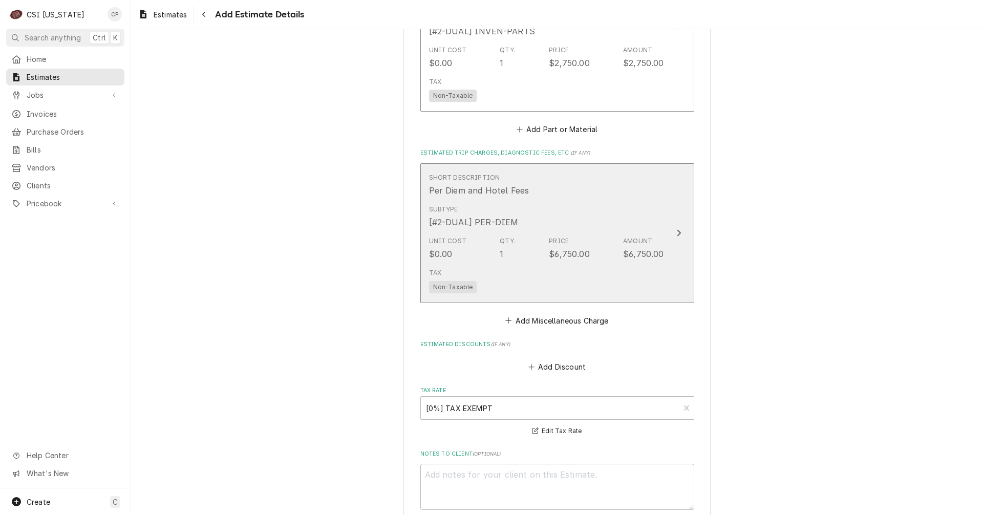
click at [677, 230] on icon "Update Line Item" at bounding box center [679, 233] width 4 height 7
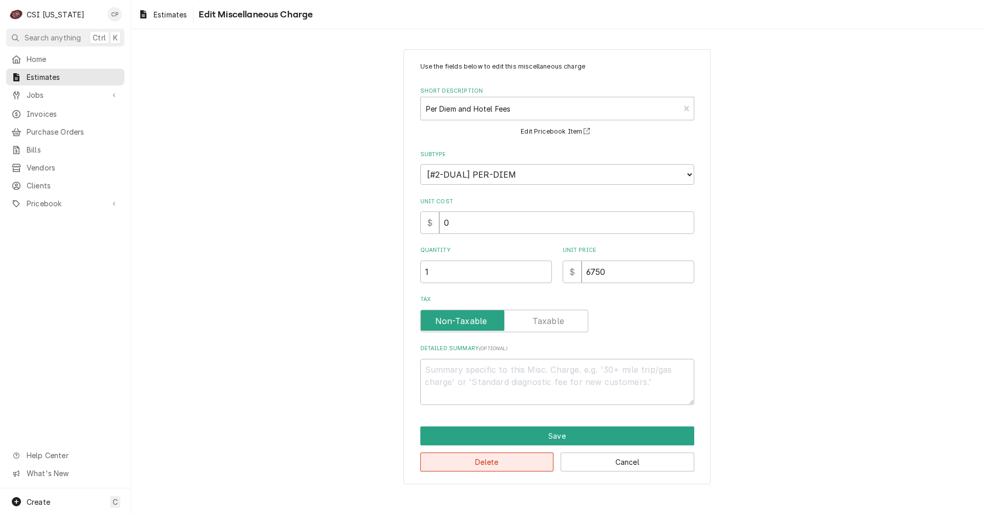
click at [516, 466] on button "Delete" at bounding box center [487, 461] width 134 height 19
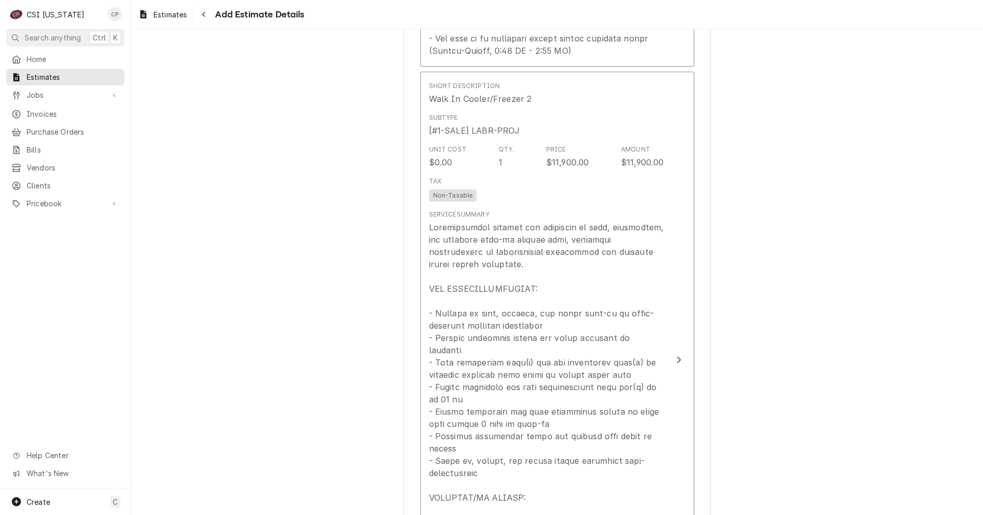
scroll to position [1566, 0]
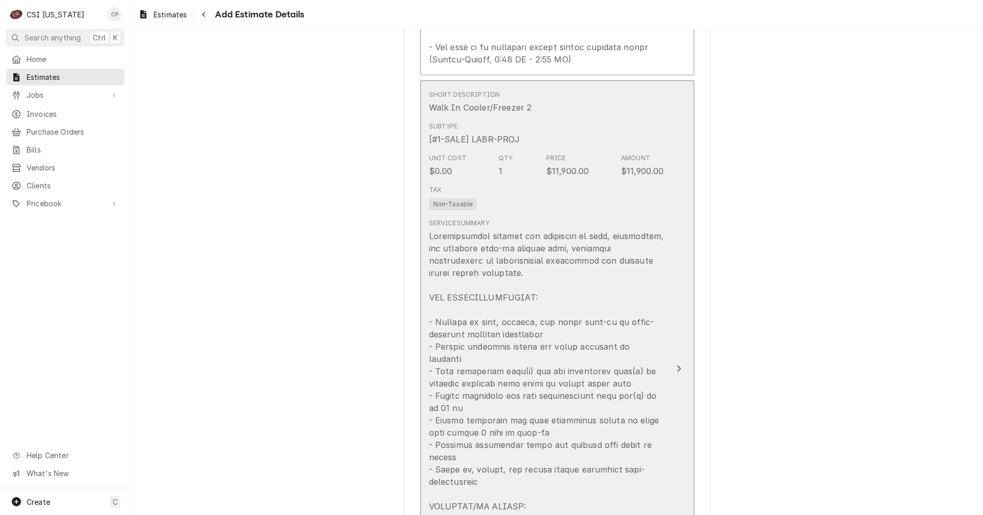
click at [672, 362] on div "Update Line Item" at bounding box center [678, 368] width 13 height 12
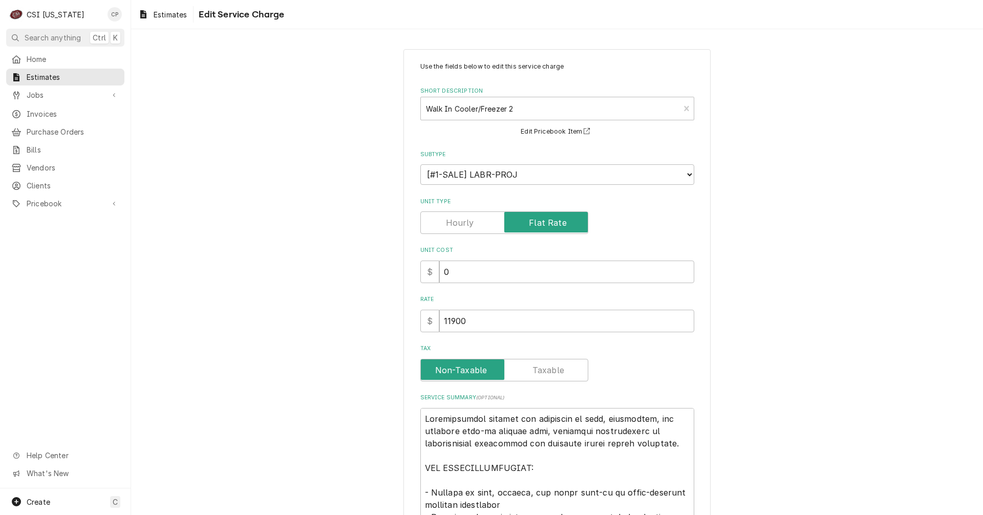
drag, startPoint x: 407, startPoint y: 314, endPoint x: 345, endPoint y: 327, distance: 63.3
click at [345, 327] on div "Use the fields below to edit this service charge Short Description Walk In Cool…" at bounding box center [557, 451] width 852 height 822
drag, startPoint x: 492, startPoint y: 320, endPoint x: 399, endPoint y: 326, distance: 93.4
click at [403, 327] on div "Use the fields below to edit this service charge Short Description Walk In Cool…" at bounding box center [556, 451] width 307 height 804
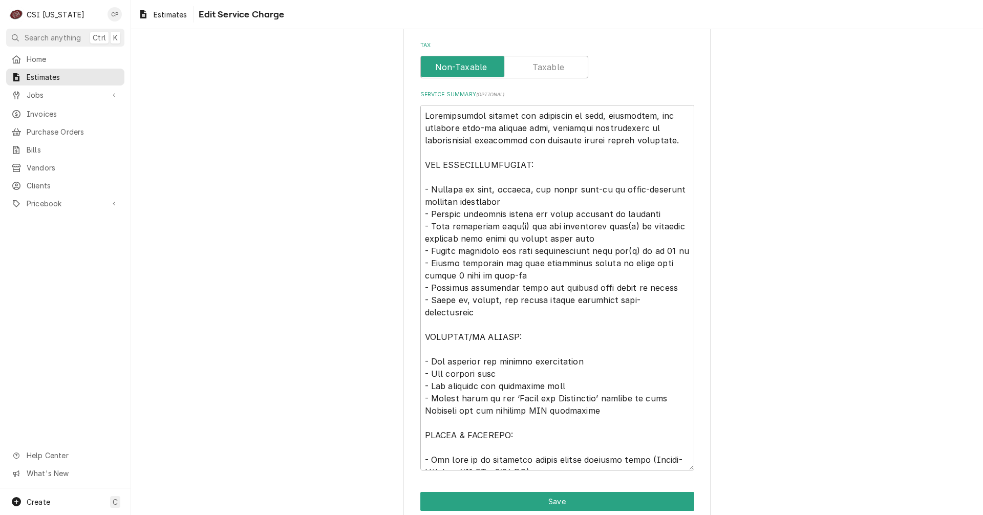
scroll to position [347, 0]
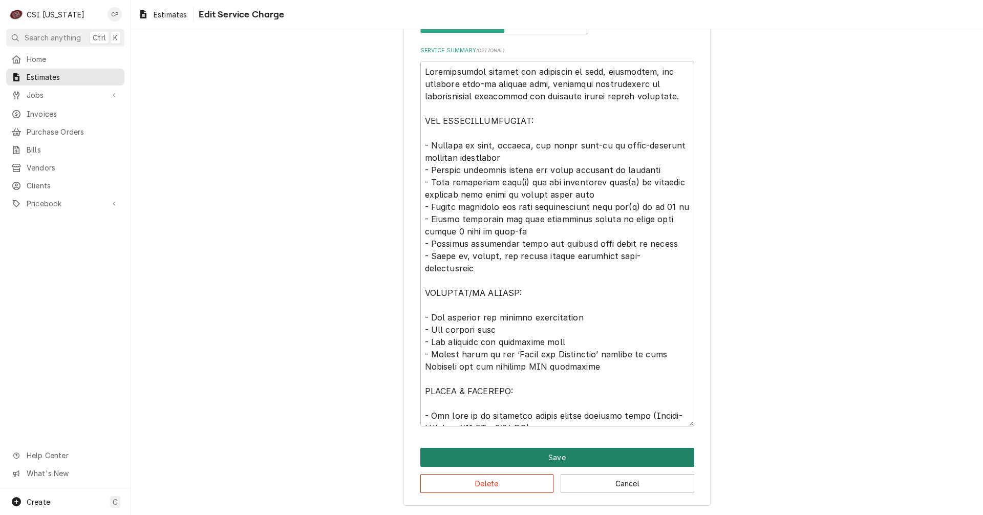
click at [554, 463] on button "Save" at bounding box center [557, 457] width 274 height 19
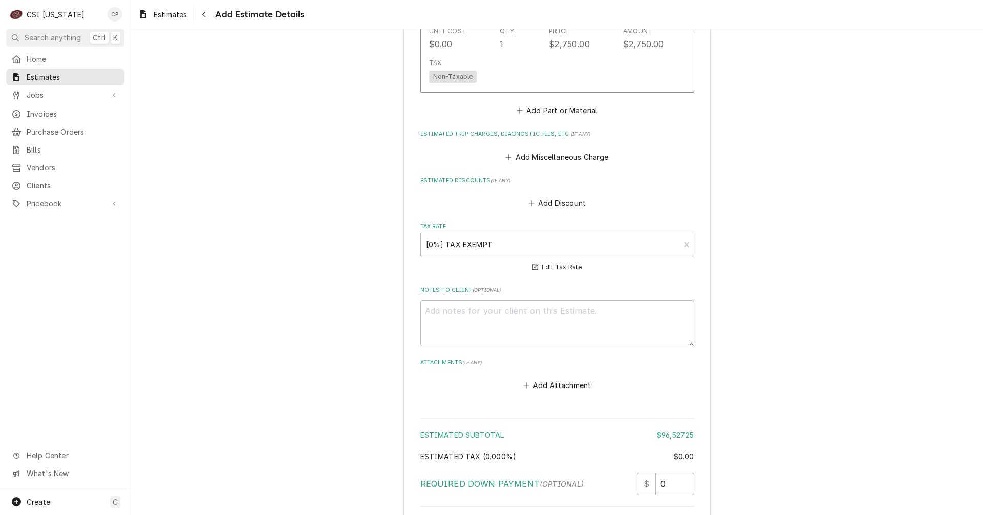
scroll to position [2897, 0]
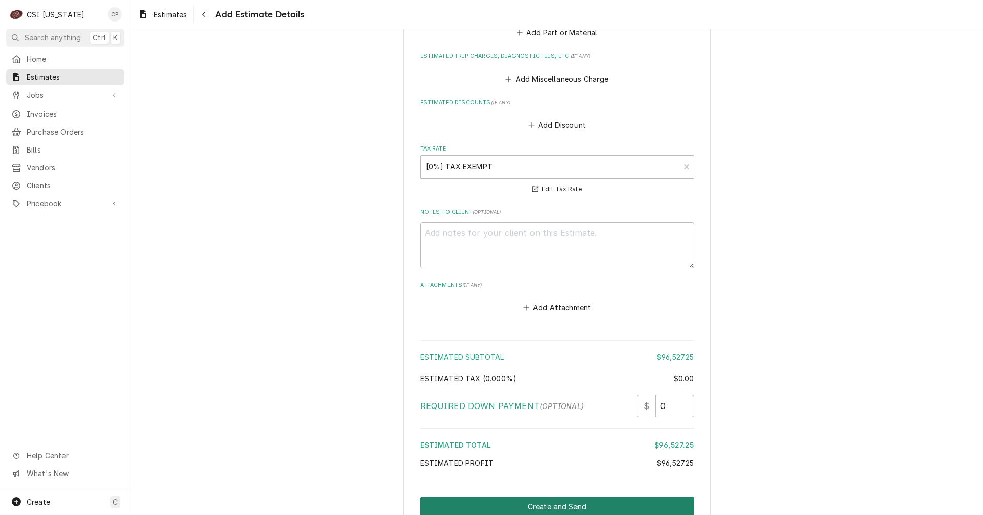
click at [589, 497] on button "Create and Send" at bounding box center [557, 506] width 274 height 19
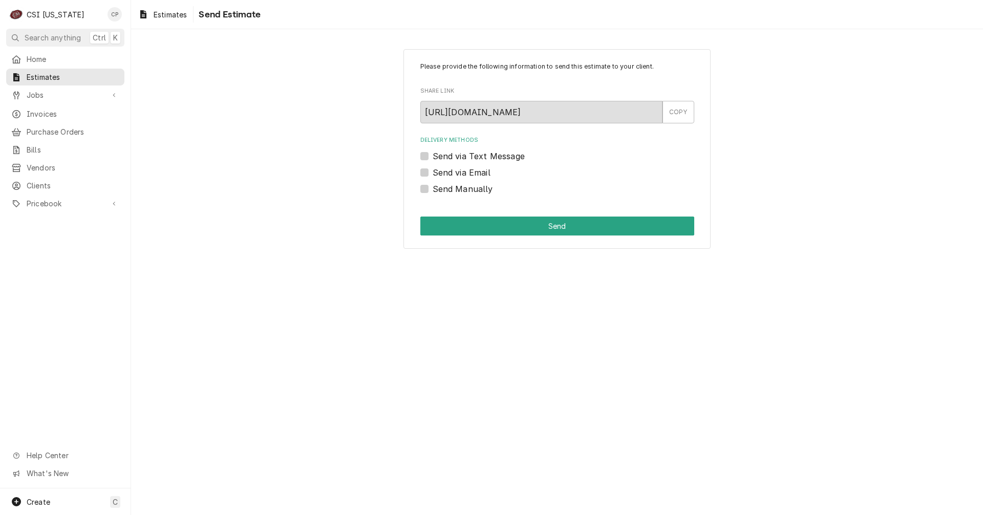
click at [433, 170] on label "Send via Email" at bounding box center [462, 172] width 58 height 12
click at [433, 170] on input "Send via Email" at bounding box center [570, 177] width 274 height 23
checkbox input "true"
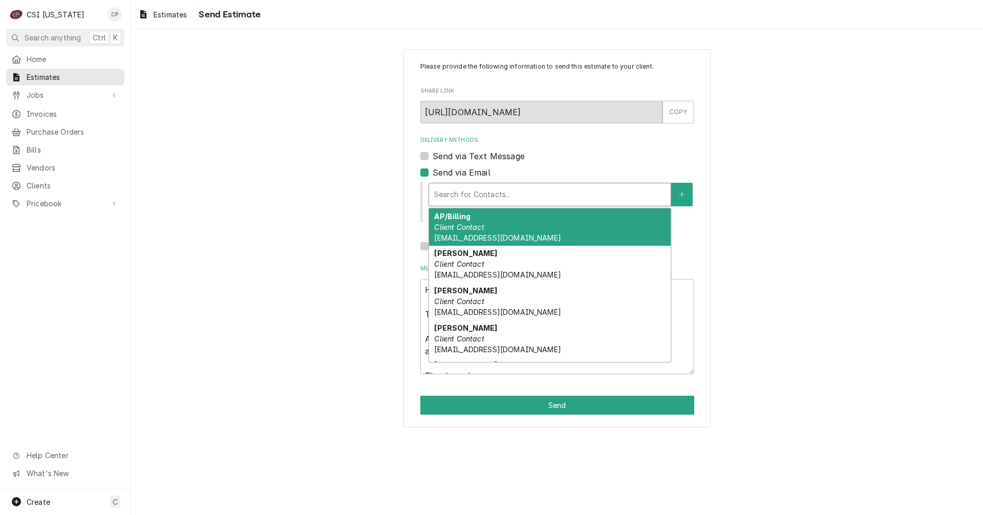
click at [473, 196] on div "Delivery Methods" at bounding box center [549, 194] width 231 height 18
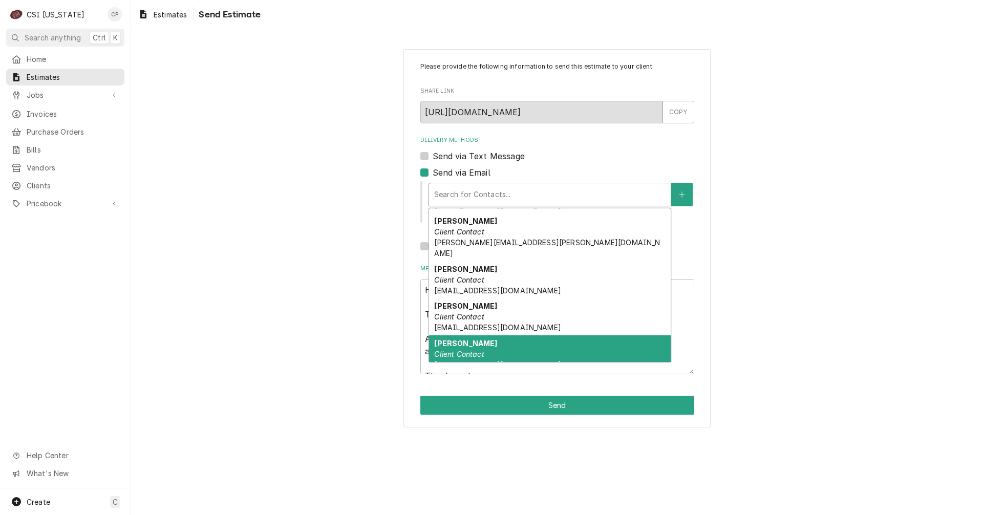
scroll to position [181, 0]
click at [465, 350] on em "Client Contact" at bounding box center [459, 354] width 50 height 9
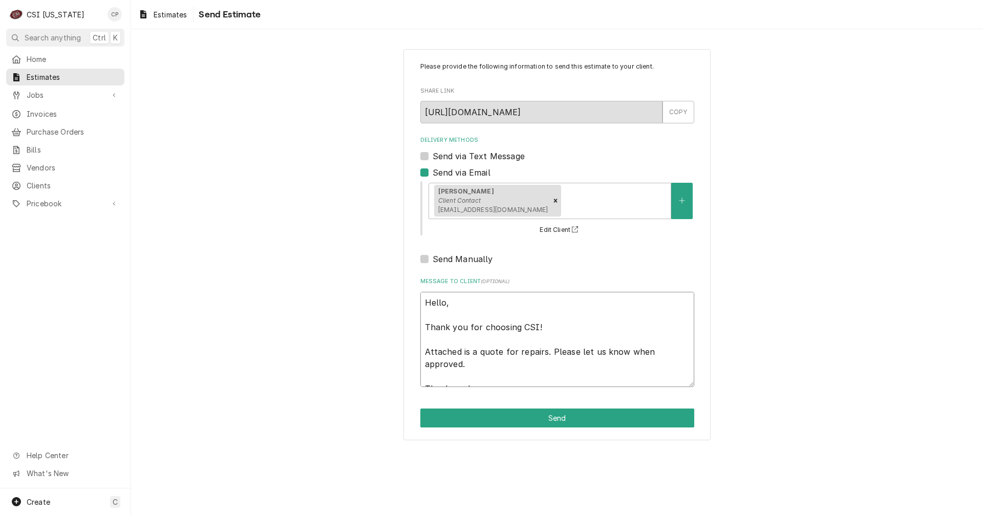
click at [484, 371] on textarea "Hello, Thank you for choosing CSI! Attached is a quote for repairs. Please let …" at bounding box center [557, 339] width 274 height 95
drag, startPoint x: 479, startPoint y: 353, endPoint x: 669, endPoint y: 360, distance: 191.0
click at [669, 360] on textarea "Hello, Thank you for choosing CSI! Attached is a quote for repairs. Please let …" at bounding box center [557, 339] width 274 height 95
type textarea "x"
type textarea "Hello, Thank you for choosing CSI! Attached is a Thank you!"
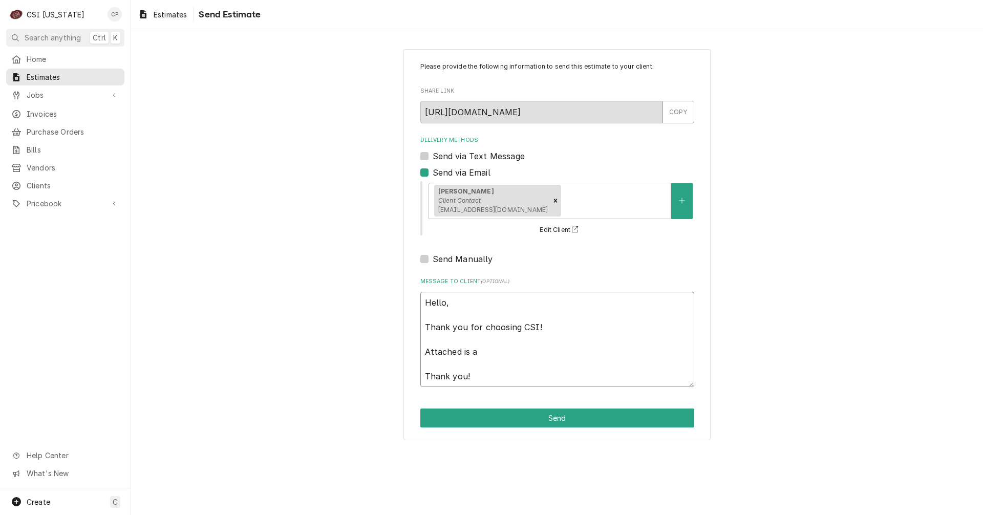
type textarea "x"
type textarea "Hello, Thank you for choosing CSI! Attached is a Thank you!"
type textarea "x"
type textarea "Hello, Thank you for choosing CSI! Attached is Thank you!"
type textarea "x"
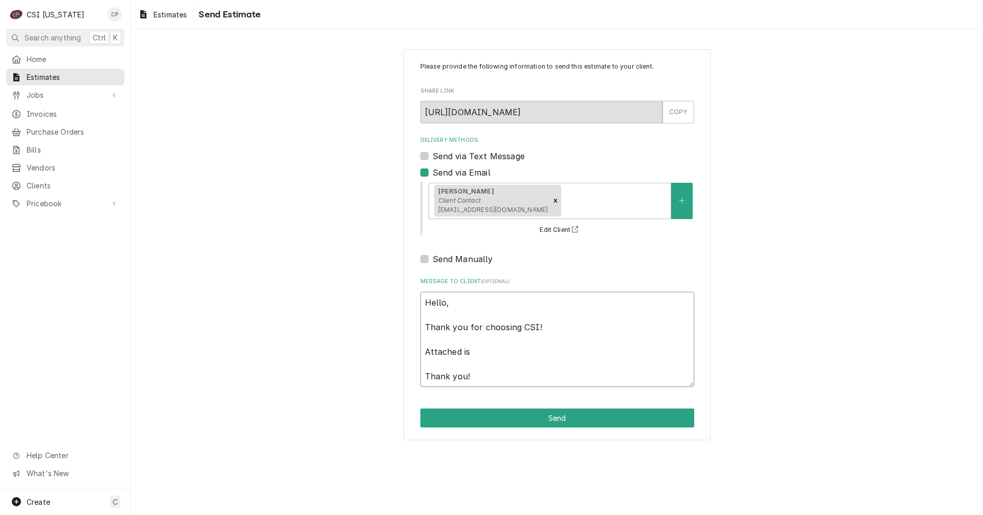
type textarea "Hello, Thank you for choosing CSI! Attached is t Thank you!"
type textarea "x"
type textarea "Hello, Thank you for choosing CSI! Attached is th Thank you!"
type textarea "x"
type textarea "Hello, Thank you for choosing CSI! Attached is the Thank you!"
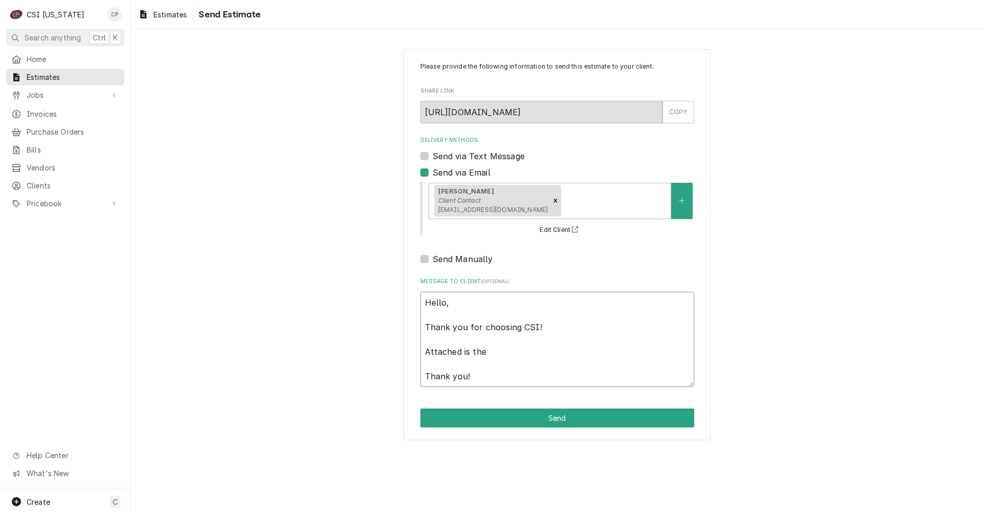
type textarea "x"
type textarea "Hello, Thank you for choosing CSI! Attached is the Thank you!"
type textarea "x"
type textarea "Hello, Thank you for choosing CSI! Attached is the q Thank you!"
type textarea "x"
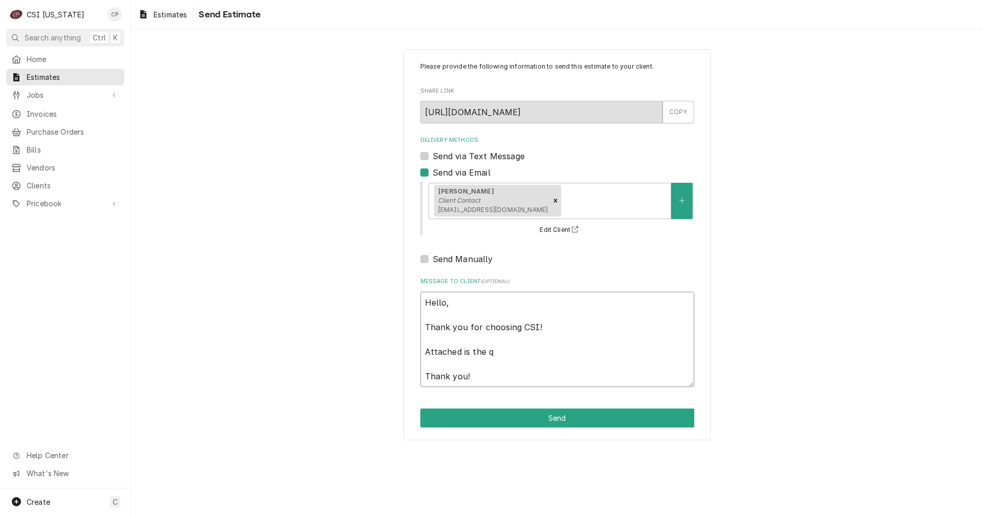
type textarea "Hello, Thank you for choosing CSI! Attached is the qu Thank you!"
type textarea "x"
type textarea "Hello, Thank you for choosing CSI! Attached is the quo Thank you!"
type textarea "x"
type textarea "Hello, Thank you for choosing CSI! Attached is the quot Thank you!"
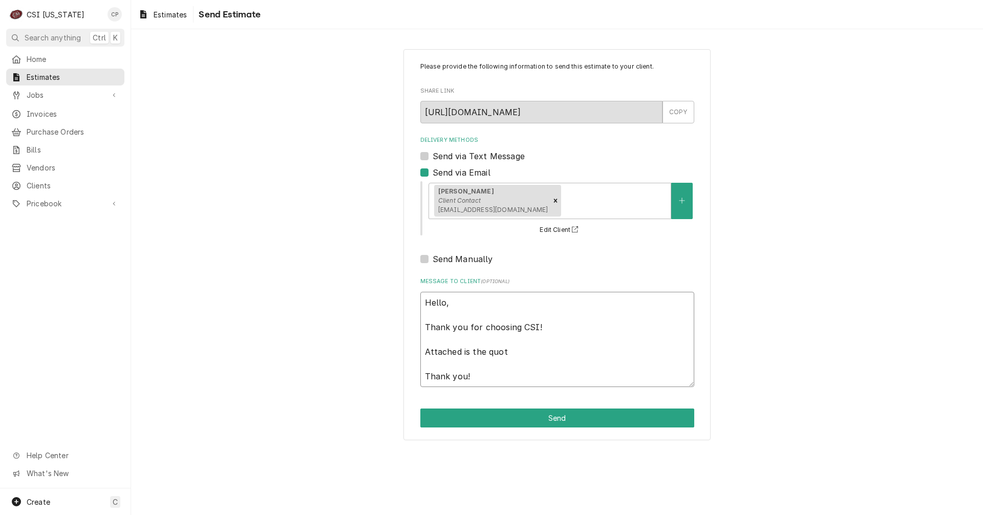
type textarea "x"
type textarea "Hello, Thank you for choosing CSI! Attached is the quote Thank you!"
type textarea "x"
type textarea "Hello, Thank you for choosing CSI! Attached is the quote Thank you!"
type textarea "x"
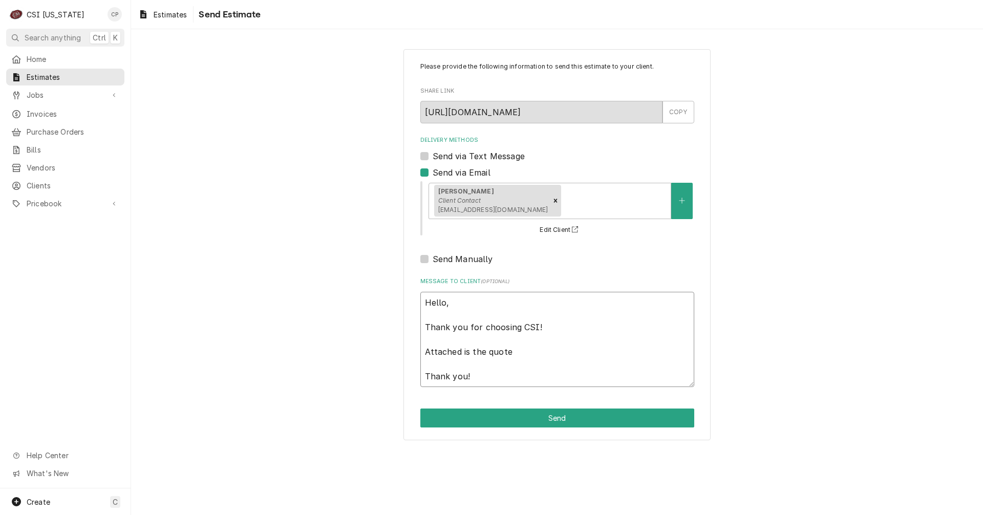
type textarea "Hello, Thank you for choosing CSI! Attached is the quote f Thank you!"
type textarea "x"
type textarea "Hello, Thank you for choosing CSI! Attached is the quote fo Thank you!"
type textarea "x"
type textarea "Hello, Thank you for choosing CSI! Attached is the quote for Thank you!"
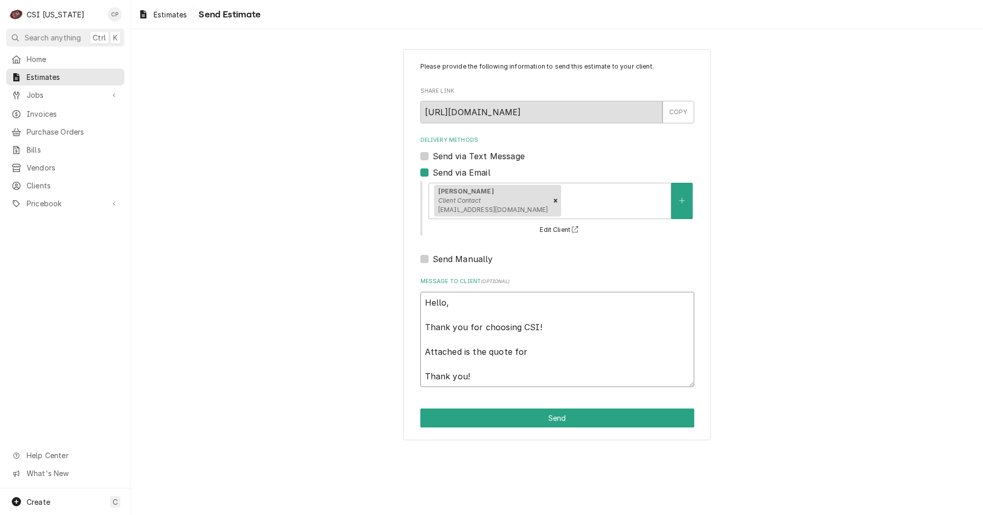
type textarea "x"
type textarea "Hello, Thank you for choosing CSI! Attached is the quote for Thank you!"
type textarea "x"
type textarea "Hello, Thank you for choosing CSI! Attached is the quote for t Thank you!"
type textarea "x"
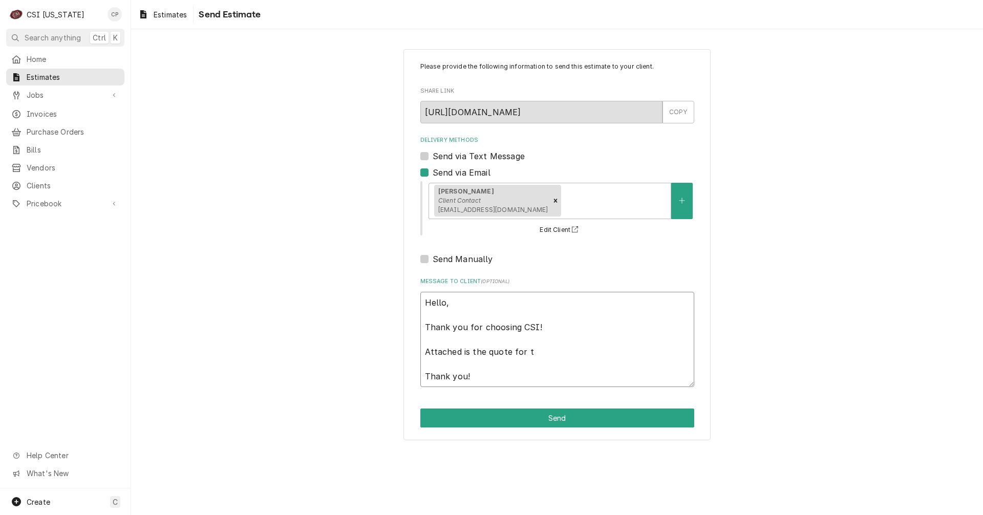
type textarea "Hello, Thank you for choosing CSI! Attached is the quote for th Thank you!"
type textarea "x"
type textarea "Hello, Thank you for choosing CSI! Attached is the quote for the Thank you!"
type textarea "x"
type textarea "Hello, Thank you for choosing CSI! Attached is the quote for the Thank you!"
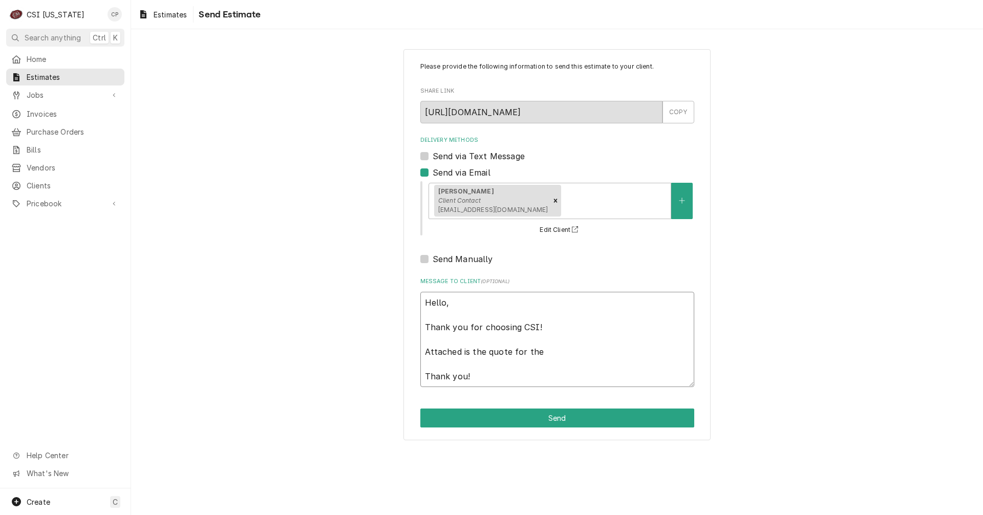
click at [547, 351] on textarea "Hello, Thank you for choosing CSI! Attached is the quote for the Thank you!" at bounding box center [557, 339] width 274 height 95
paste textarea "Marquette Retirement Terrace II Independent Living"
type textarea "x"
type textarea "Hello, Thank you for choosing CSI! Attached is the quote for the Marquette Reti…"
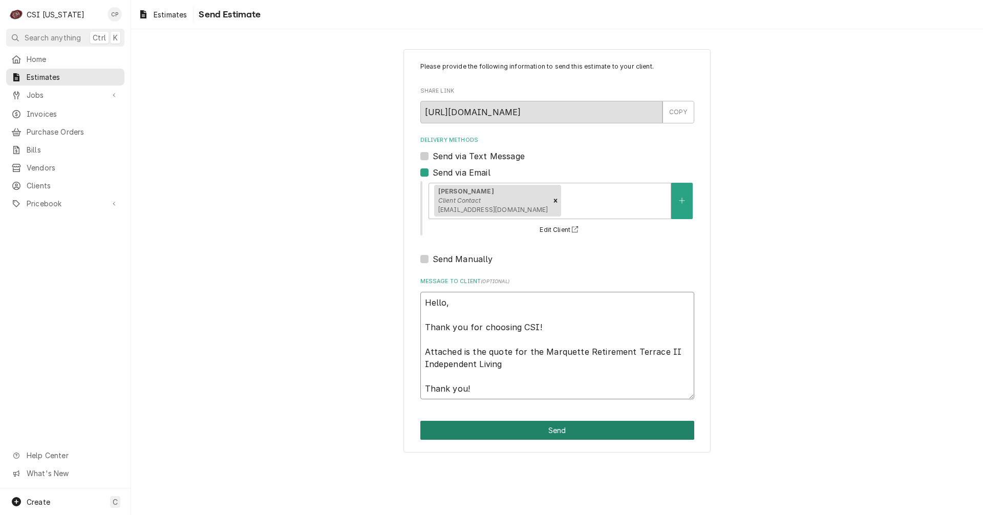
type textarea "x"
type textarea "Hello, Thank you for choosing CSI! Attached is the quote for the Marquette Reti…"
type textarea "x"
type textarea "Hello, Thank you for choosing CSI! Attached is the quote for the Marquette Reti…"
type textarea "x"
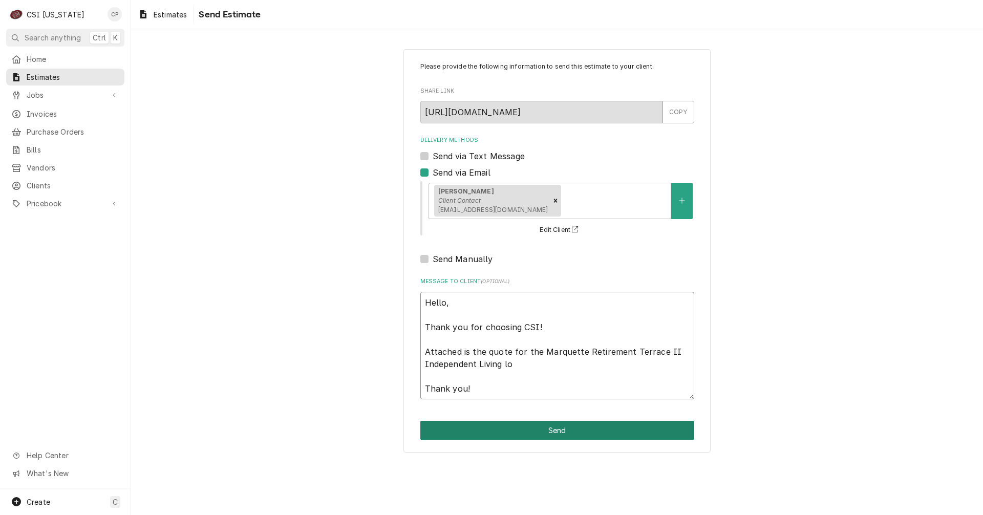
type textarea "Hello, Thank you for choosing CSI! Attached is the quote for the Marquette Reti…"
type textarea "x"
type textarea "Hello, Thank you for choosing CSI! Attached is the quote for the Marquette Reti…"
type textarea "x"
type textarea "Hello, Thank you for choosing CSI! Attached is the quote for the Marquette Reti…"
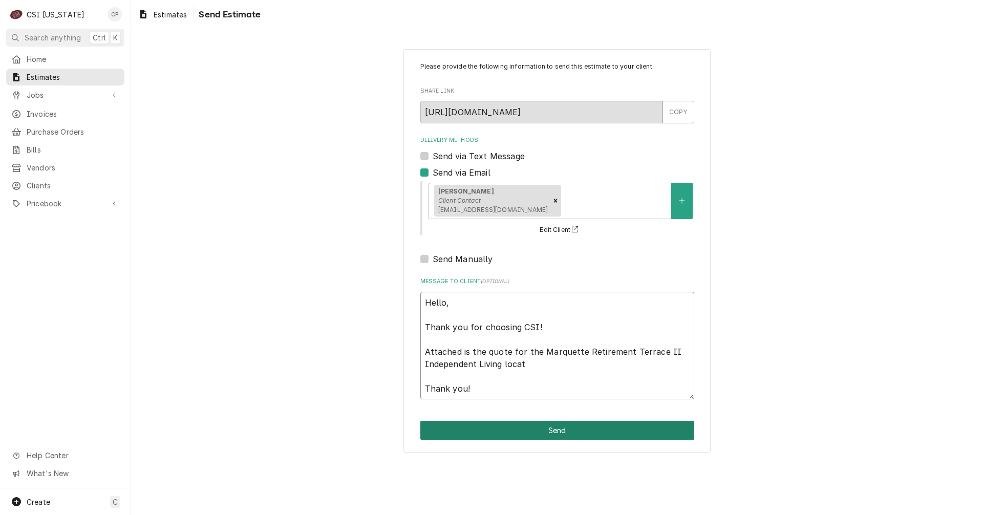
type textarea "x"
type textarea "Hello, Thank you for choosing CSI! Attached is the quote for the Marquette Reti…"
type textarea "x"
type textarea "Hello, Thank you for choosing CSI! Attached is the quote for the Marquette Reti…"
type textarea "x"
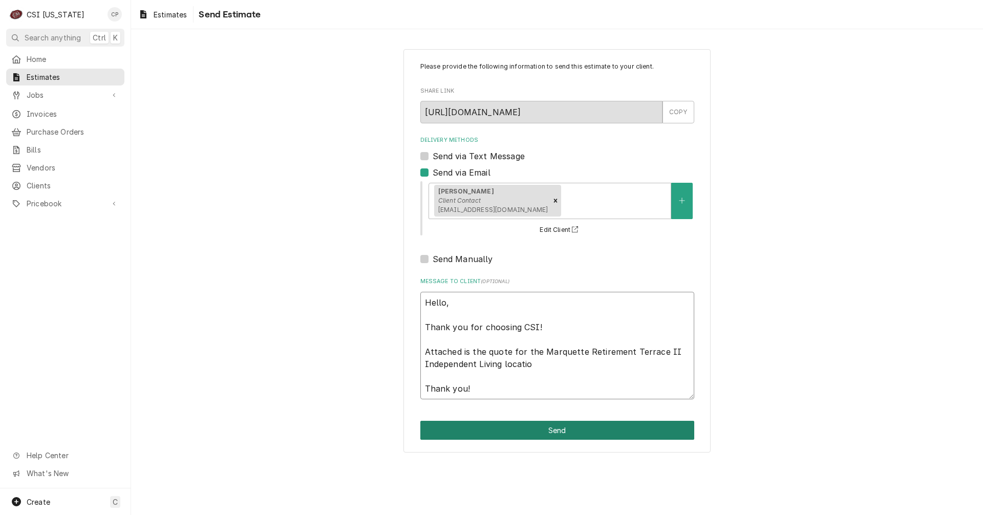
type textarea "Hello, Thank you for choosing CSI! Attached is the quote for the Marquette Reti…"
type textarea "x"
type textarea "Hello, Thank you for choosing CSI! Attached is the quote for the Marquette Reti…"
type textarea "x"
type textarea "Hello, Thank you for choosing CSI! Attached is the quote for the Marquette Reti…"
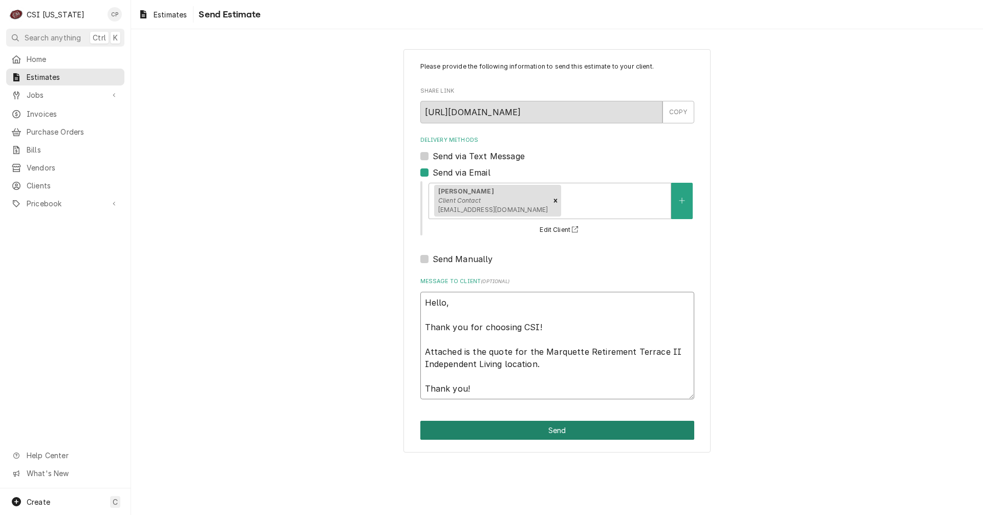
type textarea "x"
type textarea "Hello, Thank you for choosing CSI! Attached is the quote for the Marquette Reti…"
type textarea "x"
type textarea "Hello, Thank you for choosing CSI! Attached is the quote for the Marquette Reti…"
type textarea "x"
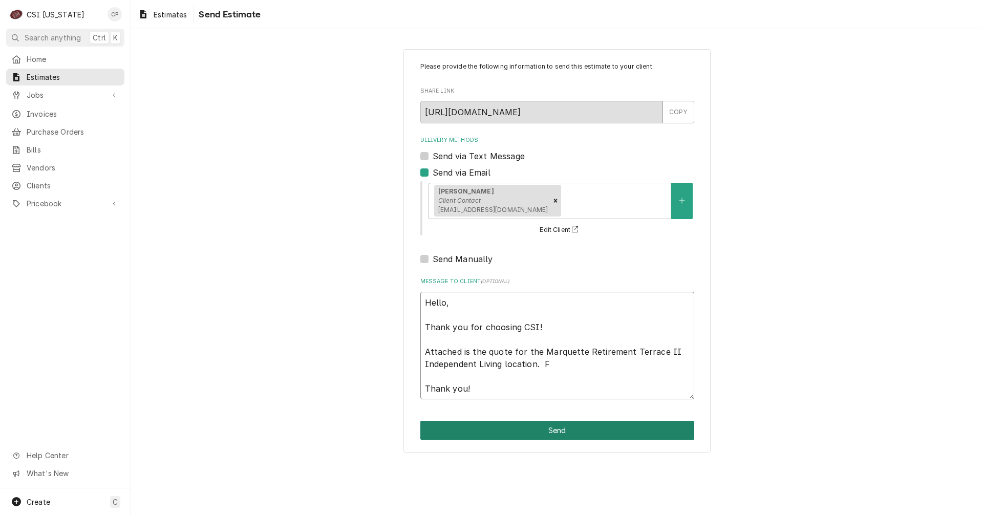
type textarea "Hello, Thank you for choosing CSI! Attached is the quote for the Marquette Reti…"
type textarea "x"
type textarea "Hello, Thank you for choosing CSI! Attached is the quote for the Marquette Reti…"
type textarea "x"
type textarea "Hello, Thank you for choosing CSI! Attached is the quote for the Marquette Reti…"
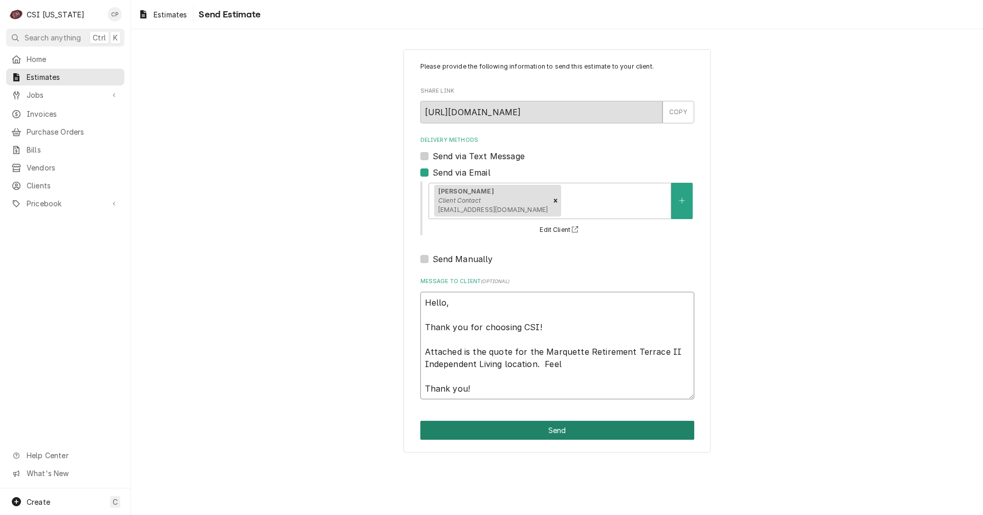
type textarea "x"
type textarea "Hello, Thank you for choosing CSI! Attached is the quote for the Marquette Reti…"
type textarea "x"
type textarea "Hello, Thank you for choosing CSI! Attached is the quote for the Marquette Reti…"
type textarea "x"
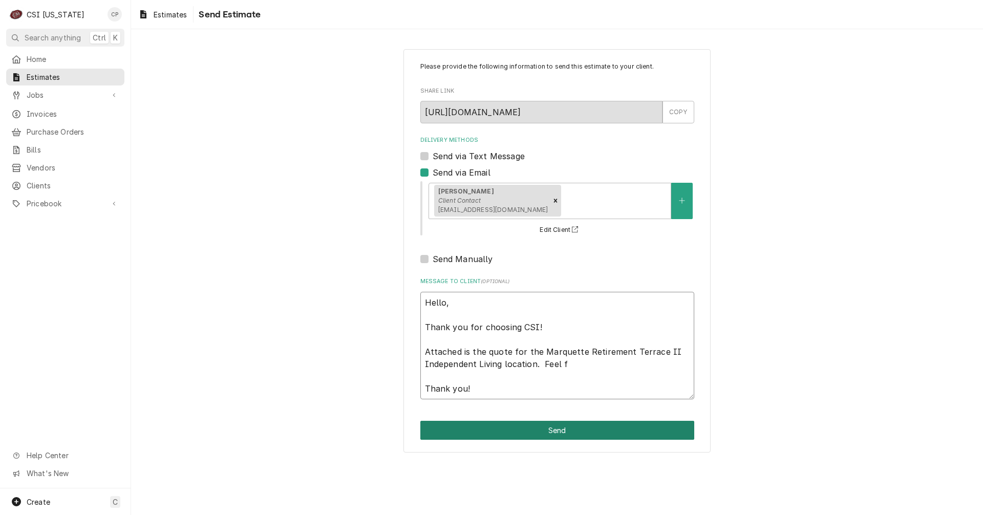
type textarea "Hello, Thank you for choosing CSI! Attached is the quote for the Marquette Reti…"
type textarea "x"
type textarea "Hello, Thank you for choosing CSI! Attached is the quote for the Marquette Reti…"
type textarea "x"
type textarea "Hello, Thank you for choosing CSI! Attached is the quote for the Marquette Reti…"
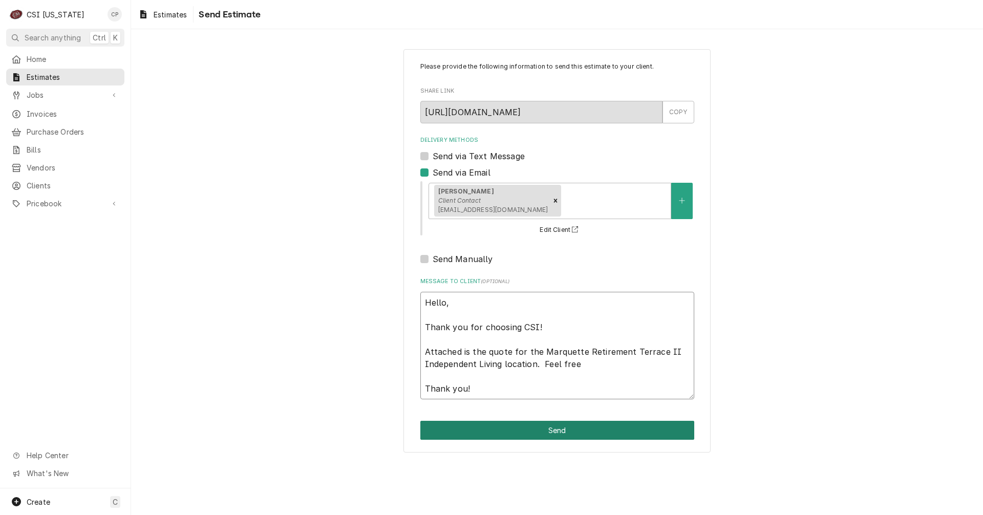
type textarea "x"
type textarea "Hello, Thank you for choosing CSI! Attached is the quote for the Marquette Reti…"
type textarea "x"
type textarea "Hello, Thank you for choosing CSI! Attached is the quote for the Marquette Reti…"
type textarea "x"
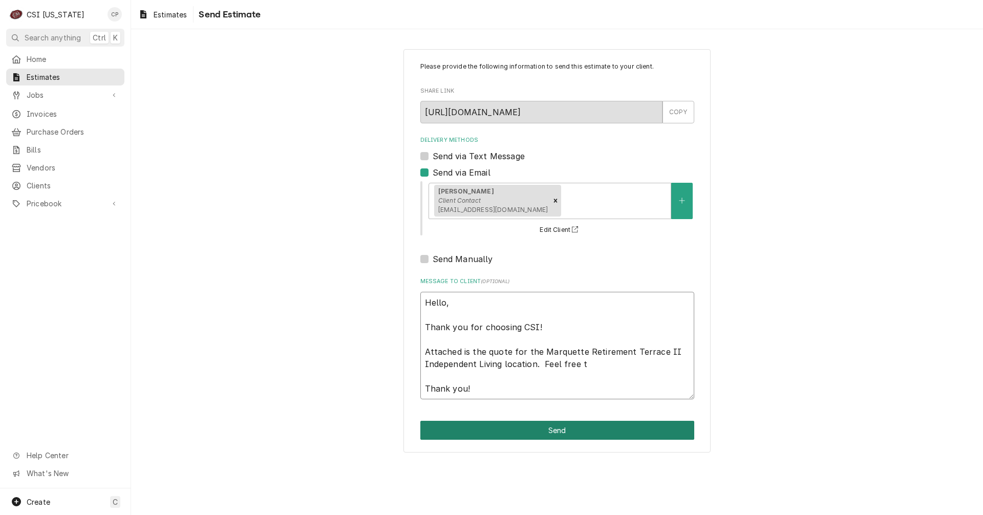
type textarea "Hello, Thank you for choosing CSI! Attached is the quote for the Marquette Reti…"
type textarea "x"
type textarea "Hello, Thank you for choosing CSI! Attached is the quote for the Marquette Reti…"
type textarea "x"
type textarea "Hello, Thank you for choosing CSI! Attached is the quote for the Marquette Reti…"
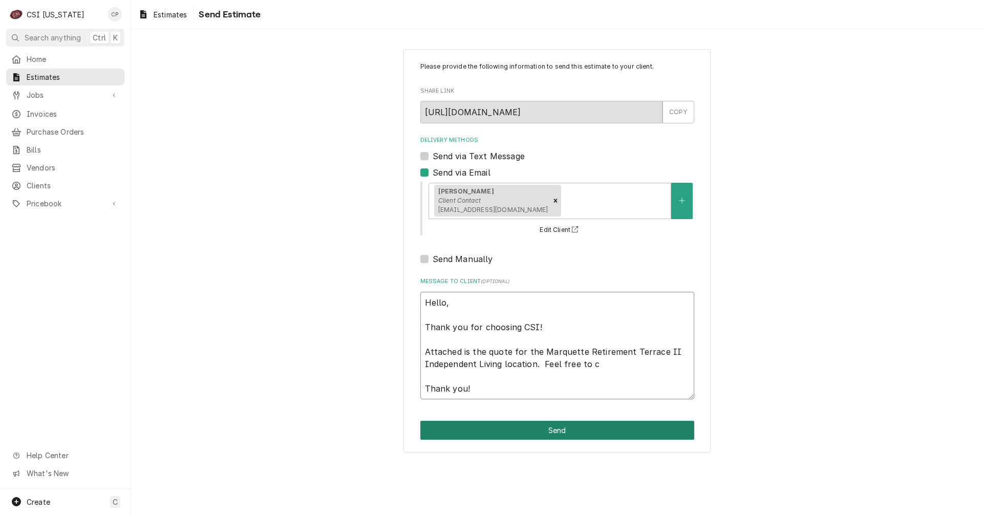
type textarea "x"
type textarea "Hello, Thank you for choosing CSI! Attached is the quote for the Marquette Reti…"
type textarea "x"
type textarea "Hello, Thank you for choosing CSI! Attached is the quote for the Marquette Reti…"
type textarea "x"
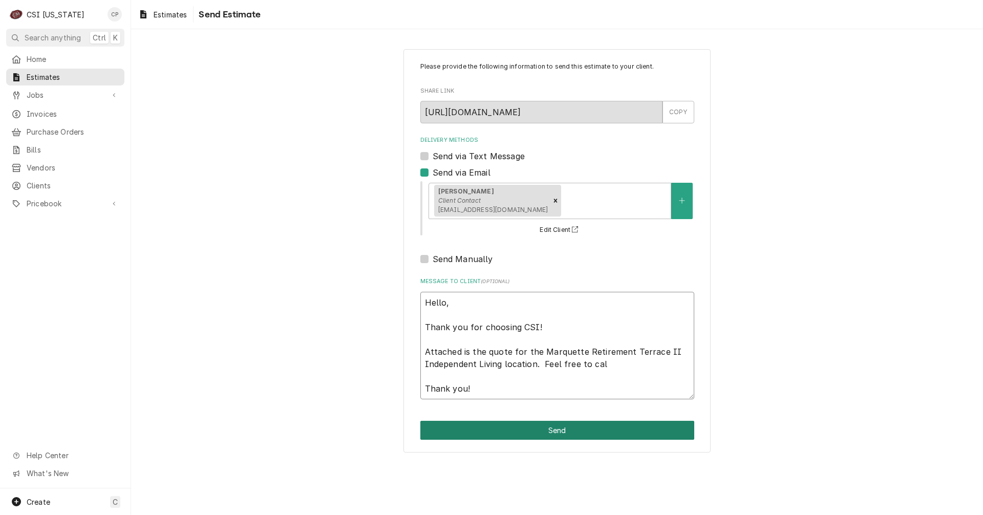
type textarea "Hello, Thank you for choosing CSI! Attached is the quote for the Marquette Reti…"
type textarea "x"
type textarea "Hello, Thank you for choosing CSI! Attached is the quote for the Marquette Reti…"
type textarea "x"
type textarea "Hello, Thank you for choosing CSI! Attached is the quote for the Marquette Reti…"
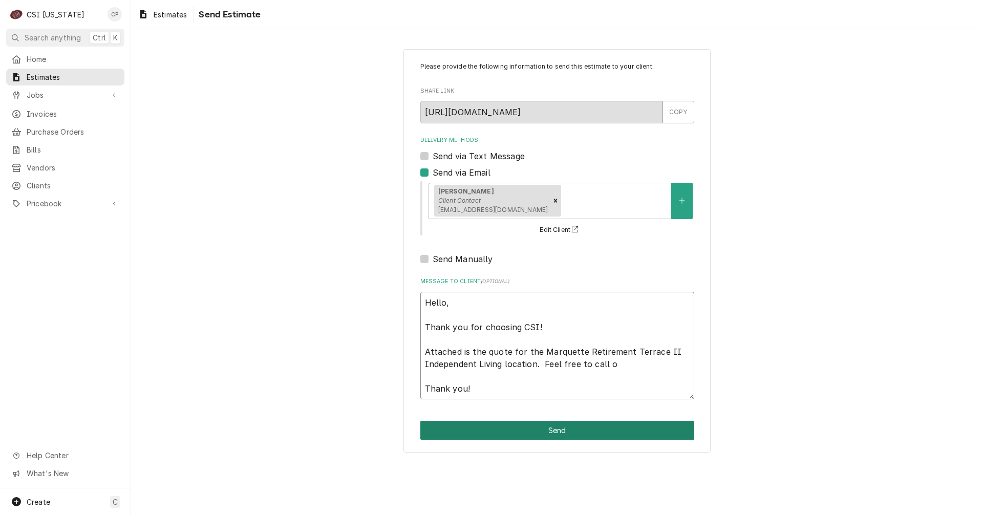
type textarea "x"
type textarea "Hello, Thank you for choosing CSI! Attached is the quote for the Marquette Reti…"
type textarea "x"
type textarea "Hello, Thank you for choosing CSI! Attached is the quote for the Marquette Reti…"
type textarea "x"
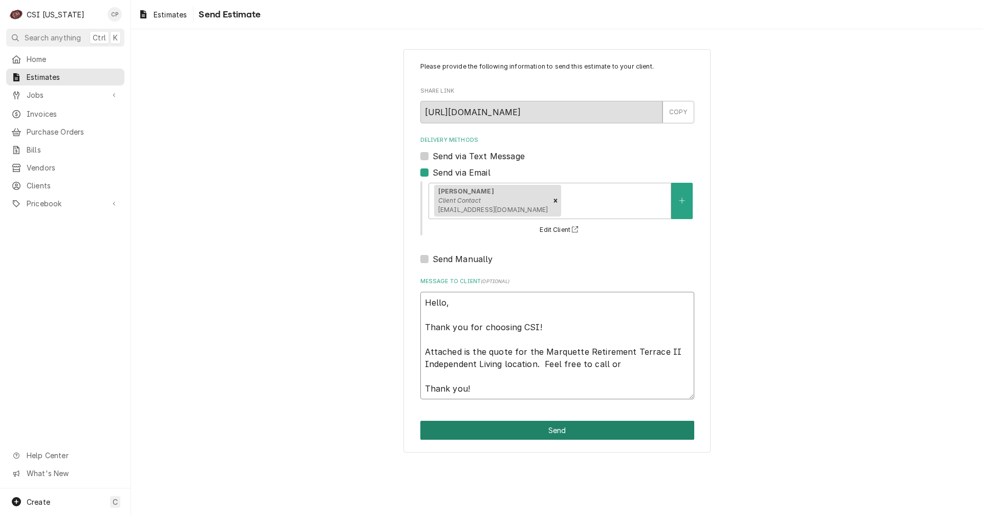
type textarea "Hello, Thank you for choosing CSI! Attached is the quote for the Marquette Reti…"
type textarea "x"
type textarea "Hello, Thank you for choosing CSI! Attached is the quote for the Marquette Reti…"
type textarea "x"
type textarea "Hello, Thank you for choosing CSI! Attached is the quote for the Marquette Reti…"
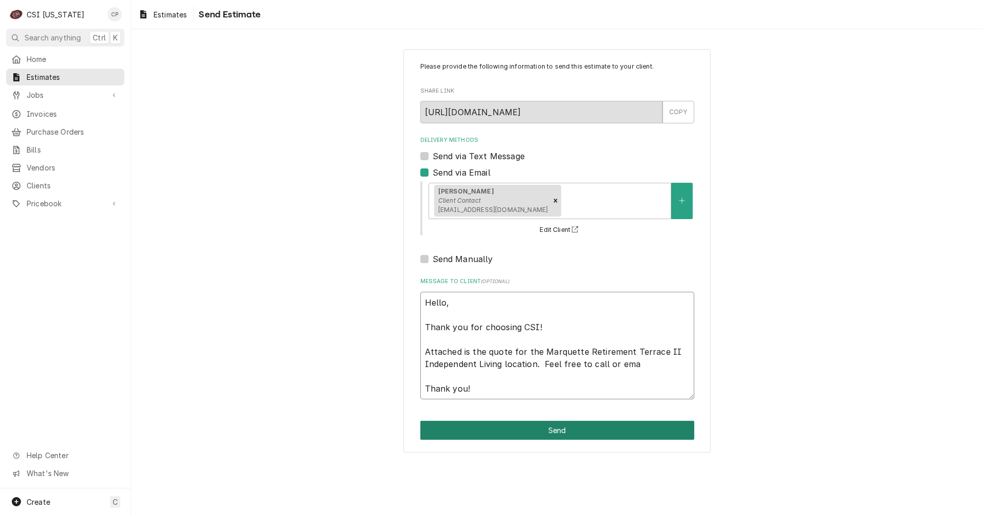
type textarea "x"
type textarea "Hello, Thank you for choosing CSI! Attached is the quote for the Marquette Reti…"
type textarea "x"
type textarea "Hello, Thank you for choosing CSI! Attached is the quote for the Marquette Reti…"
type textarea "x"
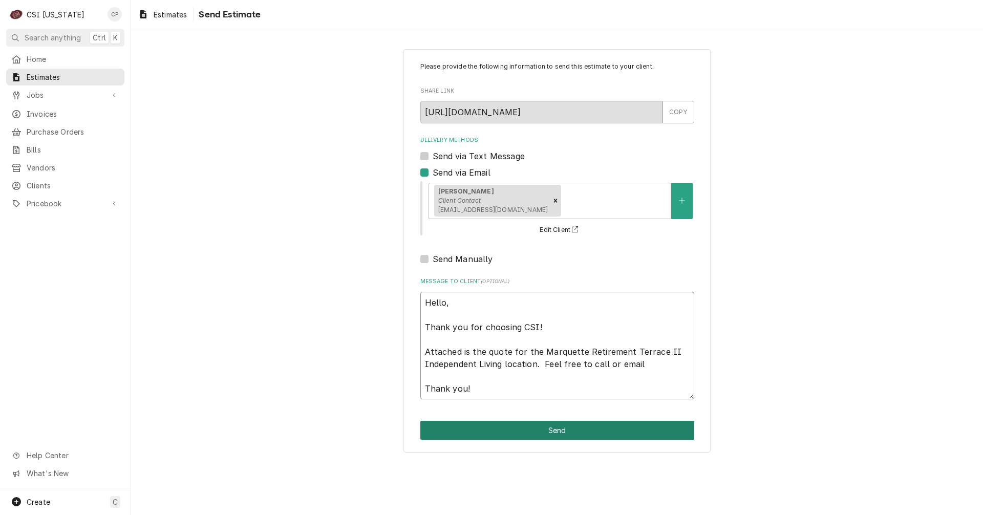
type textarea "Hello, Thank you for choosing CSI! Attached is the quote for the Marquette Reti…"
type textarea "x"
type textarea "Hello, Thank you for choosing CSI! Attached is the quote for the Marquette Reti…"
type textarea "x"
type textarea "Hello, Thank you for choosing CSI! Attached is the quote for the Marquette Reti…"
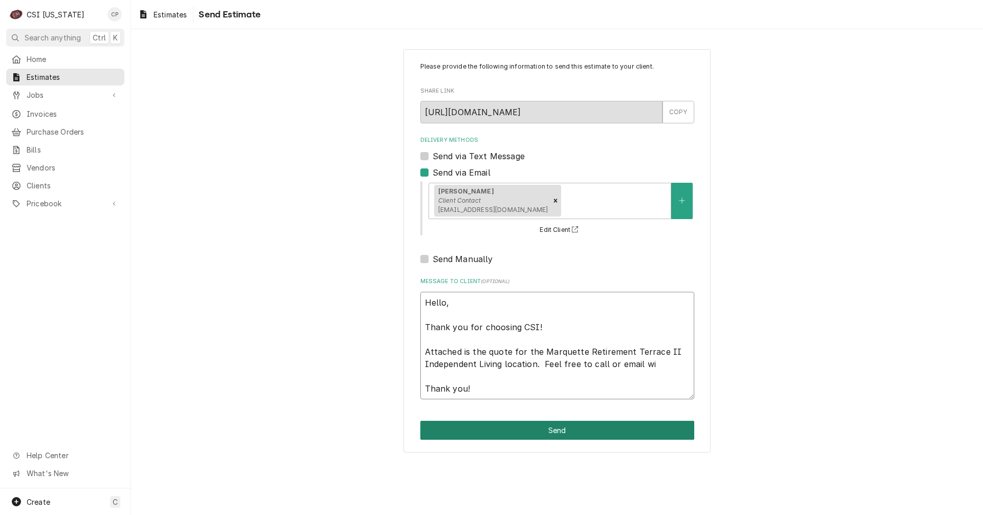
type textarea "x"
type textarea "Hello, Thank you for choosing CSI! Attached is the quote for the Marquette Reti…"
type textarea "x"
type textarea "Hello, Thank you for choosing CSI! Attached is the quote for the Marquette Reti…"
type textarea "x"
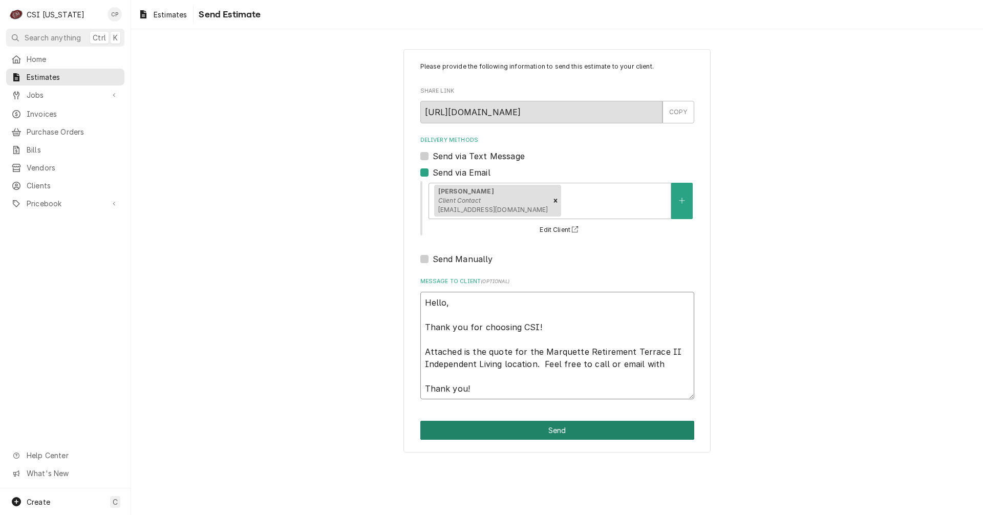
type textarea "Hello, Thank you for choosing CSI! Attached is the quote for the Marquette Reti…"
type textarea "x"
type textarea "Hello, Thank you for choosing CSI! Attached is the quote for the Marquette Reti…"
type textarea "x"
type textarea "Hello, Thank you for choosing CSI! Attached is the quote for the Marquette Reti…"
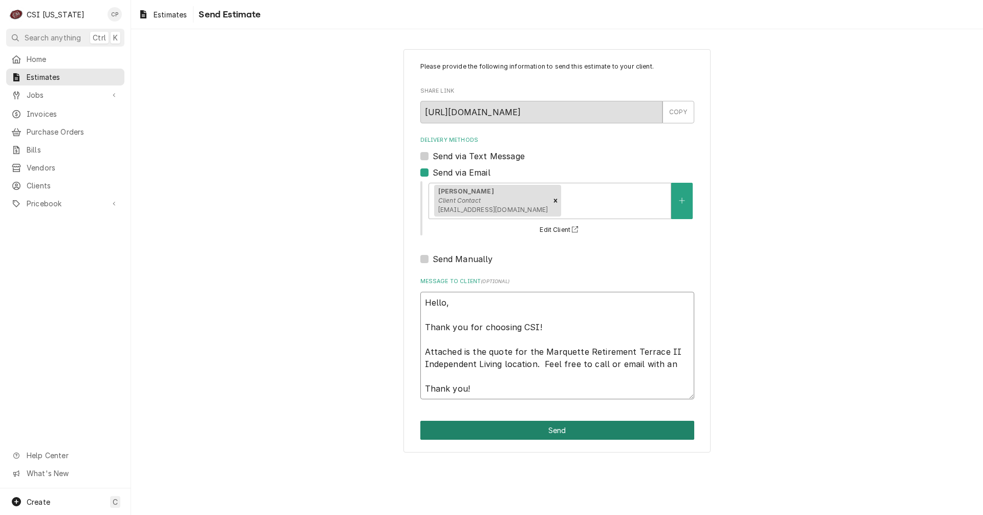
type textarea "x"
type textarea "Hello, Thank you for choosing CSI! Attached is the quote for the Marquette Reti…"
type textarea "x"
type textarea "Hello, Thank you for choosing CSI! Attached is the quote for the Marquette Reti…"
type textarea "x"
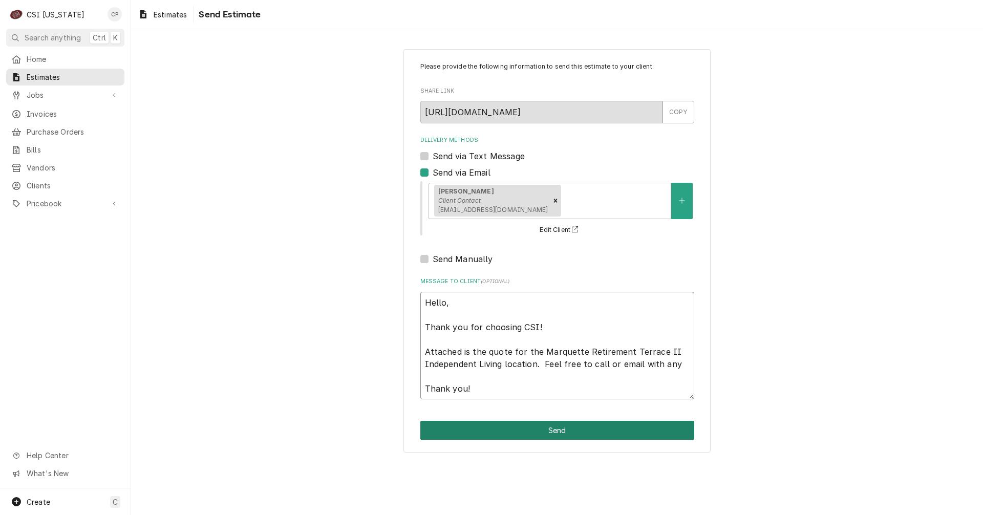
type textarea "Hello, Thank you for choosing CSI! Attached is the quote for the Marquette Reti…"
type textarea "x"
type textarea "Hello, Thank you for choosing CSI! Attached is the quote for the Marquette Reti…"
type textarea "x"
type textarea "Hello, Thank you for choosing CSI! Attached is the quote for the Marquette Reti…"
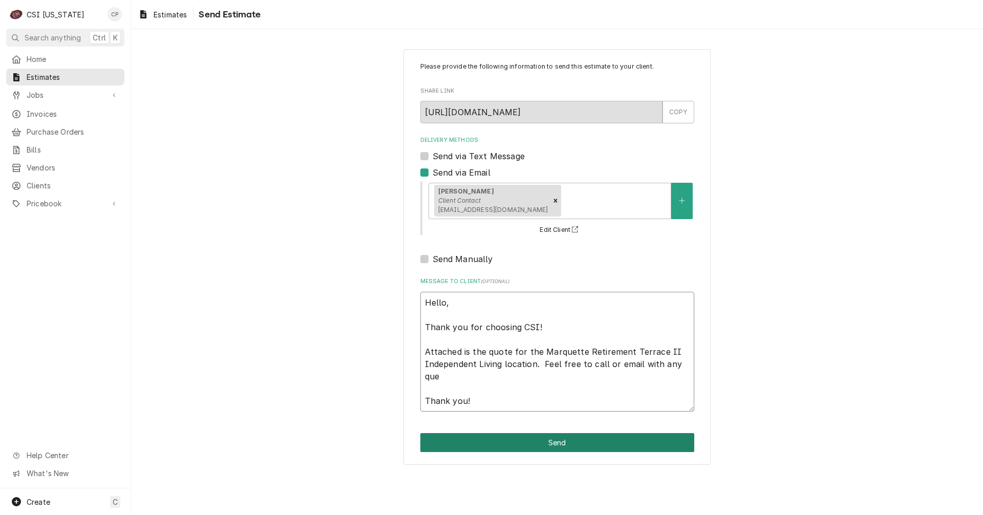
type textarea "x"
type textarea "Hello, Thank you for choosing CSI! Attached is the quote for the Marquette Reti…"
type textarea "x"
type textarea "Hello, Thank you for choosing CSI! Attached is the quote for the Marquette Reti…"
type textarea "x"
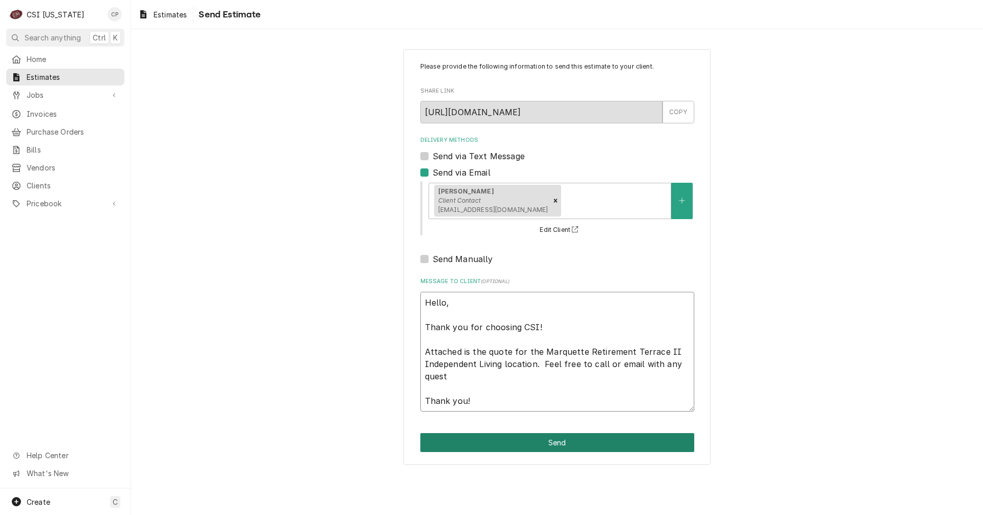
type textarea "Hello, Thank you for choosing CSI! Attached is the quote for the Marquette Reti…"
type textarea "x"
type textarea "Hello, Thank you for choosing CSI! Attached is the quote for the Marquette Reti…"
type textarea "x"
type textarea "Hello, Thank you for choosing CSI! Attached is the quote for the Marquette Reti…"
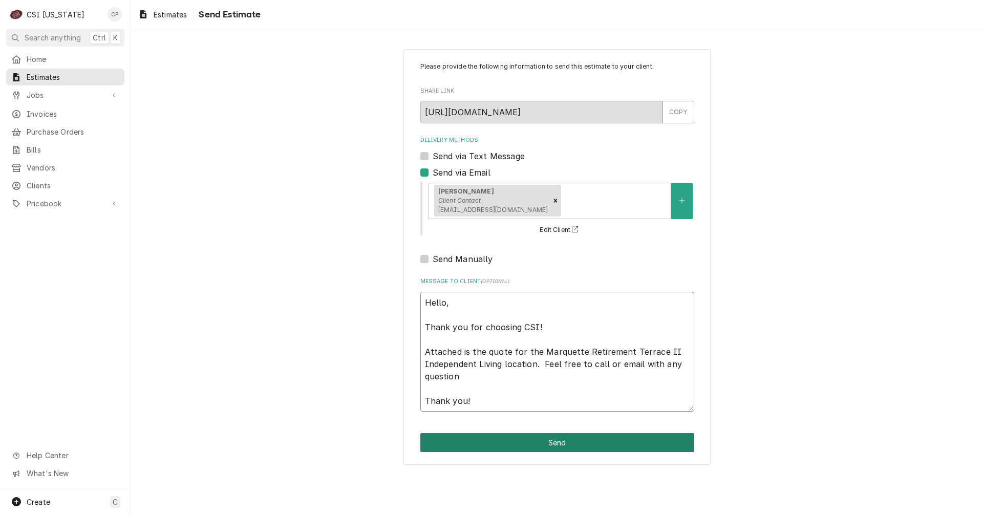
type textarea "x"
type textarea "Hello, Thank you for choosing CSI! Attached is the quote for the Marquette Reti…"
type textarea "x"
type textarea "Hello, Thank you for choosing CSI! Attached is the quote for the Marquette Reti…"
click at [552, 444] on button "Send" at bounding box center [557, 442] width 274 height 19
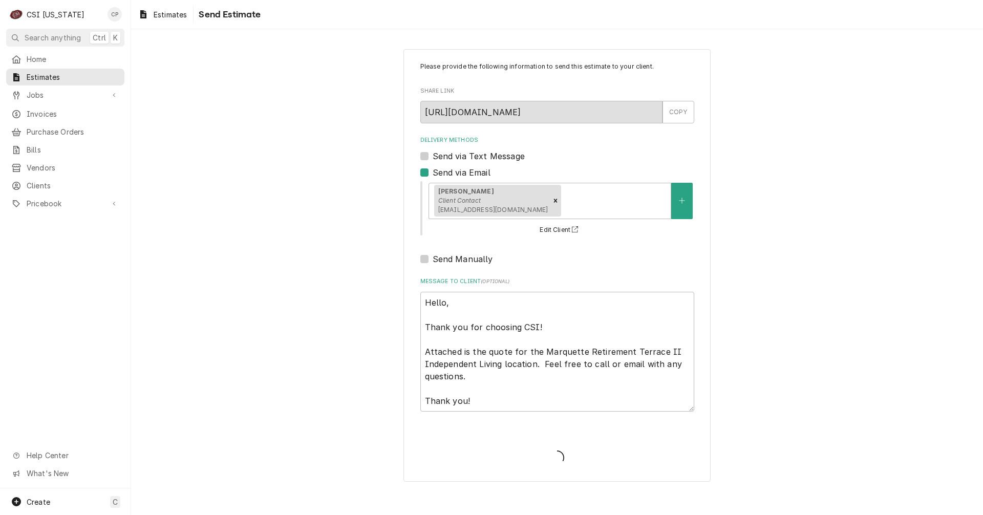
type textarea "x"
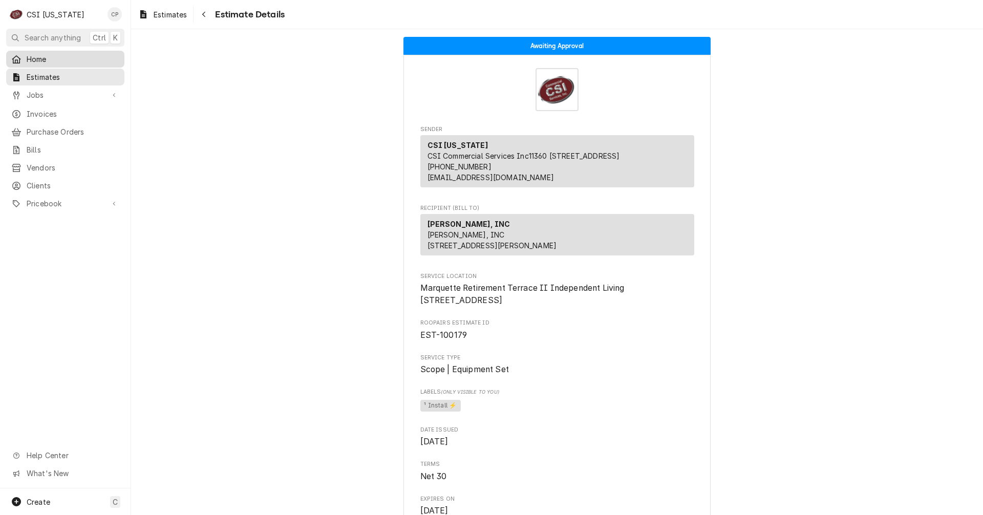
click at [38, 56] on span "Home" at bounding box center [73, 59] width 93 height 11
